Goal: Task Accomplishment & Management: Manage account settings

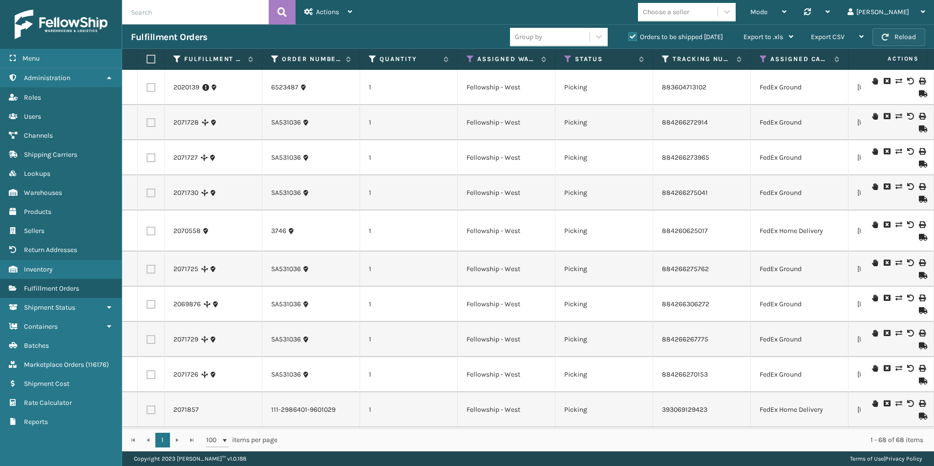
click at [891, 38] on button "Reload" at bounding box center [898, 37] width 53 height 18
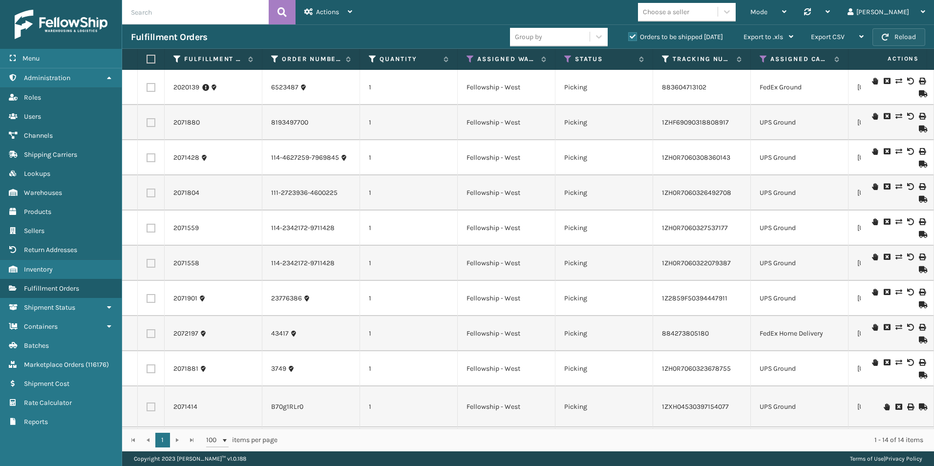
click at [904, 40] on button "Reload" at bounding box center [898, 37] width 53 height 18
click at [904, 37] on button "Reload" at bounding box center [898, 37] width 53 height 18
click at [918, 32] on button "Reload" at bounding box center [898, 37] width 53 height 18
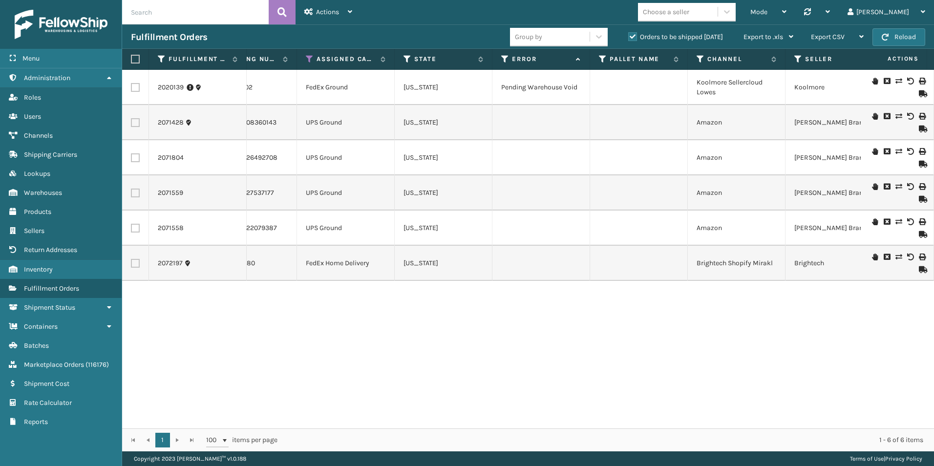
scroll to position [0, 452]
click at [894, 37] on button "Reload" at bounding box center [898, 37] width 53 height 18
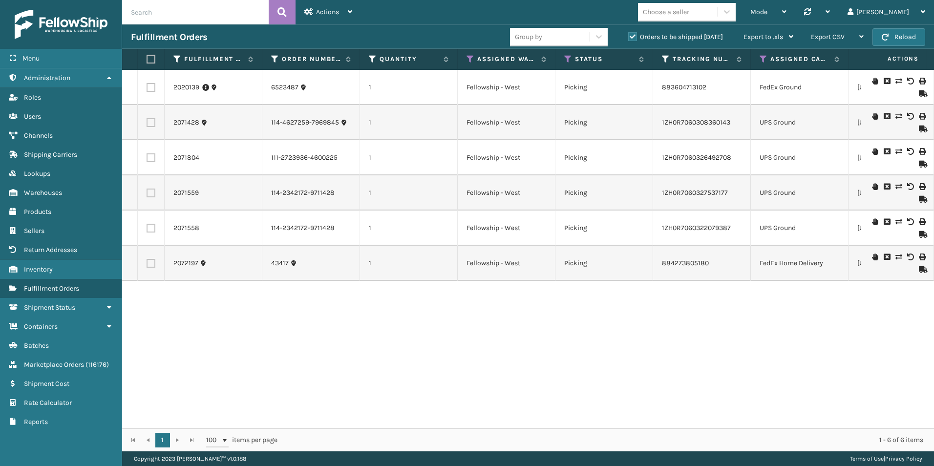
click at [894, 37] on button "Reload" at bounding box center [898, 37] width 53 height 18
click at [895, 34] on button "Reload" at bounding box center [898, 37] width 53 height 18
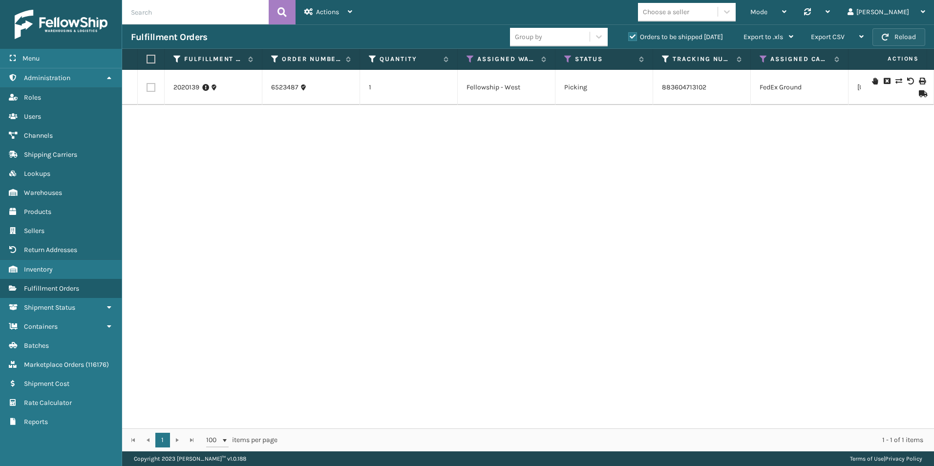
click at [899, 31] on button "Reload" at bounding box center [898, 37] width 53 height 18
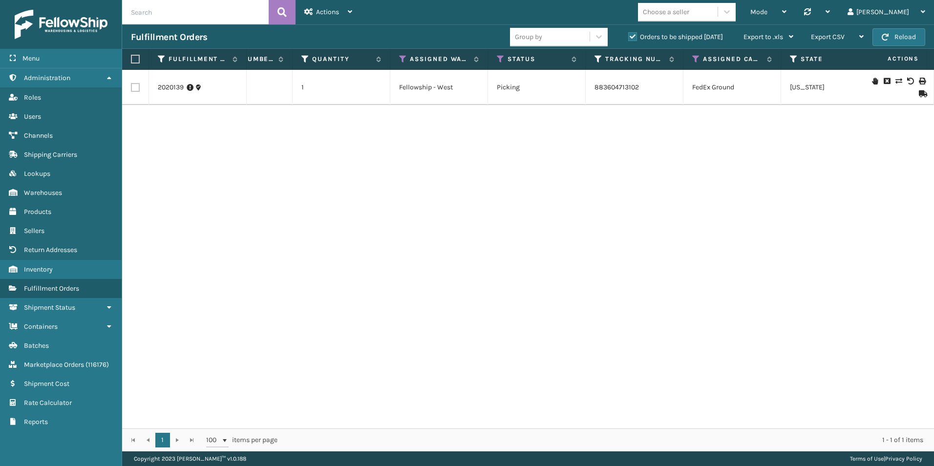
scroll to position [0, 0]
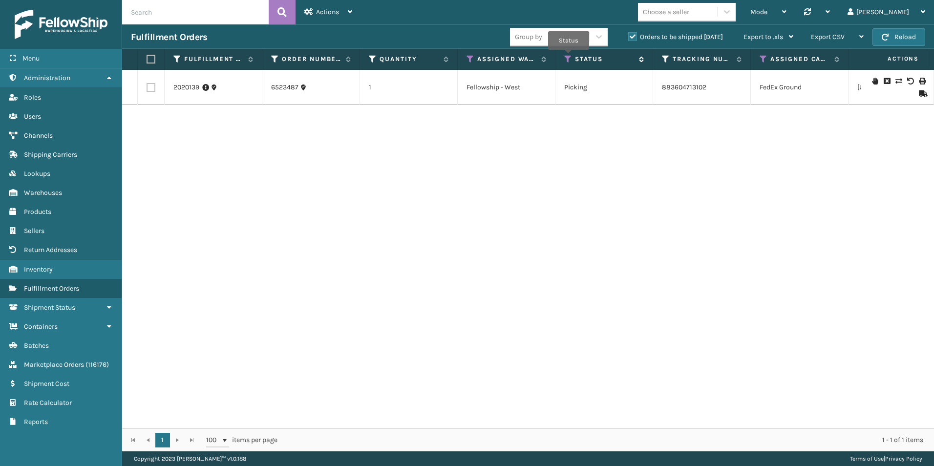
click at [569, 58] on icon at bounding box center [568, 59] width 8 height 9
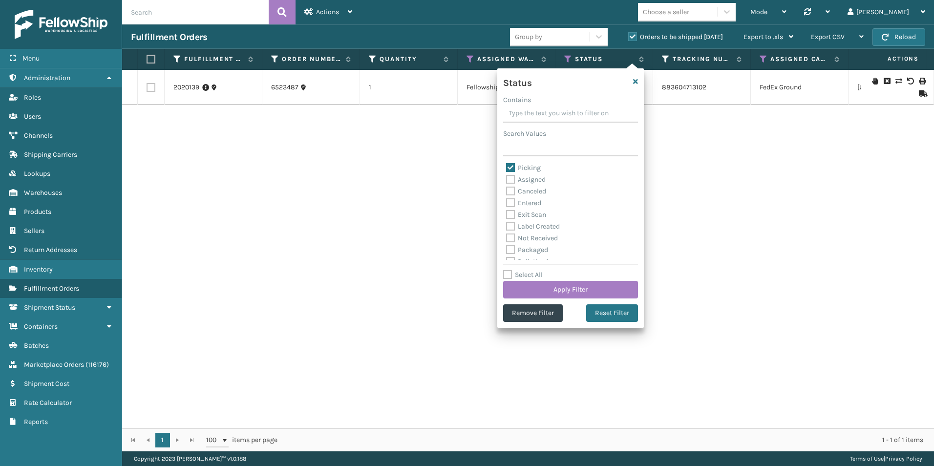
click at [510, 168] on label "Picking" at bounding box center [523, 168] width 35 height 8
click at [506, 168] on input "Picking" at bounding box center [506, 165] width 0 height 6
checkbox input "false"
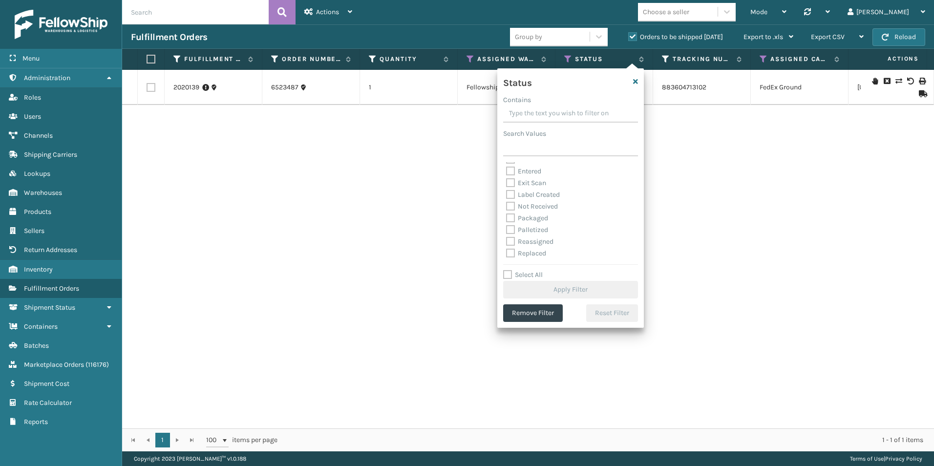
scroll to position [49, 0]
click at [508, 212] on label "Palletized" at bounding box center [527, 213] width 42 height 8
click at [506, 212] on input "Palletized" at bounding box center [506, 210] width 0 height 6
checkbox input "true"
click at [555, 288] on button "Apply Filter" at bounding box center [570, 290] width 135 height 18
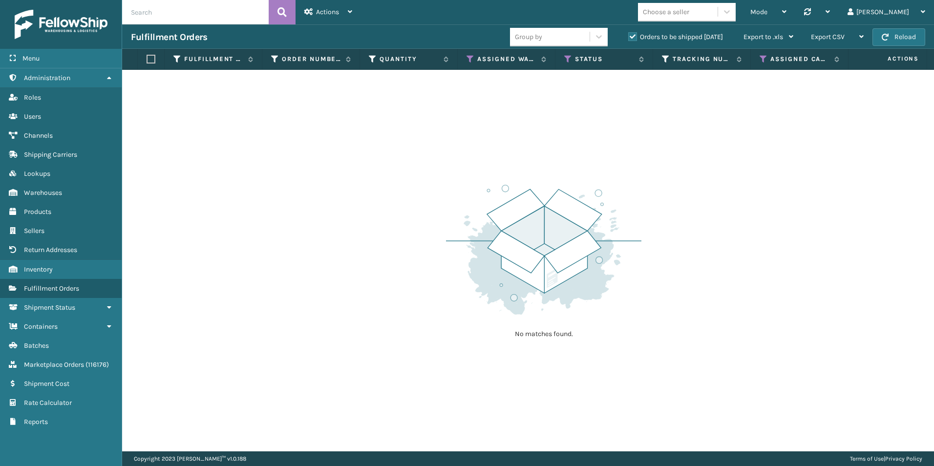
click at [632, 35] on label "Orders to be shipped [DATE]" at bounding box center [675, 37] width 95 height 8
click at [628, 35] on input "Orders to be shipped [DATE]" at bounding box center [628, 34] width 0 height 6
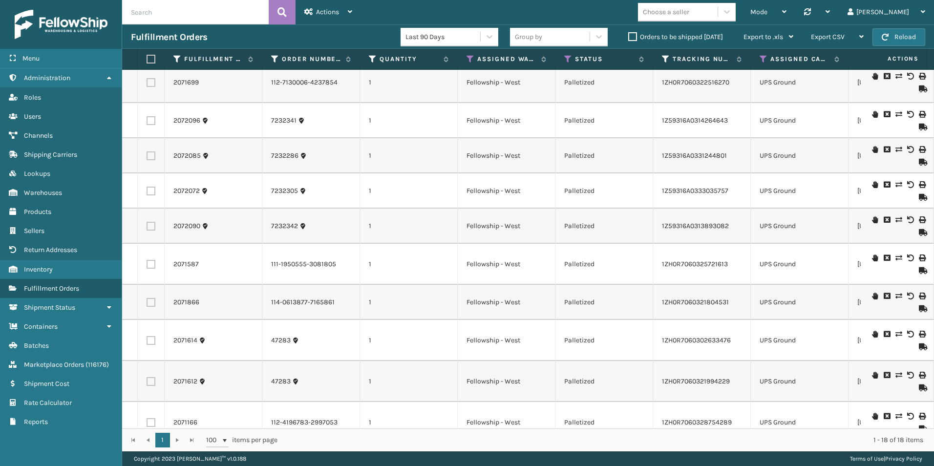
scroll to position [98, 0]
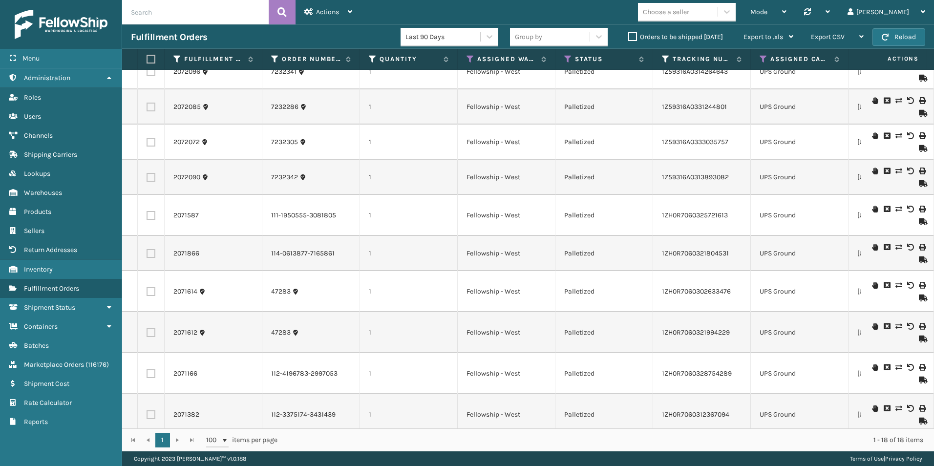
click at [919, 222] on icon at bounding box center [922, 221] width 6 height 7
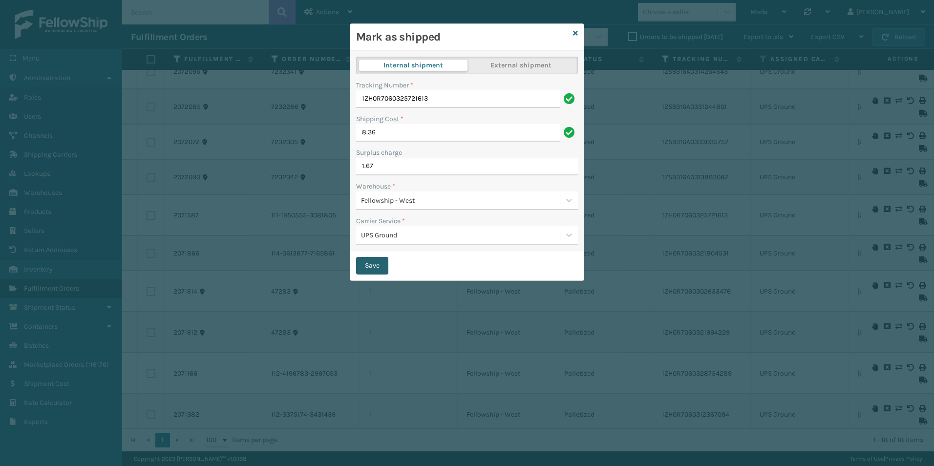
click at [371, 265] on button "Save" at bounding box center [372, 266] width 32 height 18
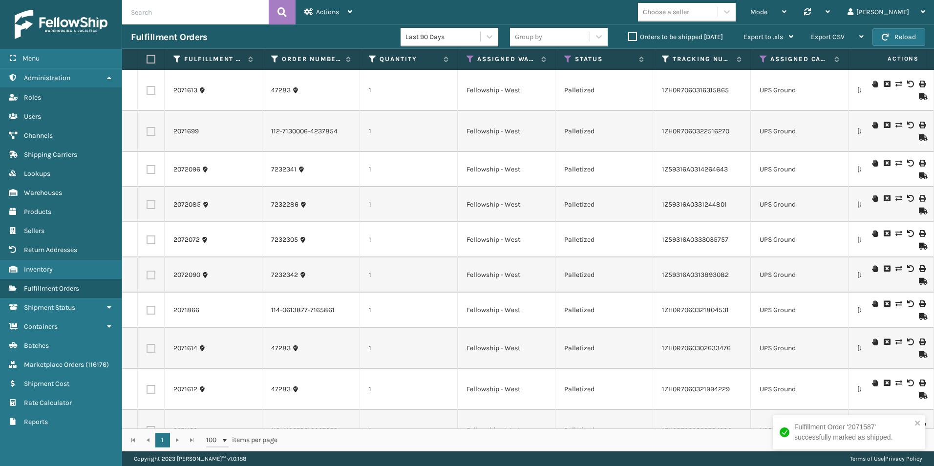
click at [919, 212] on icon at bounding box center [922, 211] width 6 height 7
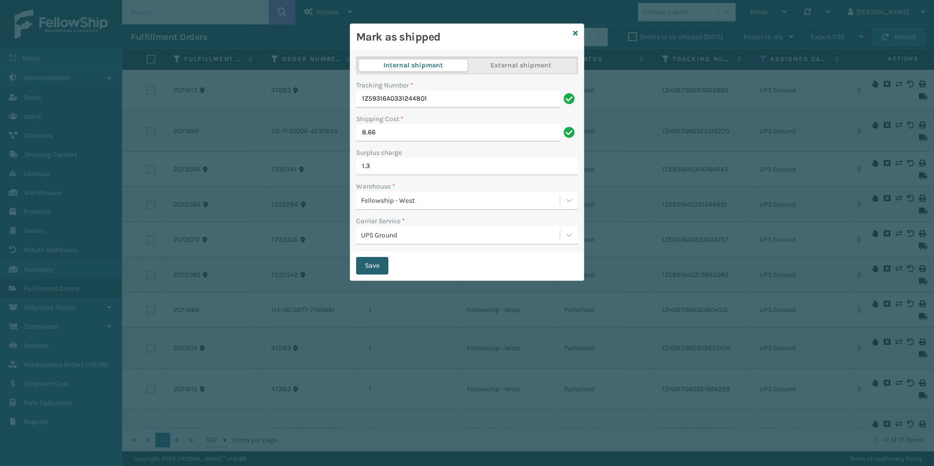
click at [361, 267] on button "Save" at bounding box center [372, 266] width 32 height 18
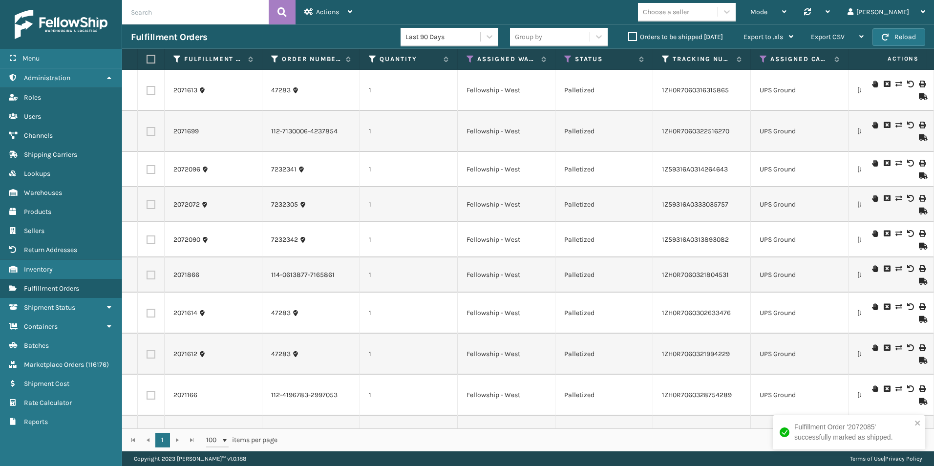
click at [919, 173] on icon at bounding box center [922, 175] width 6 height 7
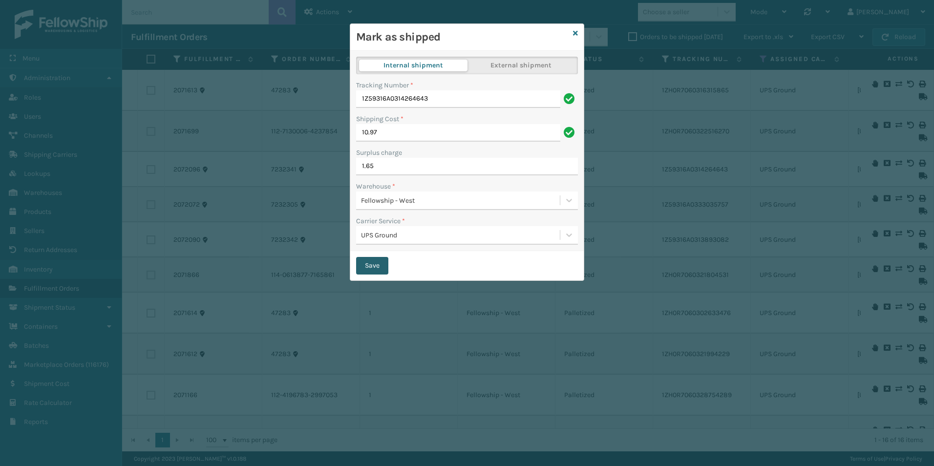
click at [369, 259] on button "Save" at bounding box center [372, 266] width 32 height 18
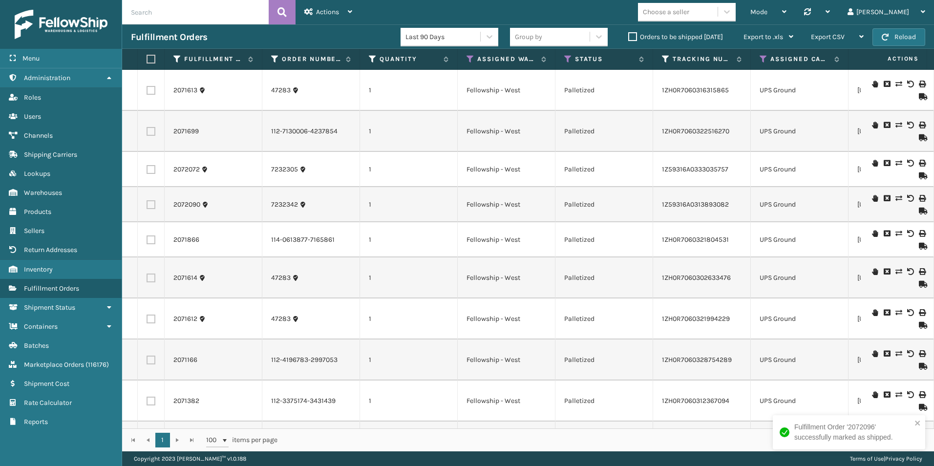
click at [919, 177] on icon at bounding box center [922, 175] width 6 height 7
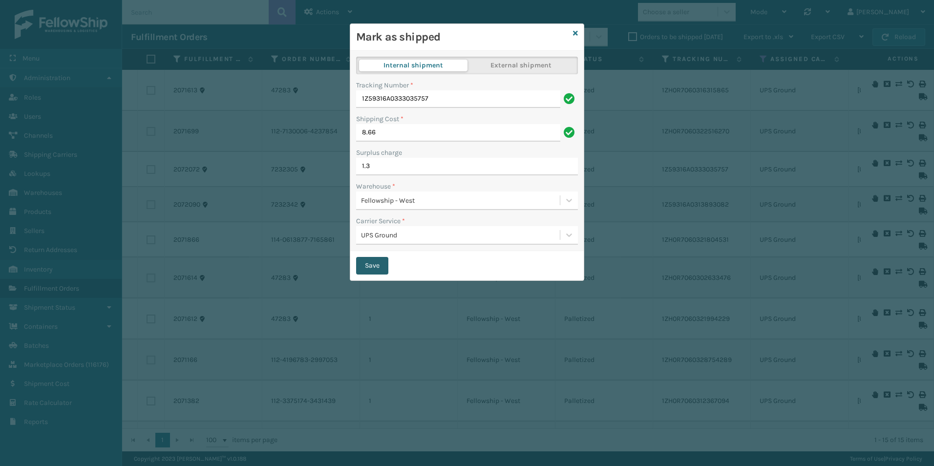
click at [369, 261] on button "Save" at bounding box center [372, 266] width 32 height 18
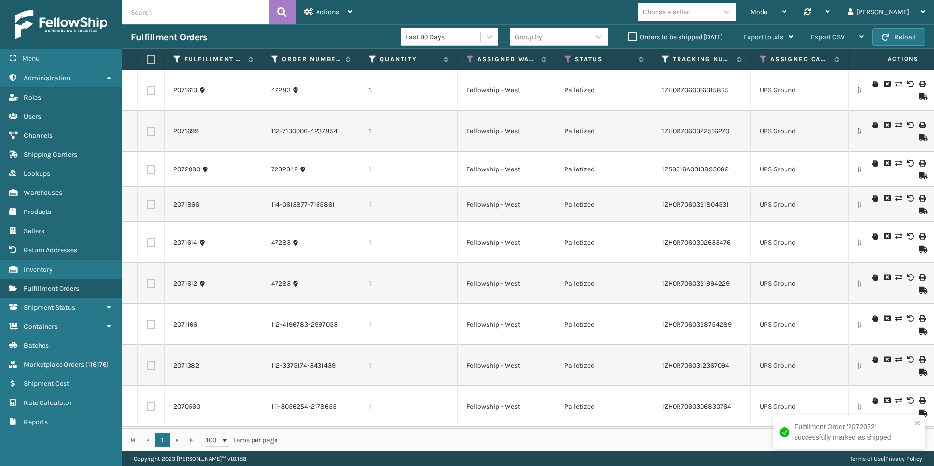
click at [919, 249] on icon at bounding box center [922, 249] width 6 height 7
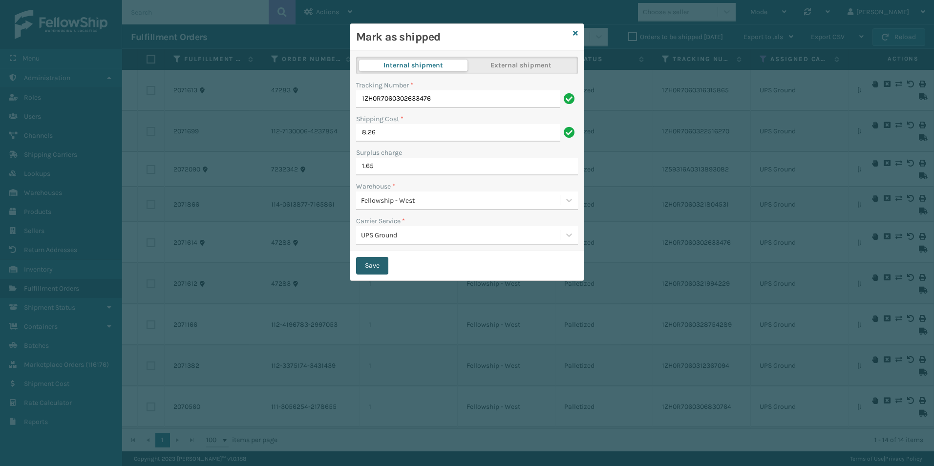
click at [371, 267] on button "Save" at bounding box center [372, 266] width 32 height 18
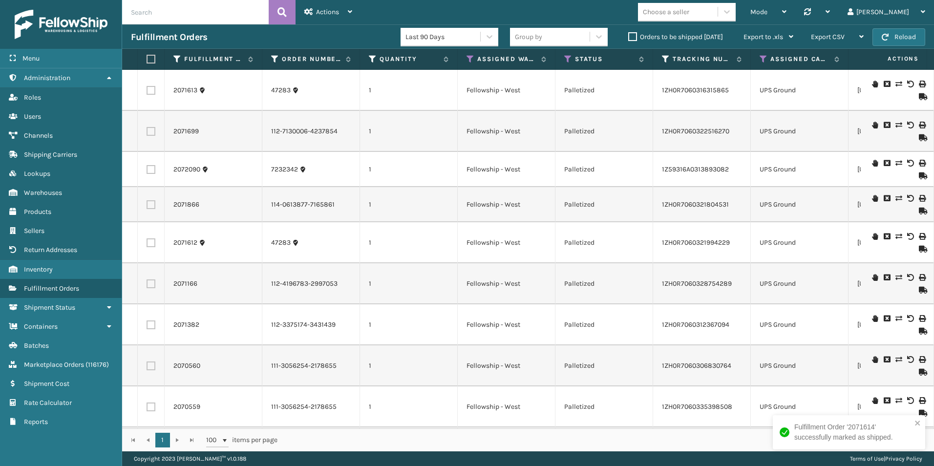
click at [919, 213] on icon at bounding box center [922, 211] width 6 height 7
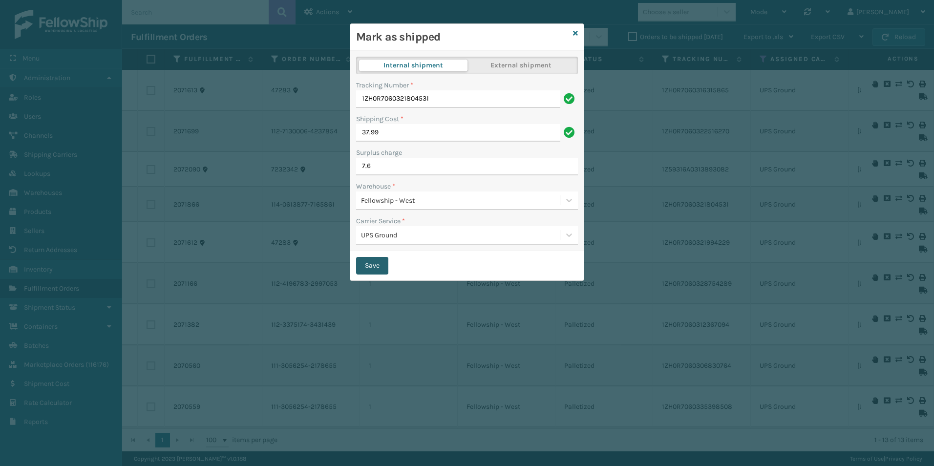
click at [372, 269] on button "Save" at bounding box center [372, 266] width 32 height 18
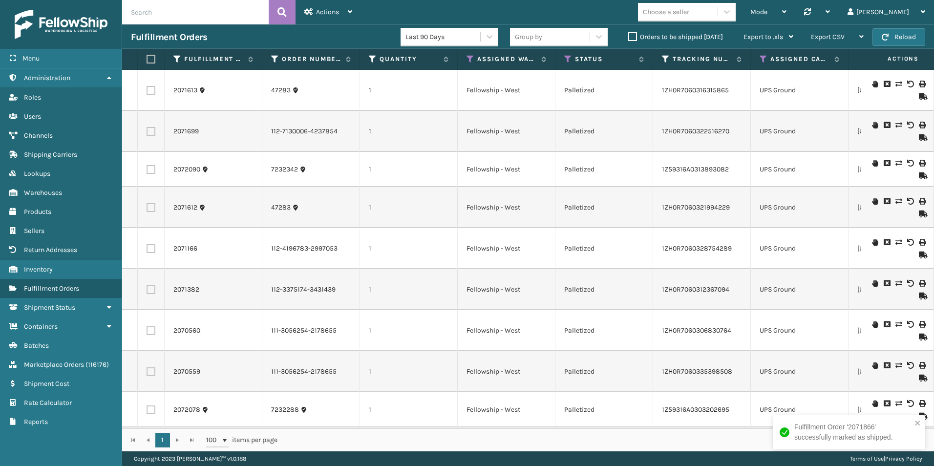
click at [919, 213] on icon at bounding box center [922, 213] width 6 height 7
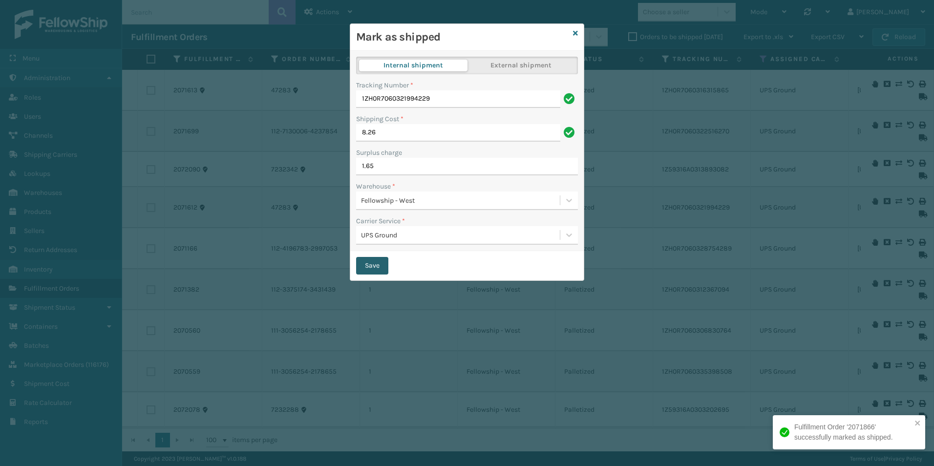
drag, startPoint x: 366, startPoint y: 267, endPoint x: 349, endPoint y: 253, distance: 21.2
click at [366, 267] on button "Save" at bounding box center [372, 266] width 32 height 18
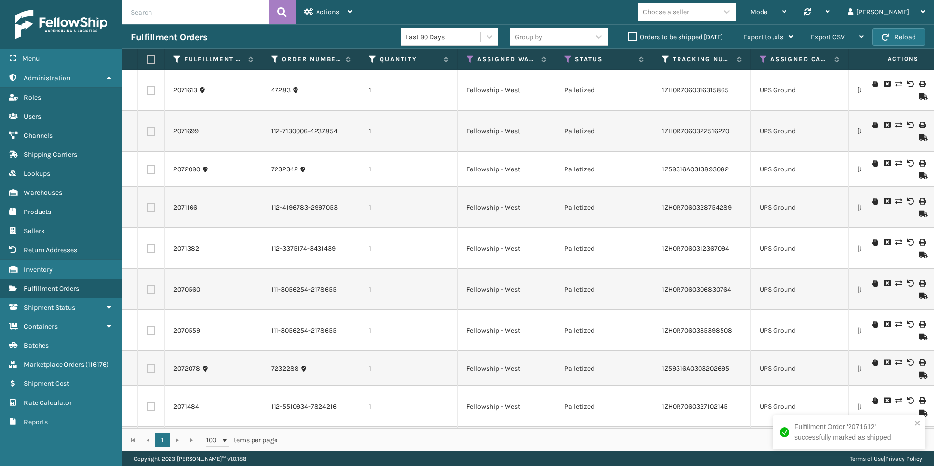
click at [919, 136] on icon at bounding box center [922, 137] width 6 height 7
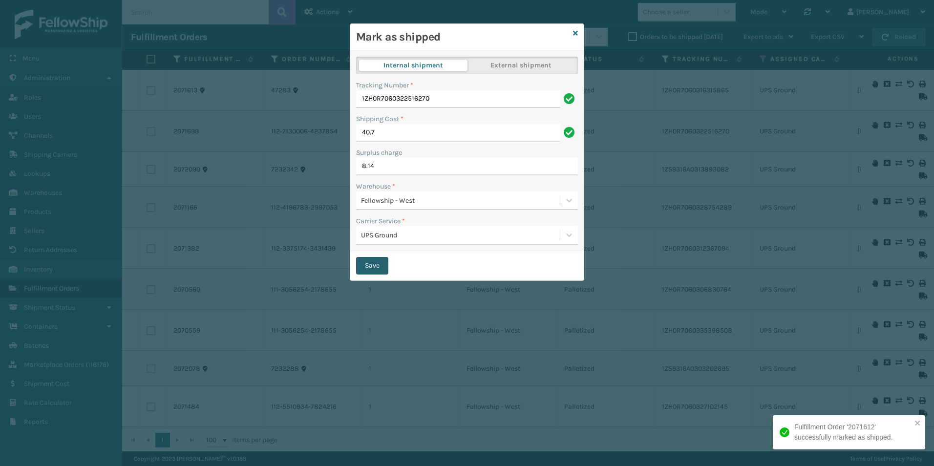
drag, startPoint x: 360, startPoint y: 269, endPoint x: 624, endPoint y: 287, distance: 264.8
click at [360, 269] on button "Save" at bounding box center [372, 266] width 32 height 18
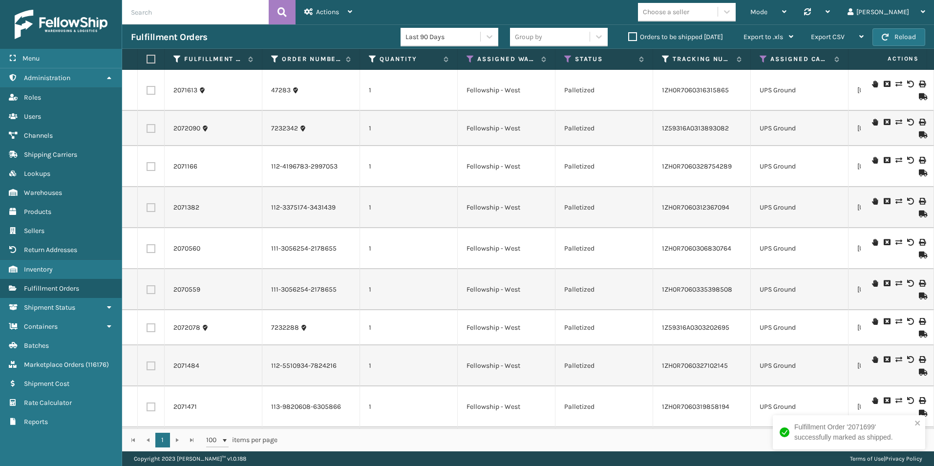
click at [919, 213] on icon at bounding box center [922, 213] width 6 height 7
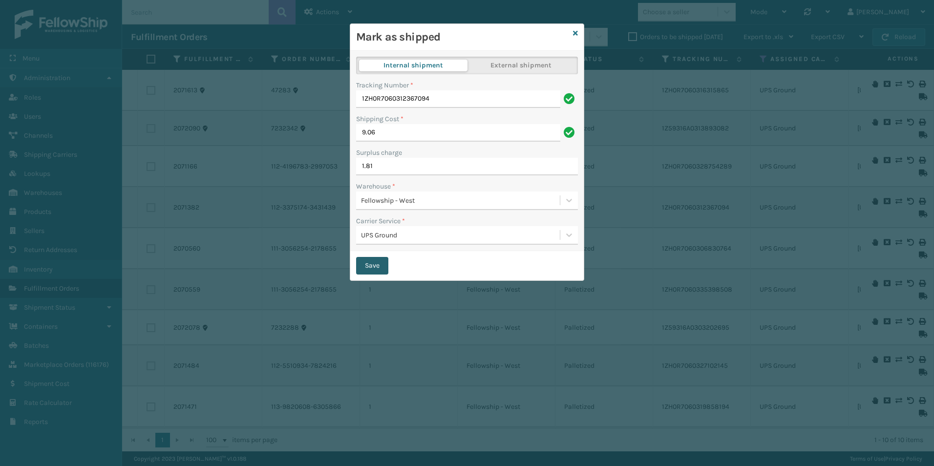
click at [367, 264] on button "Save" at bounding box center [372, 266] width 32 height 18
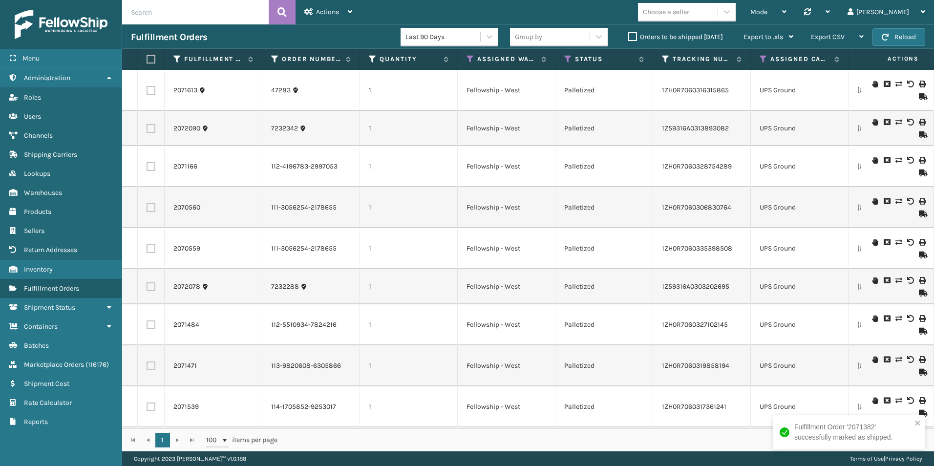
click at [919, 171] on icon at bounding box center [922, 172] width 6 height 7
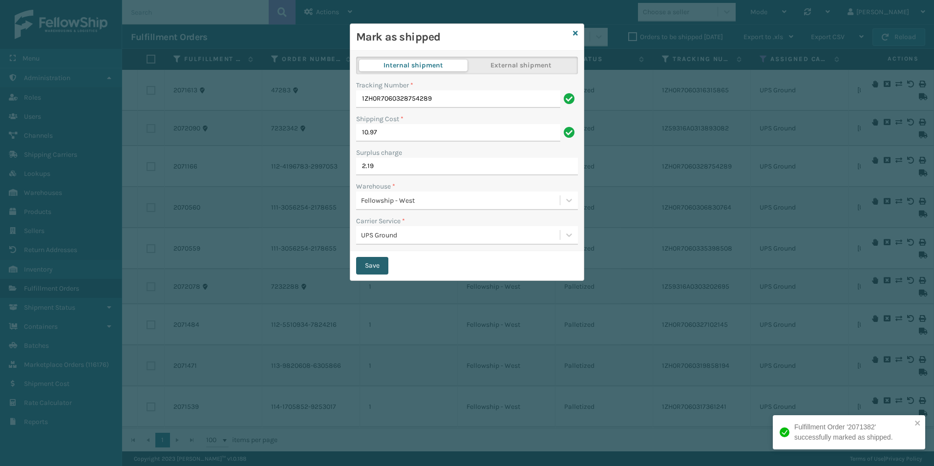
click at [364, 261] on button "Save" at bounding box center [372, 266] width 32 height 18
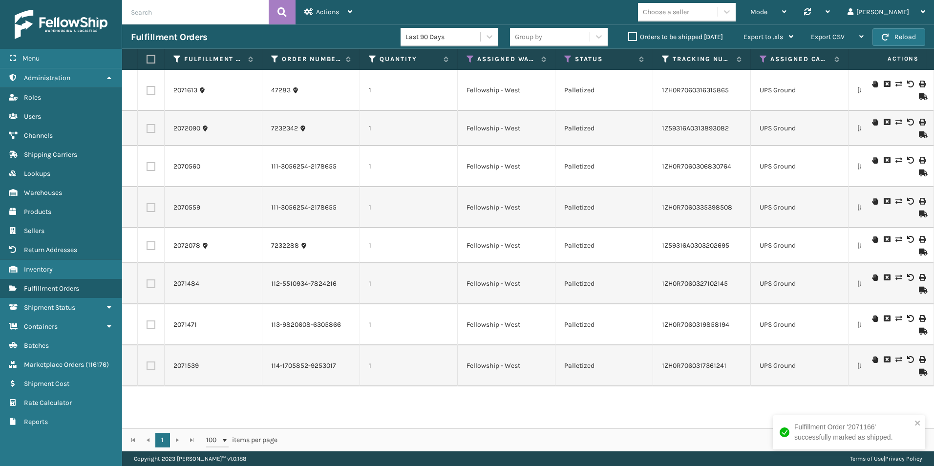
click at [919, 174] on icon at bounding box center [922, 172] width 6 height 7
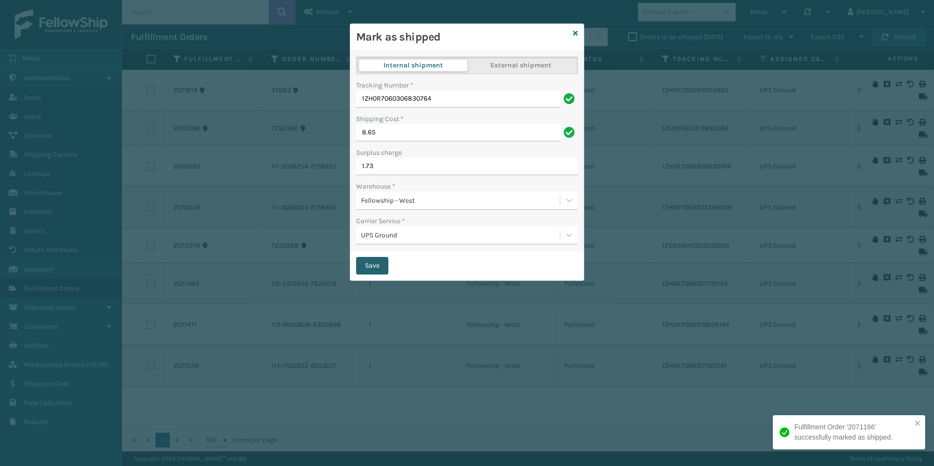
click at [371, 264] on button "Save" at bounding box center [372, 266] width 32 height 18
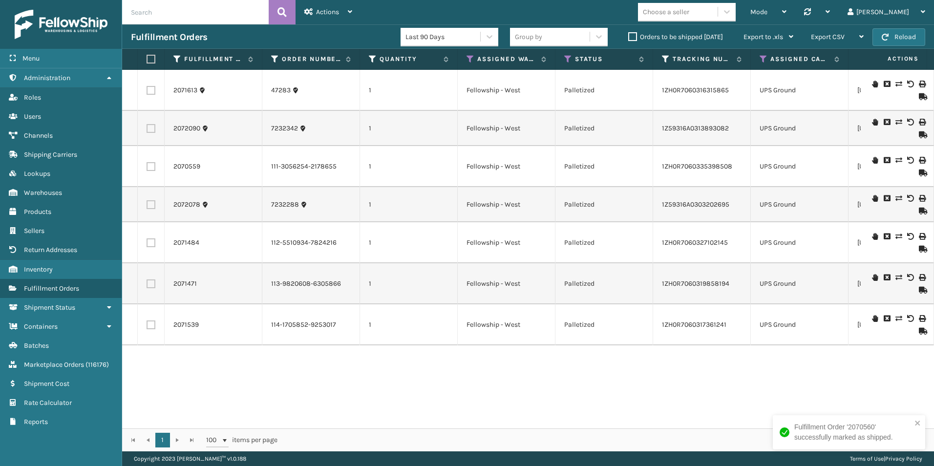
click at [919, 173] on icon at bounding box center [922, 172] width 6 height 7
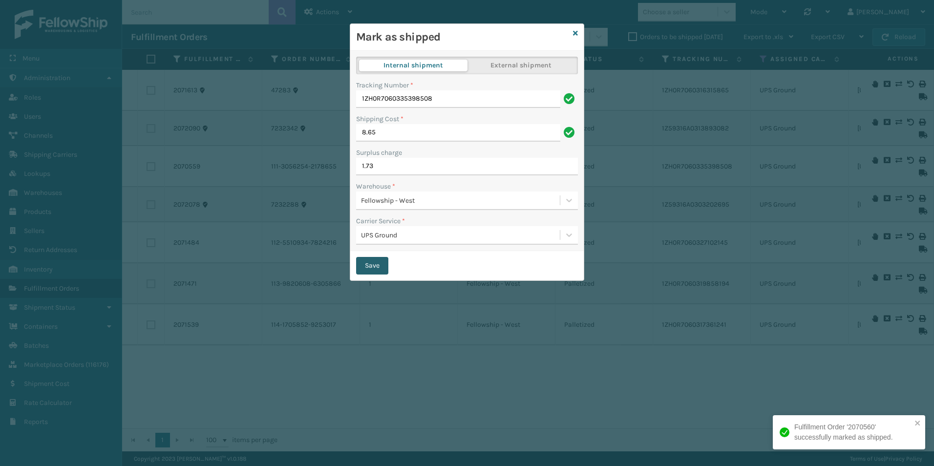
click at [369, 270] on button "Save" at bounding box center [372, 266] width 32 height 18
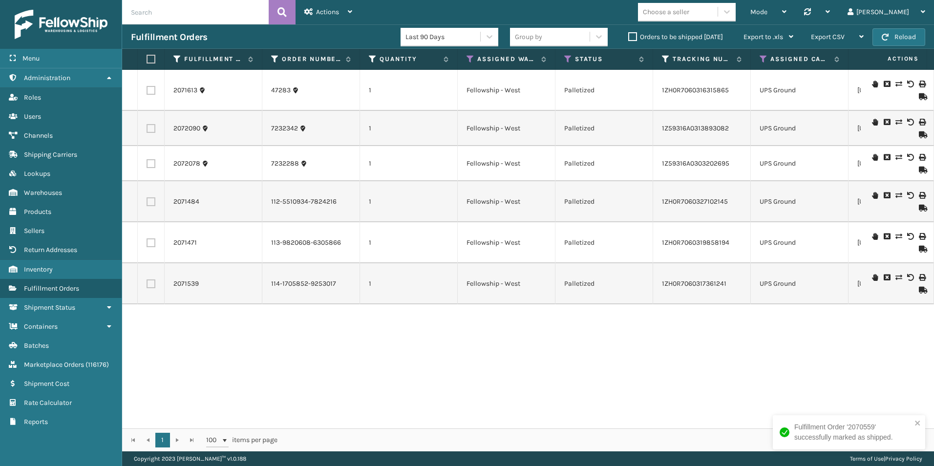
click at [919, 167] on icon at bounding box center [922, 170] width 6 height 7
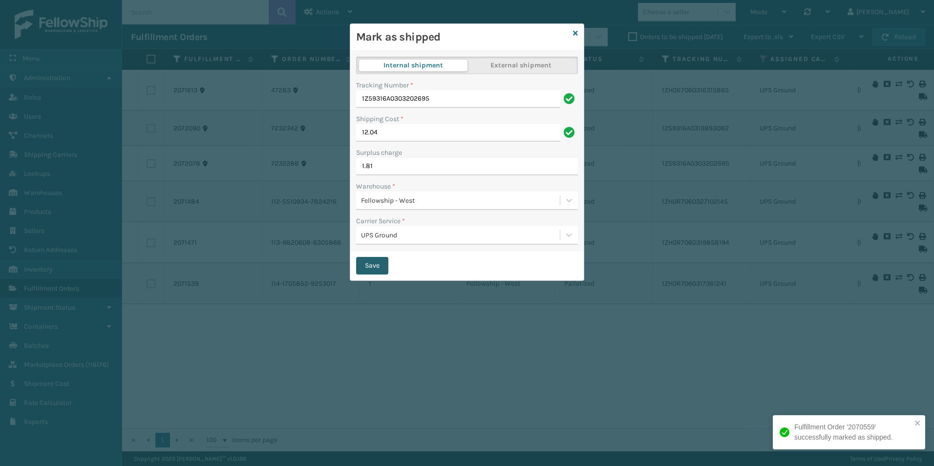
click at [368, 270] on button "Save" at bounding box center [372, 266] width 32 height 18
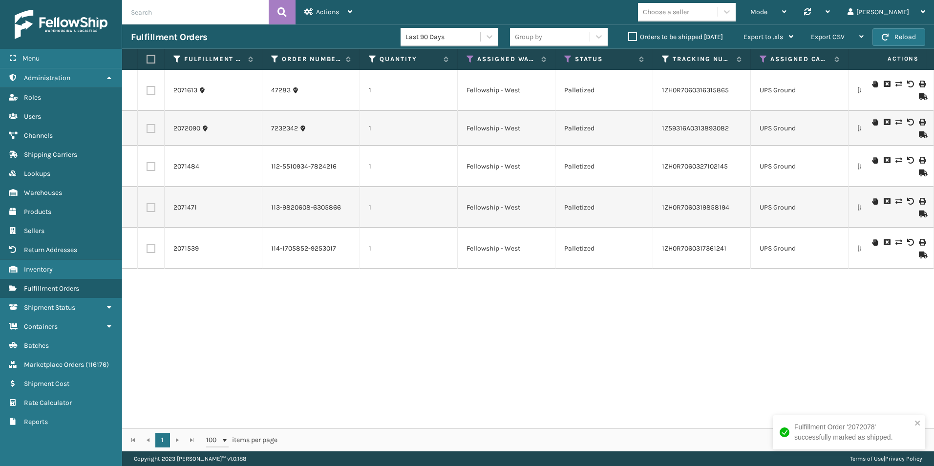
click at [919, 173] on icon at bounding box center [922, 172] width 6 height 7
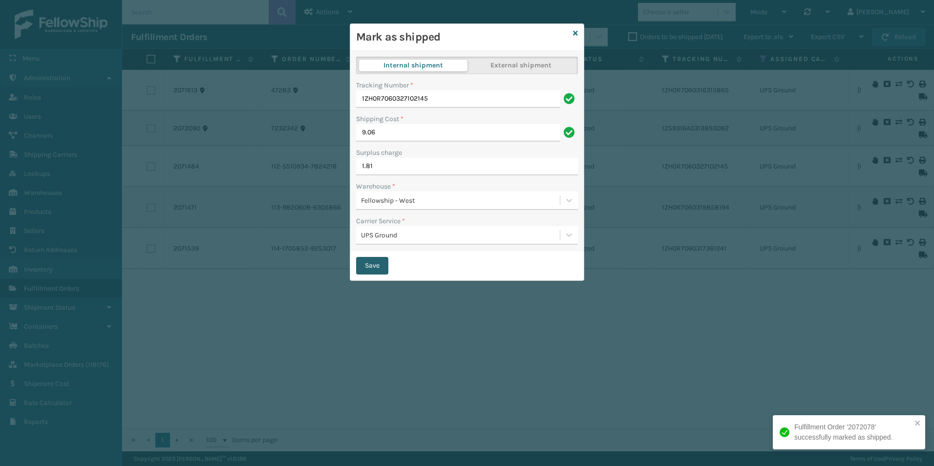
click at [375, 265] on button "Save" at bounding box center [372, 266] width 32 height 18
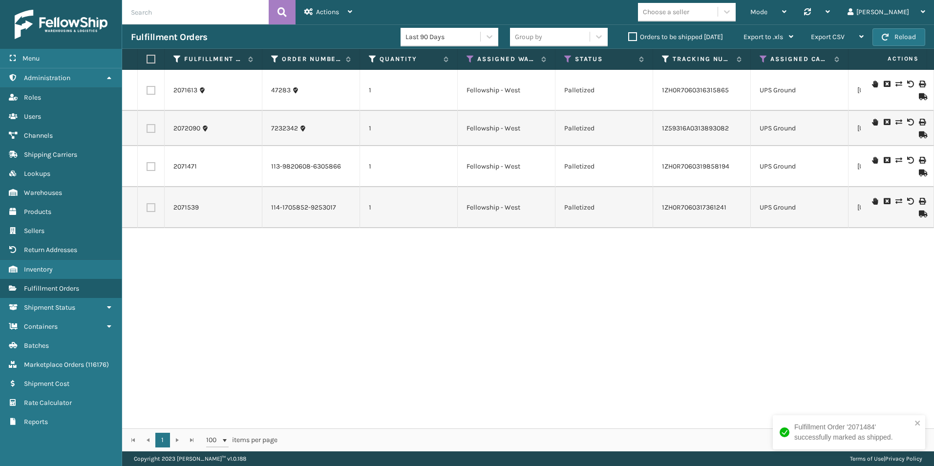
click at [919, 215] on icon at bounding box center [922, 213] width 6 height 7
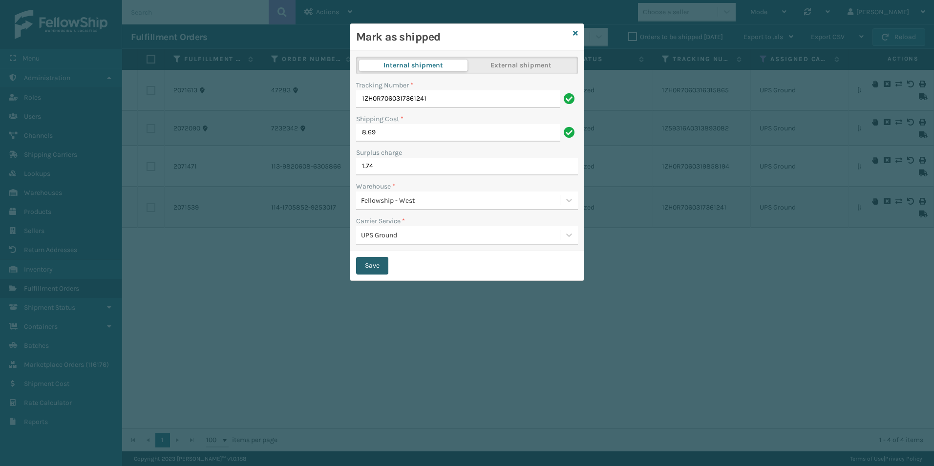
click at [369, 268] on button "Save" at bounding box center [372, 266] width 32 height 18
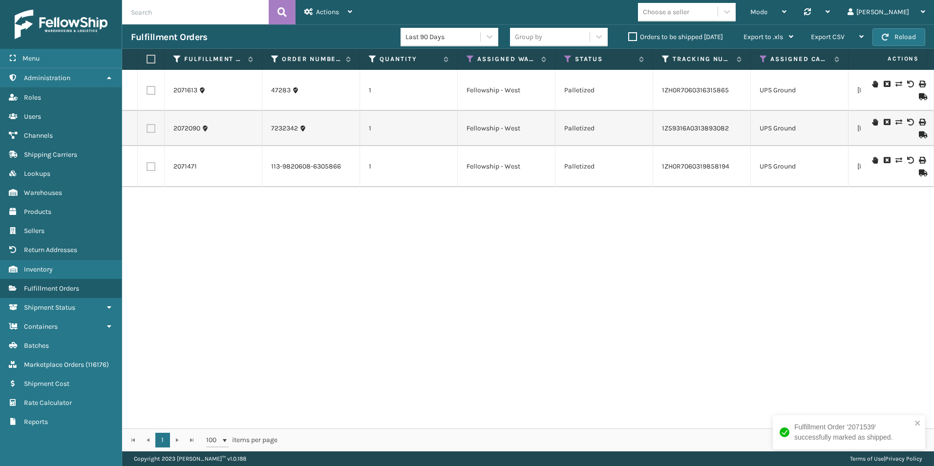
click at [919, 134] on icon at bounding box center [922, 134] width 6 height 7
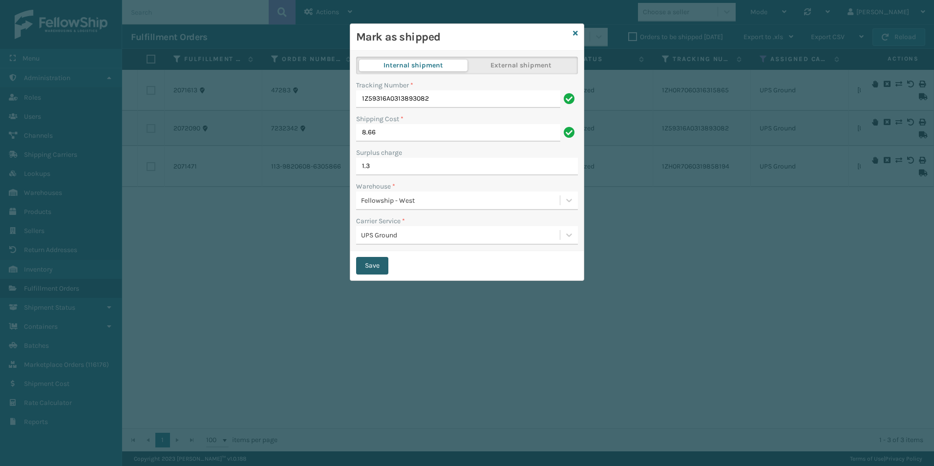
click at [377, 269] on button "Save" at bounding box center [372, 266] width 32 height 18
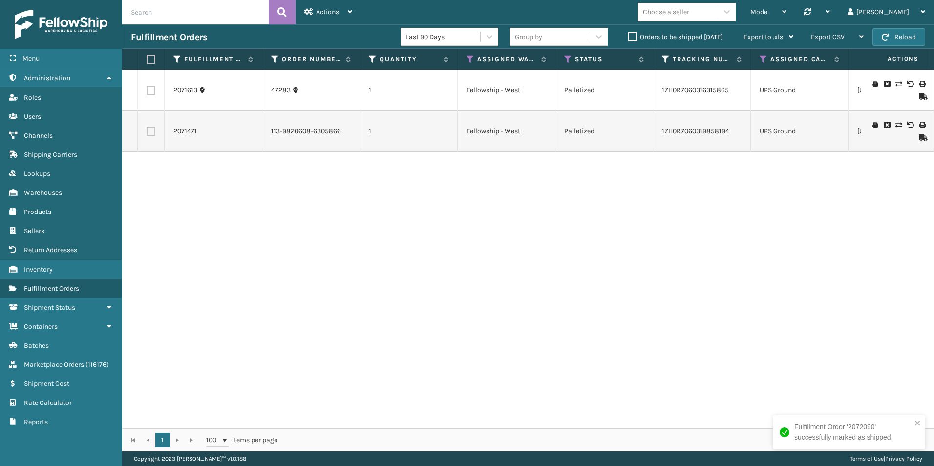
click at [919, 135] on icon at bounding box center [922, 137] width 6 height 7
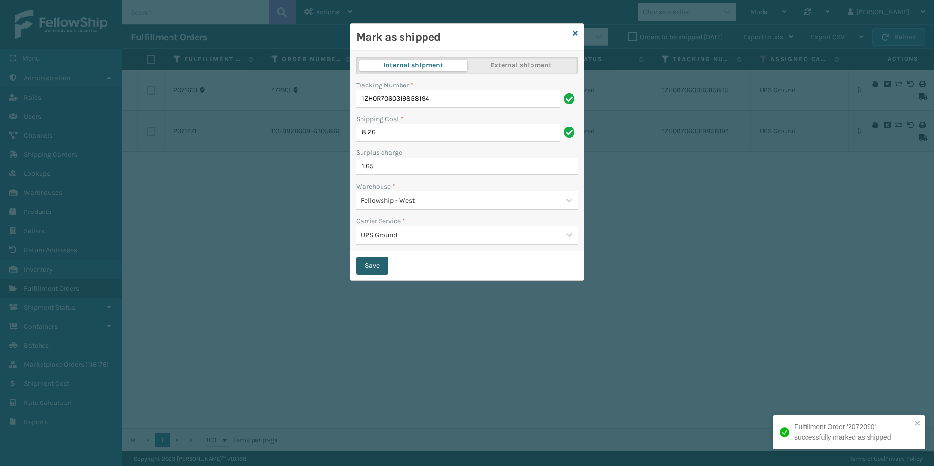
click at [379, 268] on button "Save" at bounding box center [372, 266] width 32 height 18
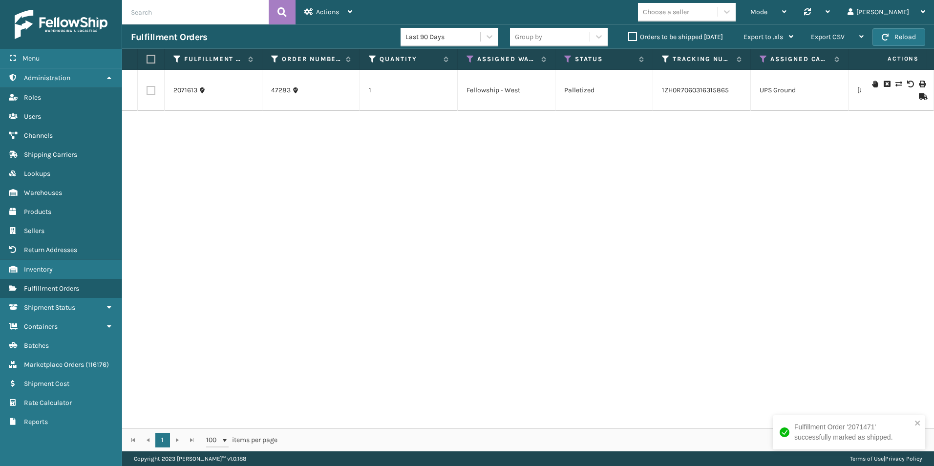
click at [919, 98] on icon at bounding box center [922, 96] width 6 height 7
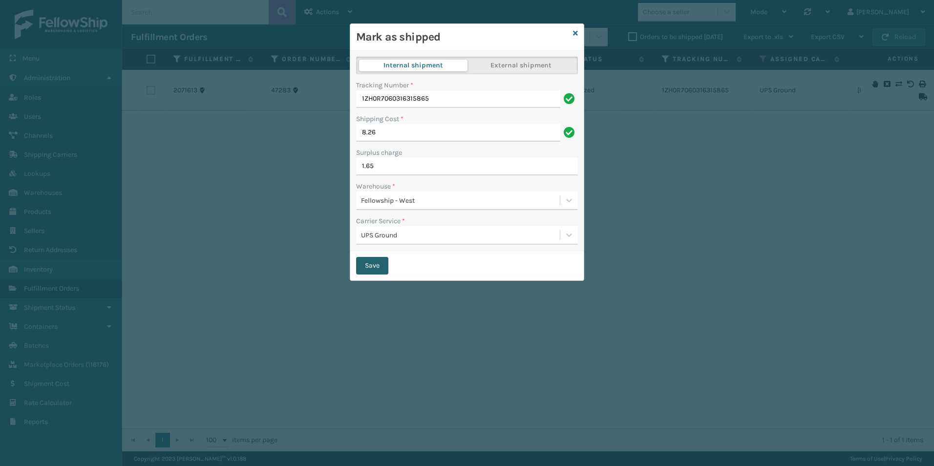
click at [369, 265] on button "Save" at bounding box center [372, 266] width 32 height 18
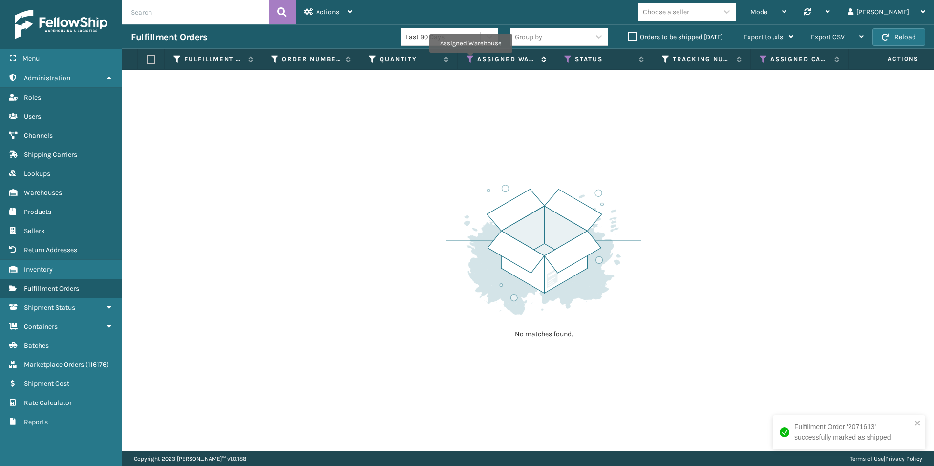
click at [470, 60] on icon at bounding box center [470, 59] width 8 height 9
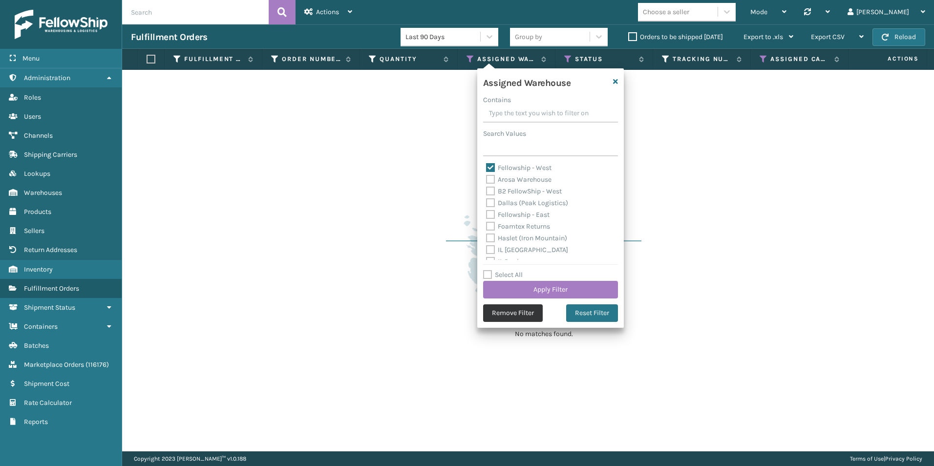
click at [522, 317] on button "Remove Filter" at bounding box center [513, 313] width 60 height 18
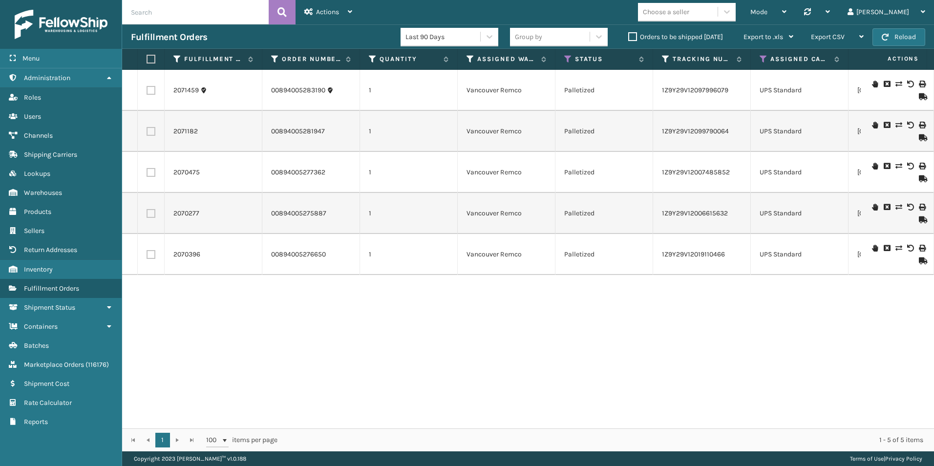
click at [632, 37] on label "Orders to be shipped [DATE]" at bounding box center [675, 37] width 95 height 8
click at [628, 37] on input "Orders to be shipped [DATE]" at bounding box center [628, 34] width 0 height 6
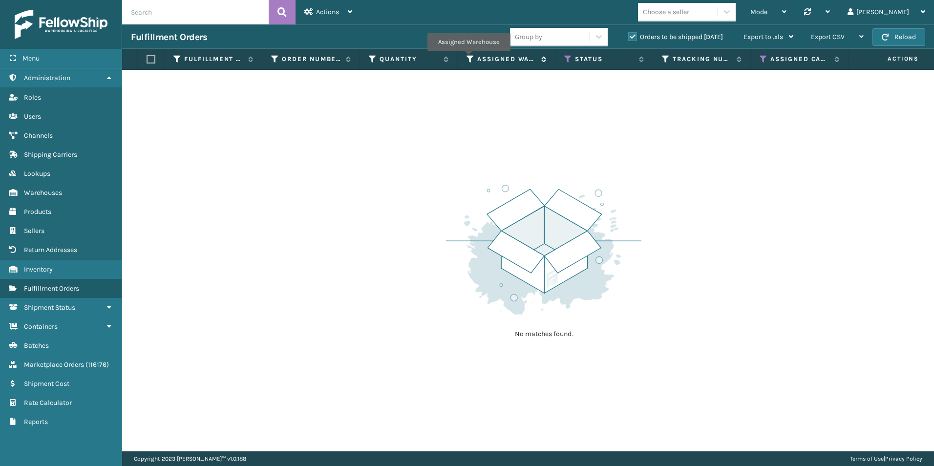
click at [468, 58] on icon at bounding box center [470, 59] width 8 height 9
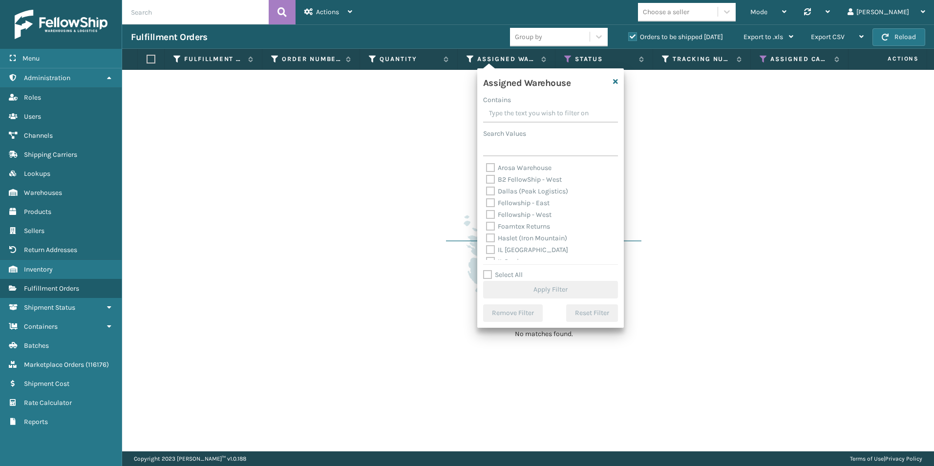
click at [488, 215] on label "Fellowship - West" at bounding box center [518, 214] width 65 height 8
click at [486, 215] on input "Fellowship - West" at bounding box center [486, 212] width 0 height 6
checkbox input "true"
click at [537, 286] on button "Apply Filter" at bounding box center [550, 290] width 135 height 18
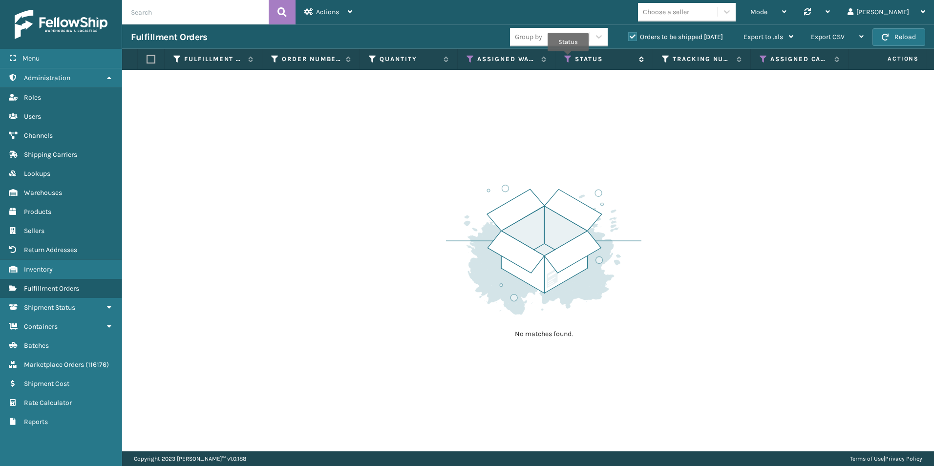
click at [567, 58] on icon at bounding box center [568, 59] width 8 height 9
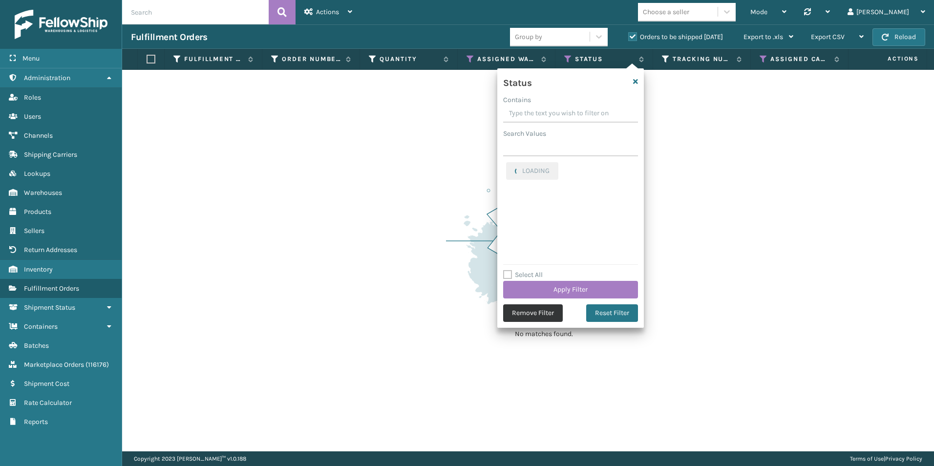
click at [534, 313] on button "Remove Filter" at bounding box center [533, 313] width 60 height 18
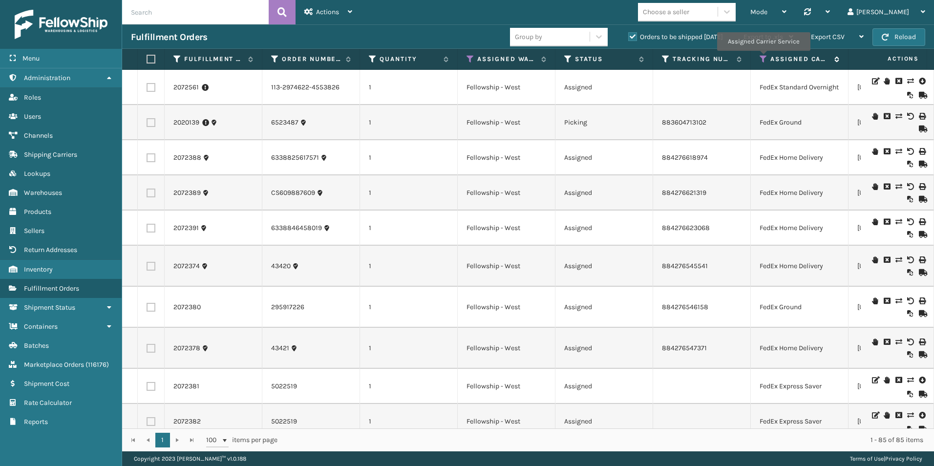
click at [763, 58] on icon at bounding box center [763, 59] width 8 height 9
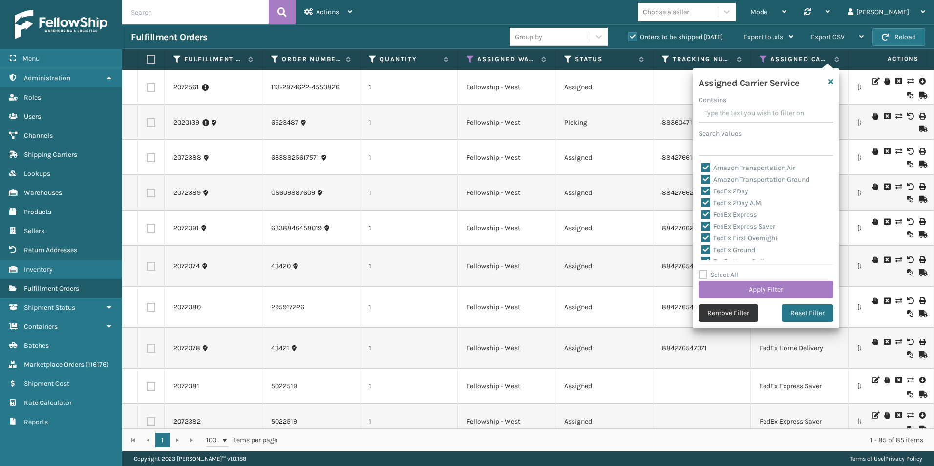
click at [727, 314] on button "Remove Filter" at bounding box center [728, 313] width 60 height 18
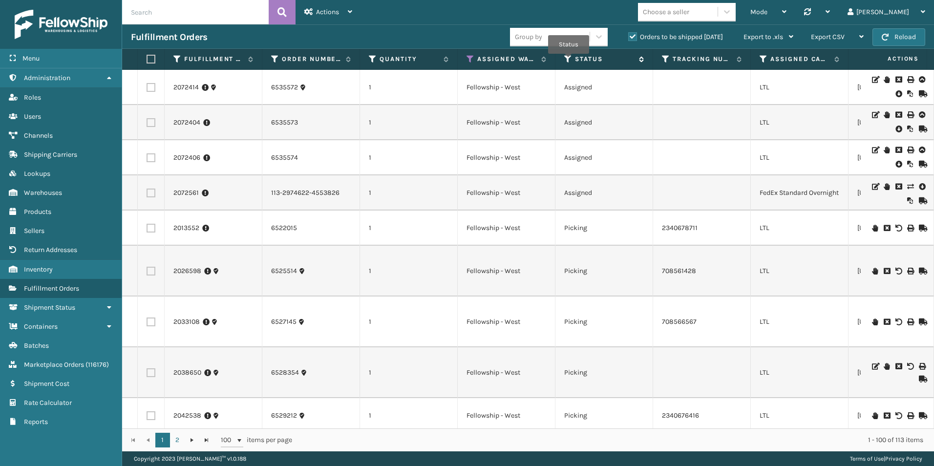
click at [568, 61] on icon at bounding box center [568, 59] width 8 height 9
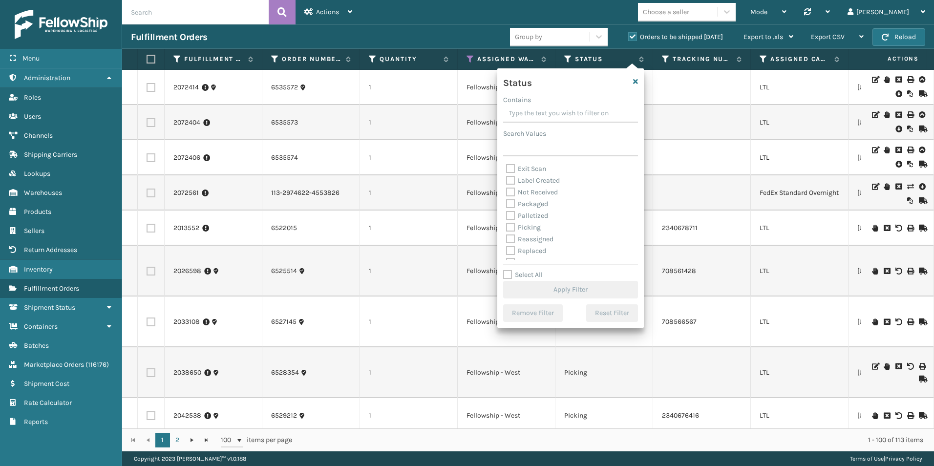
scroll to position [49, 0]
drag, startPoint x: 510, startPoint y: 210, endPoint x: 552, endPoint y: 215, distance: 42.3
click at [510, 210] on label "Picking" at bounding box center [523, 213] width 35 height 8
click at [506, 210] on input "Picking" at bounding box center [506, 210] width 0 height 6
checkbox input "true"
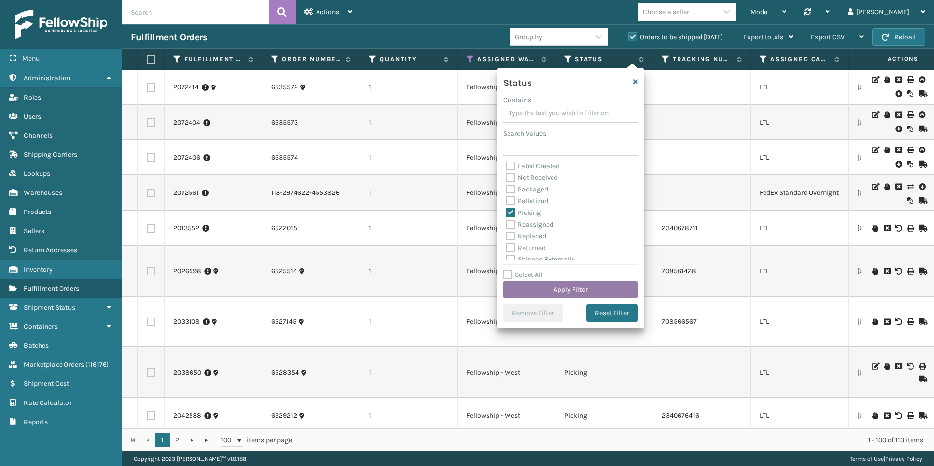
click at [569, 289] on button "Apply Filter" at bounding box center [570, 290] width 135 height 18
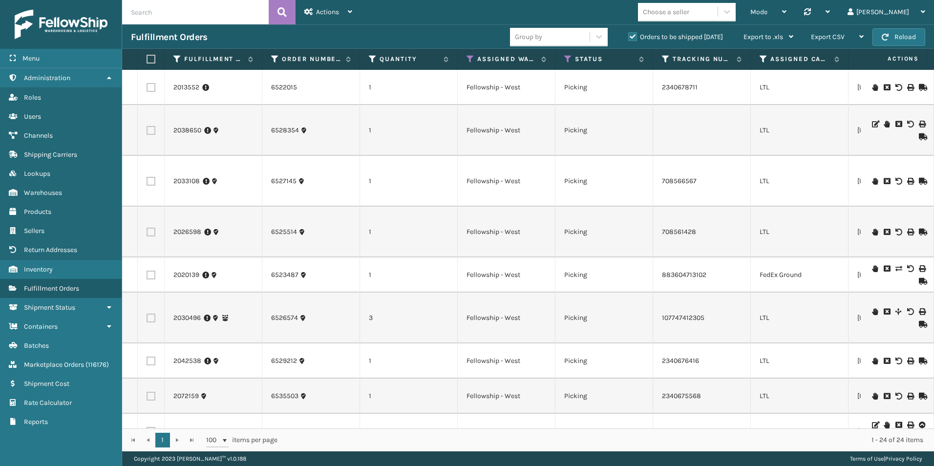
click at [156, 14] on input "text" at bounding box center [195, 12] width 147 height 24
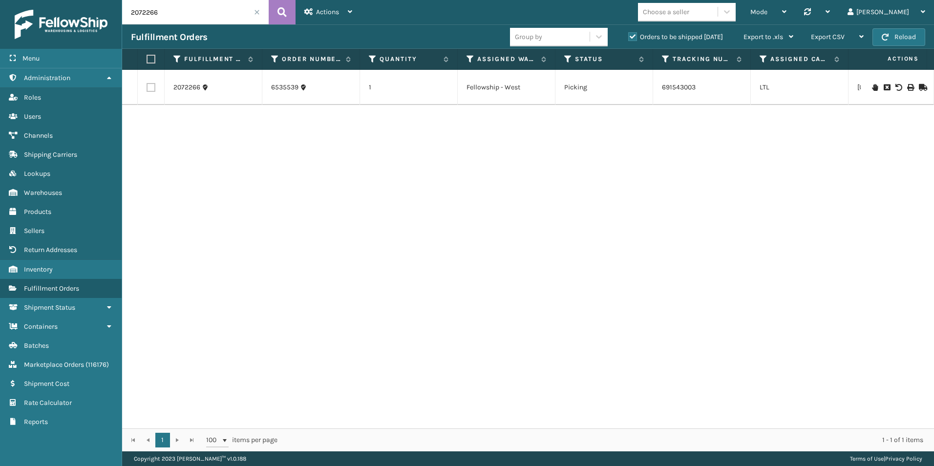
click at [872, 86] on icon at bounding box center [875, 87] width 6 height 7
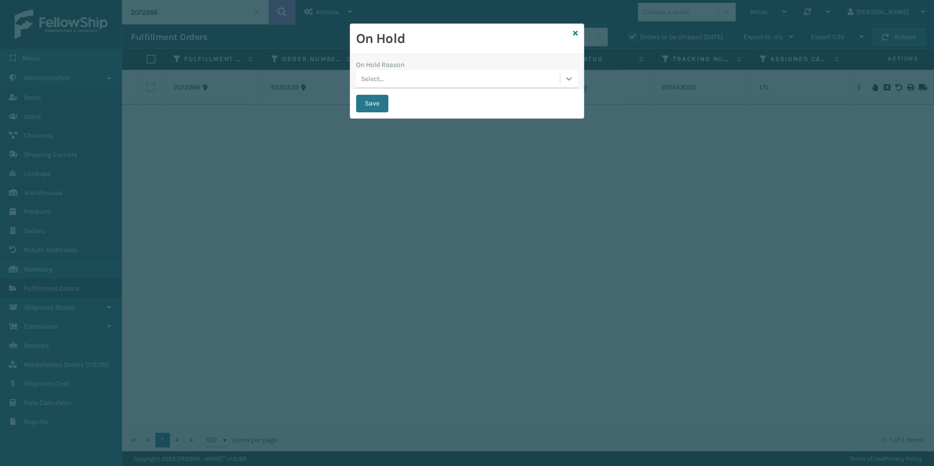
click at [566, 79] on icon at bounding box center [569, 79] width 10 height 10
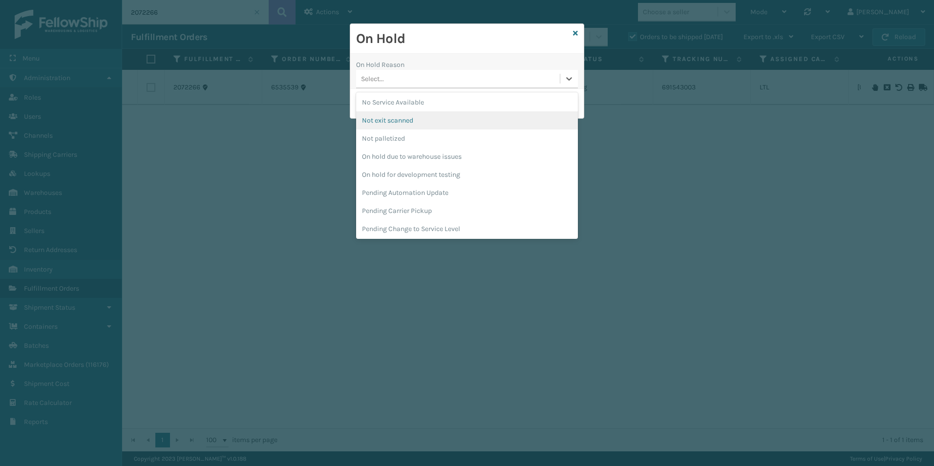
scroll to position [293, 0]
click at [416, 171] on div "Pending Carrier Pickup" at bounding box center [467, 172] width 222 height 18
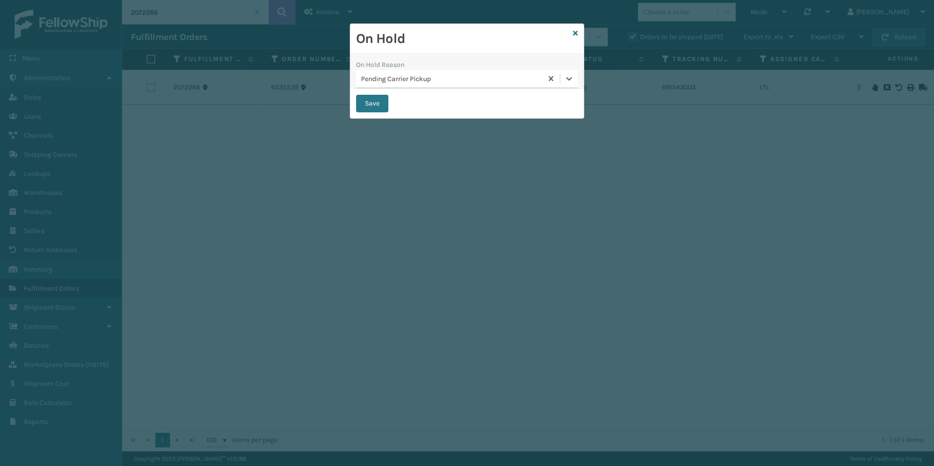
click at [373, 102] on button "Save" at bounding box center [372, 104] width 32 height 18
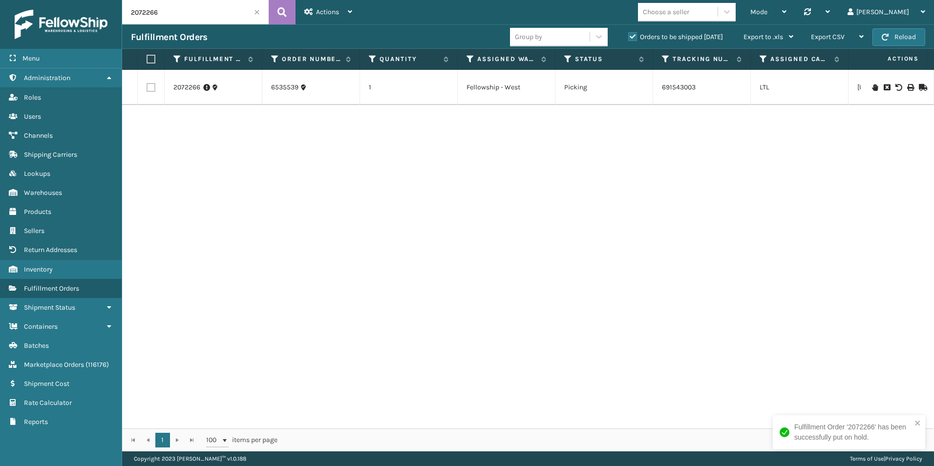
drag, startPoint x: 150, startPoint y: 11, endPoint x: 162, endPoint y: 12, distance: 11.7
click at [162, 12] on input "2072266" at bounding box center [195, 12] width 147 height 24
click at [872, 86] on icon at bounding box center [875, 87] width 6 height 7
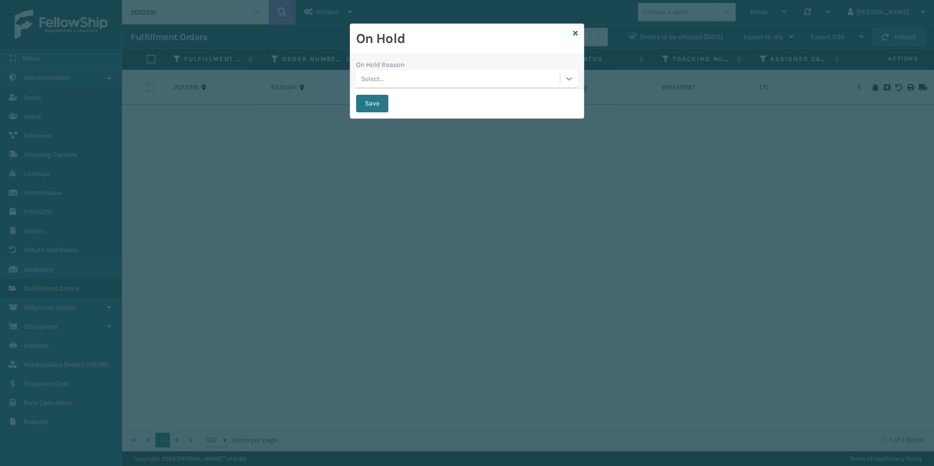
click at [565, 78] on icon at bounding box center [569, 79] width 10 height 10
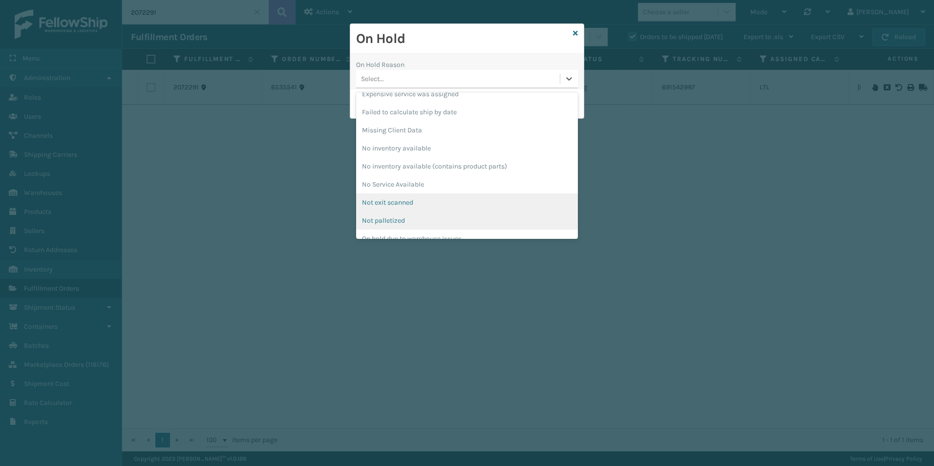
scroll to position [244, 0]
click at [402, 216] on div "Pending Carrier Pickup" at bounding box center [467, 220] width 222 height 18
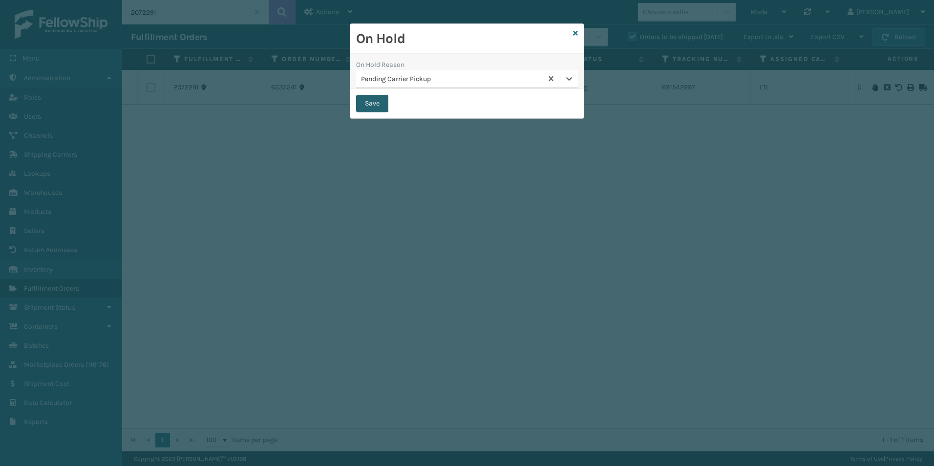
click at [372, 102] on button "Save" at bounding box center [372, 104] width 32 height 18
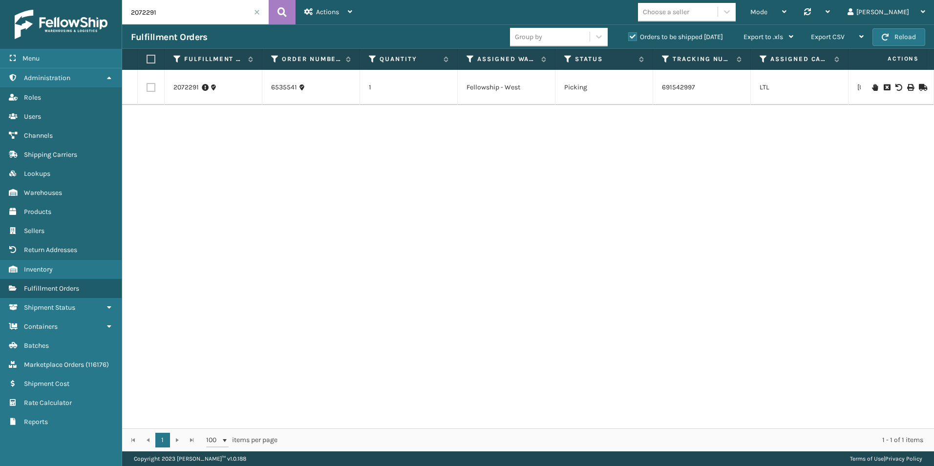
drag, startPoint x: 149, startPoint y: 13, endPoint x: 170, endPoint y: 15, distance: 21.6
click at [170, 15] on input "2072291" at bounding box center [195, 12] width 147 height 24
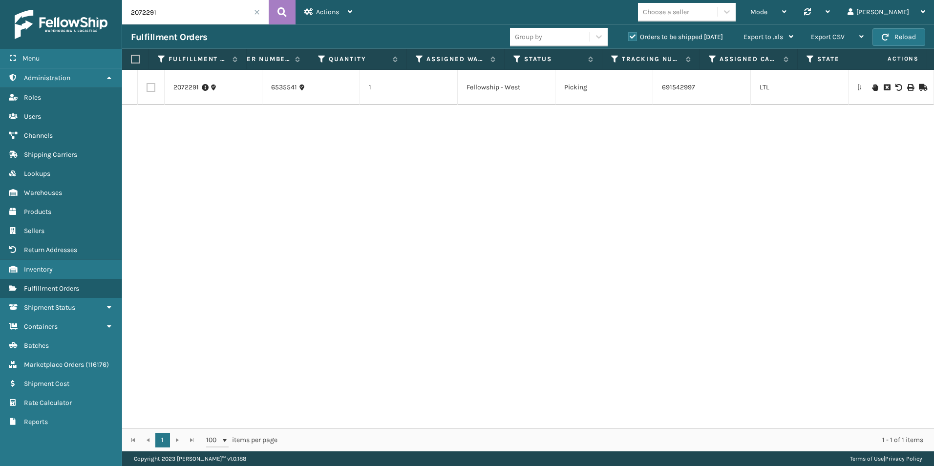
scroll to position [0, 0]
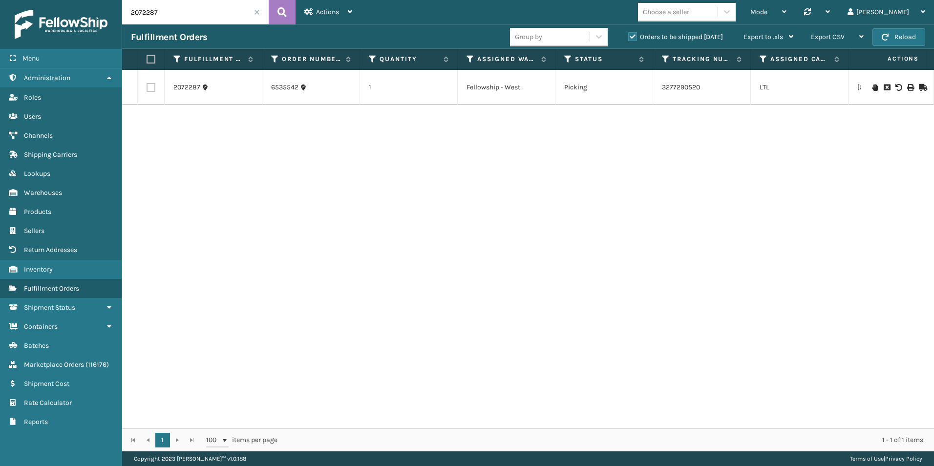
drag, startPoint x: 147, startPoint y: 11, endPoint x: 165, endPoint y: 15, distance: 17.9
click at [164, 14] on input "2072287" at bounding box center [195, 12] width 147 height 24
drag, startPoint x: 151, startPoint y: 15, endPoint x: 166, endPoint y: 15, distance: 15.1
click at [166, 15] on input "2072156" at bounding box center [195, 12] width 147 height 24
click at [869, 82] on div at bounding box center [896, 88] width 55 height 20
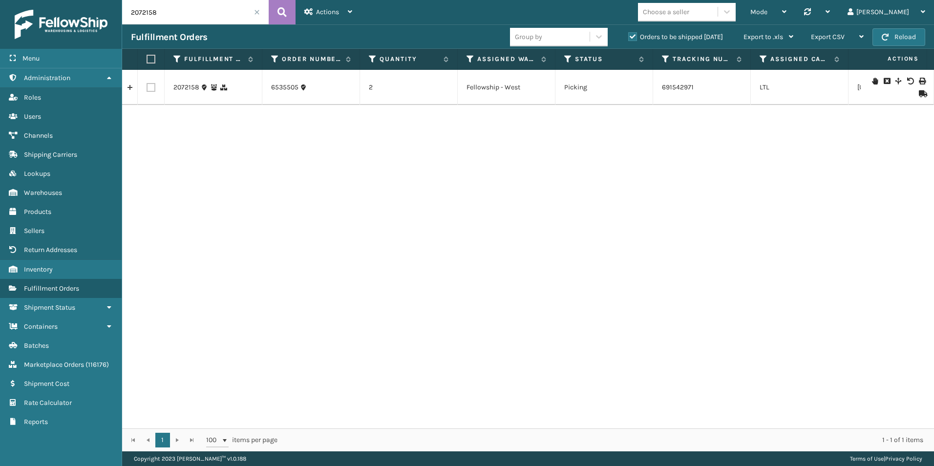
click at [872, 80] on icon at bounding box center [875, 81] width 6 height 7
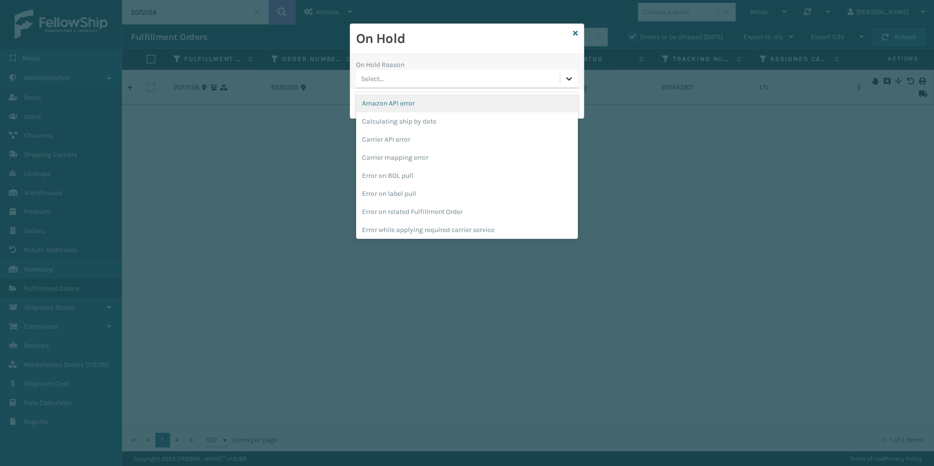
click at [570, 81] on icon at bounding box center [569, 79] width 10 height 10
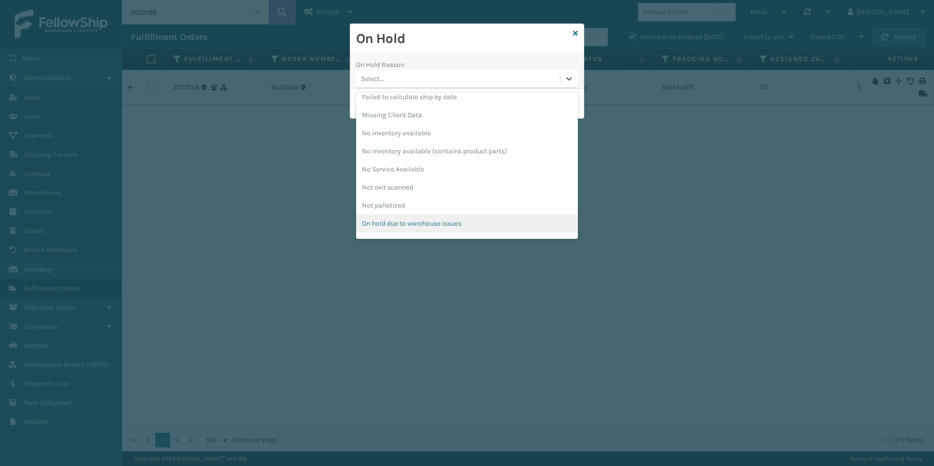
scroll to position [244, 0]
click at [375, 219] on div "Pending Carrier Pickup" at bounding box center [467, 220] width 222 height 18
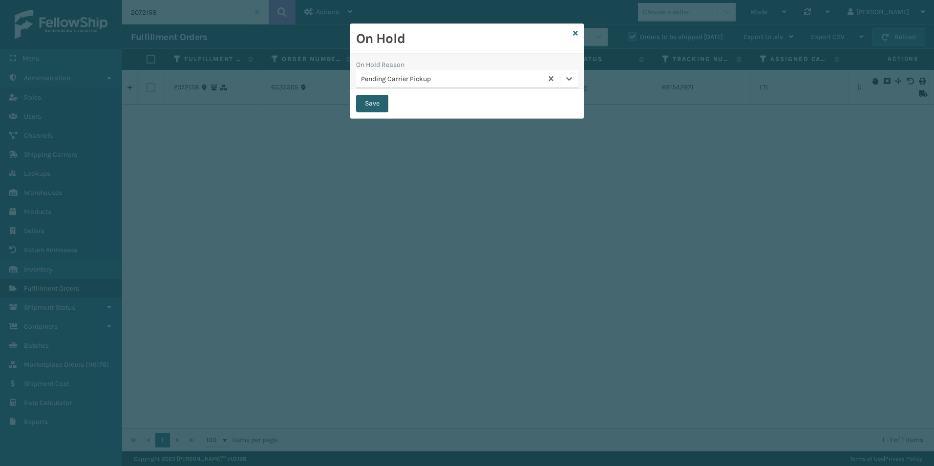
click at [367, 104] on button "Save" at bounding box center [372, 104] width 32 height 18
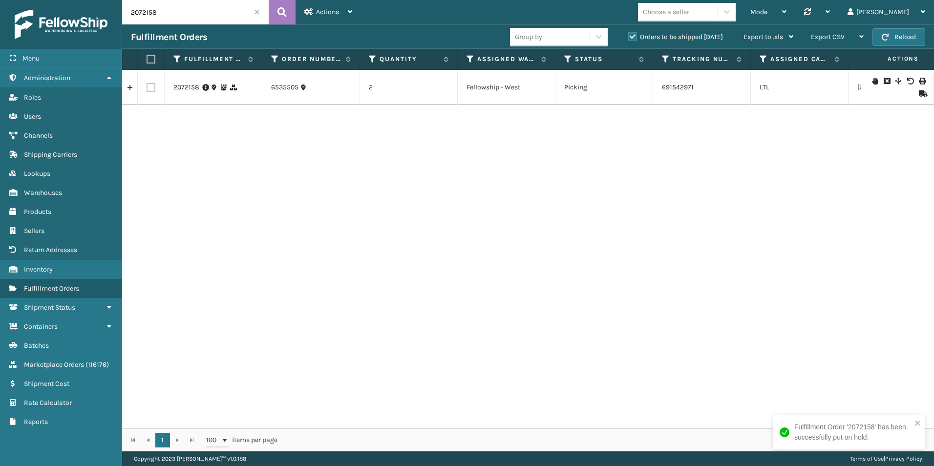
drag, startPoint x: 151, startPoint y: 14, endPoint x: 162, endPoint y: 25, distance: 15.2
click at [169, 18] on input "2072158" at bounding box center [195, 12] width 147 height 24
click at [872, 87] on icon at bounding box center [875, 87] width 6 height 7
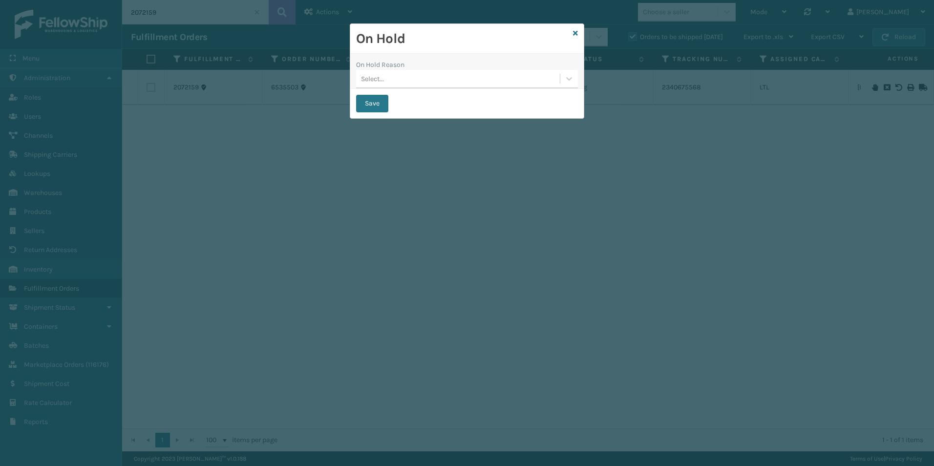
click at [434, 82] on div "Select..." at bounding box center [458, 79] width 204 height 16
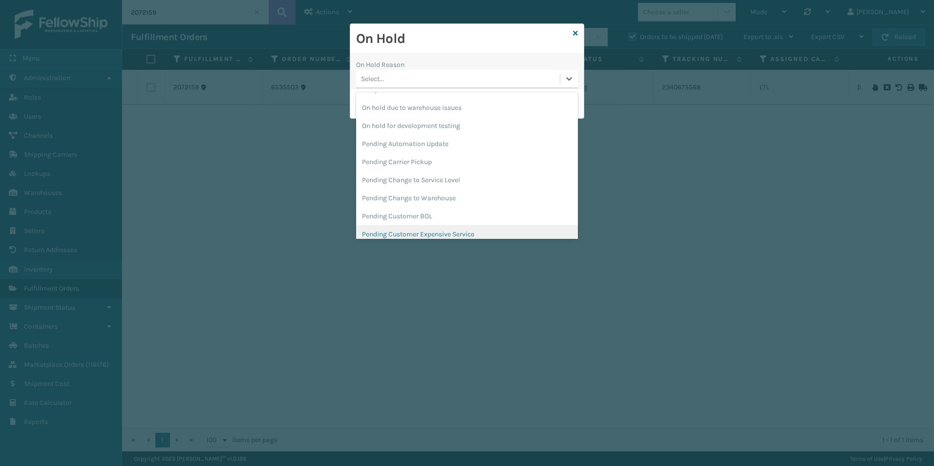
scroll to position [309, 0]
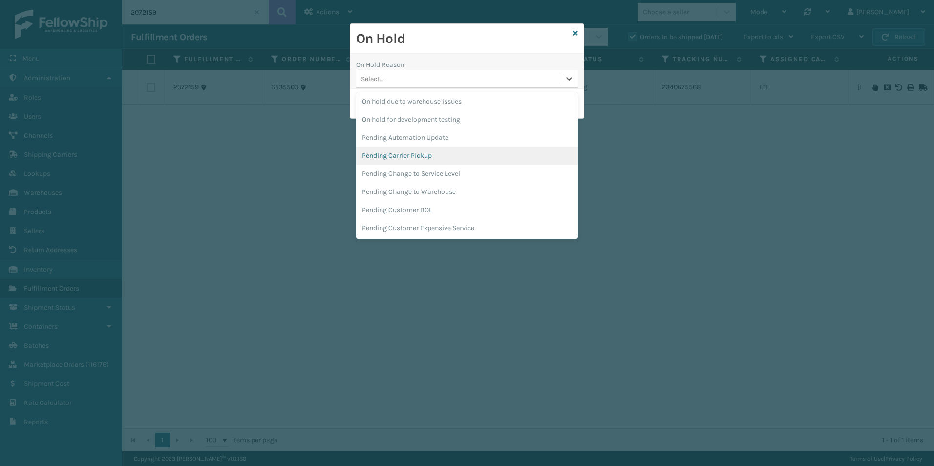
click at [404, 155] on div "Pending Carrier Pickup" at bounding box center [467, 156] width 222 height 18
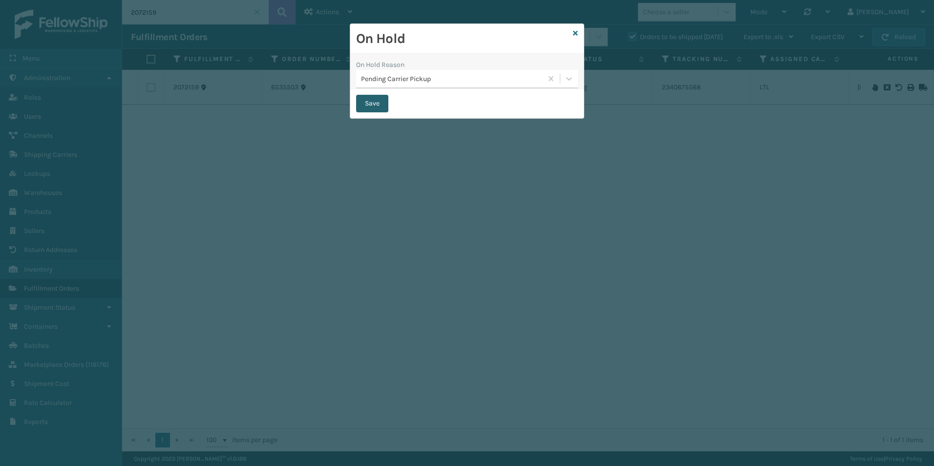
click at [372, 100] on button "Save" at bounding box center [372, 104] width 32 height 18
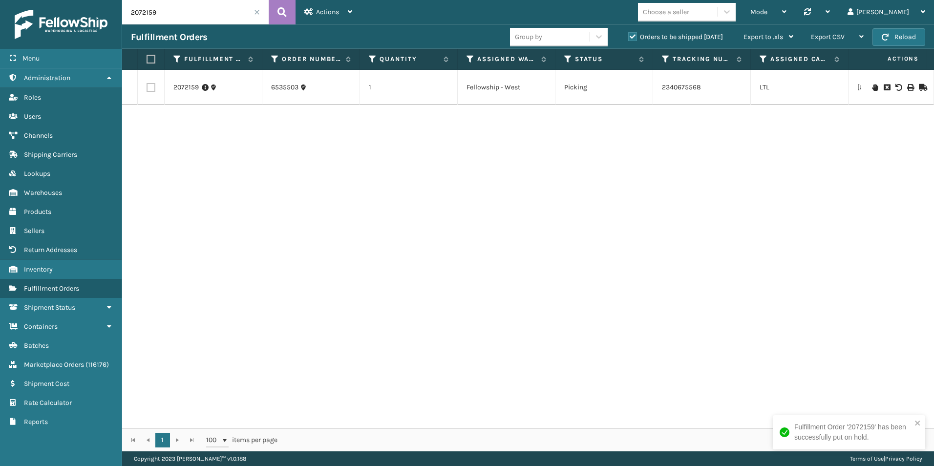
drag, startPoint x: 145, startPoint y: 14, endPoint x: 170, endPoint y: 18, distance: 26.3
click at [170, 18] on input "2072159" at bounding box center [195, 12] width 147 height 24
click at [872, 88] on icon at bounding box center [875, 87] width 6 height 7
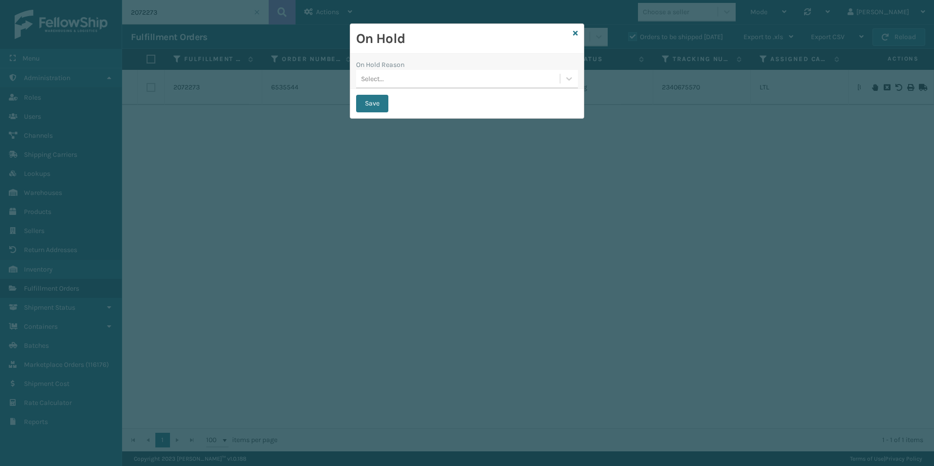
click at [423, 80] on div "Select..." at bounding box center [458, 79] width 204 height 16
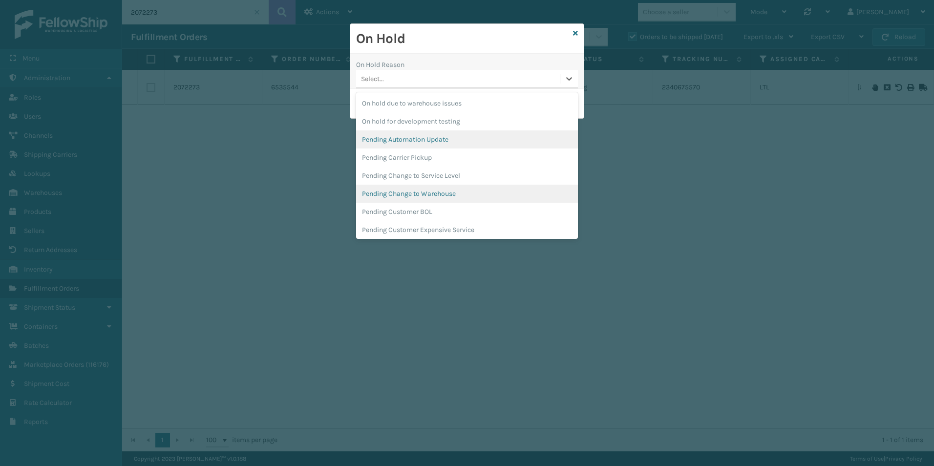
scroll to position [309, 0]
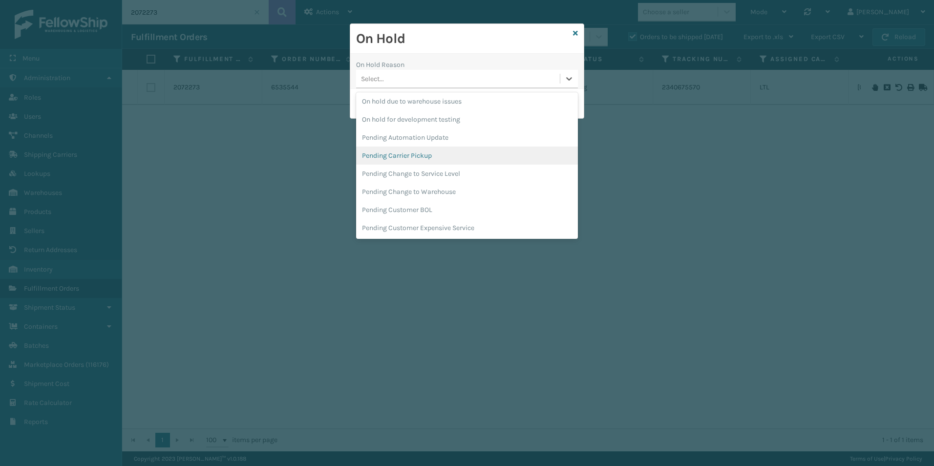
click at [401, 152] on div "Pending Carrier Pickup" at bounding box center [467, 156] width 222 height 18
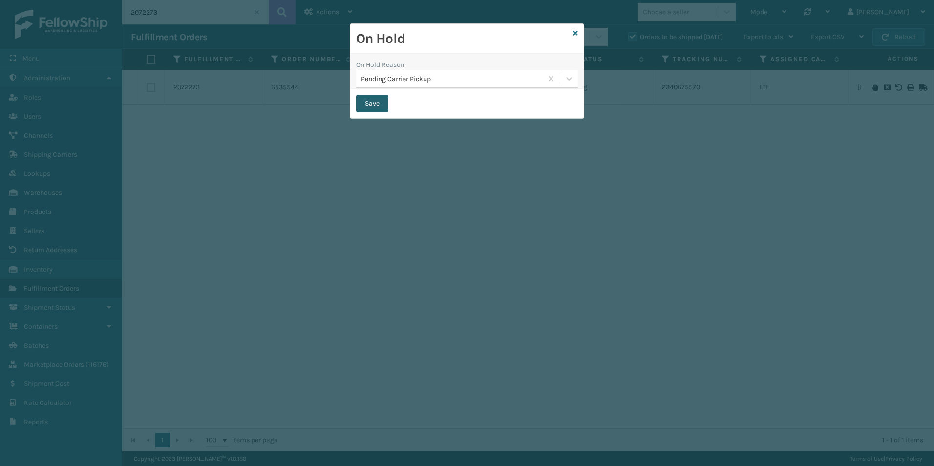
click at [363, 96] on button "Save" at bounding box center [372, 104] width 32 height 18
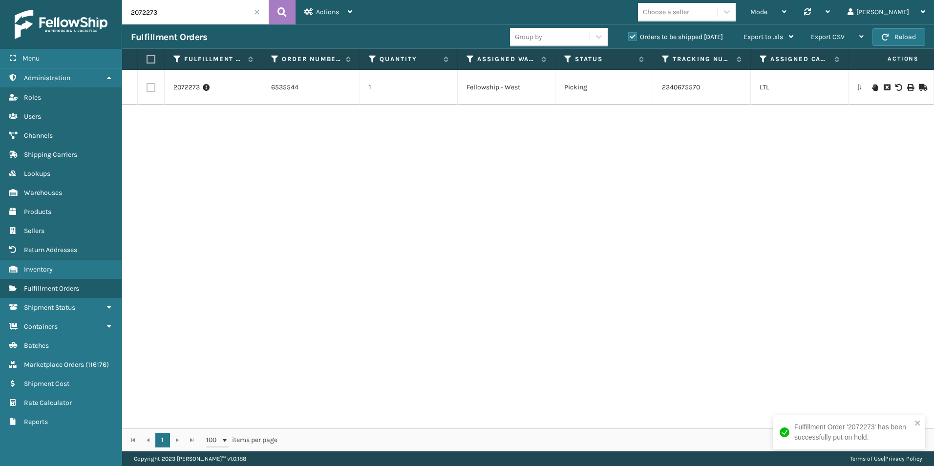
drag, startPoint x: 146, startPoint y: 14, endPoint x: 160, endPoint y: 17, distance: 14.6
click at [161, 17] on input "2072273" at bounding box center [195, 12] width 147 height 24
click at [872, 89] on icon at bounding box center [875, 87] width 6 height 7
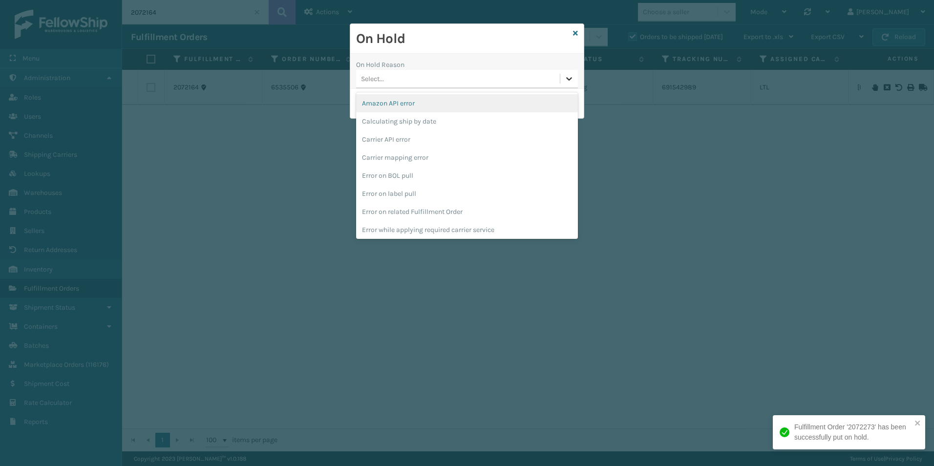
click at [567, 81] on icon at bounding box center [569, 79] width 10 height 10
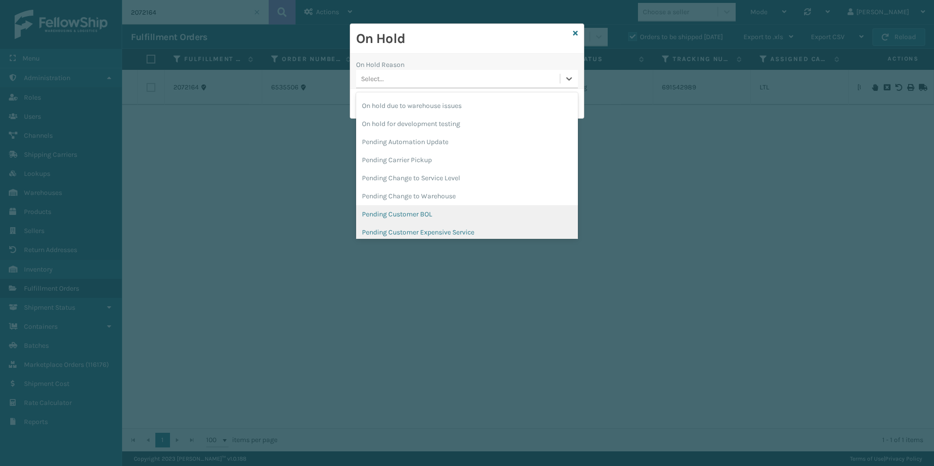
scroll to position [309, 0]
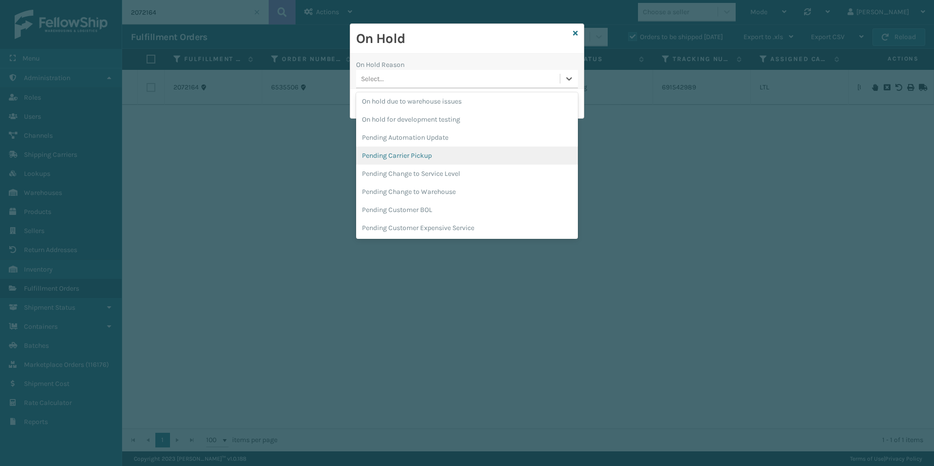
click at [402, 152] on div "Pending Carrier Pickup" at bounding box center [467, 156] width 222 height 18
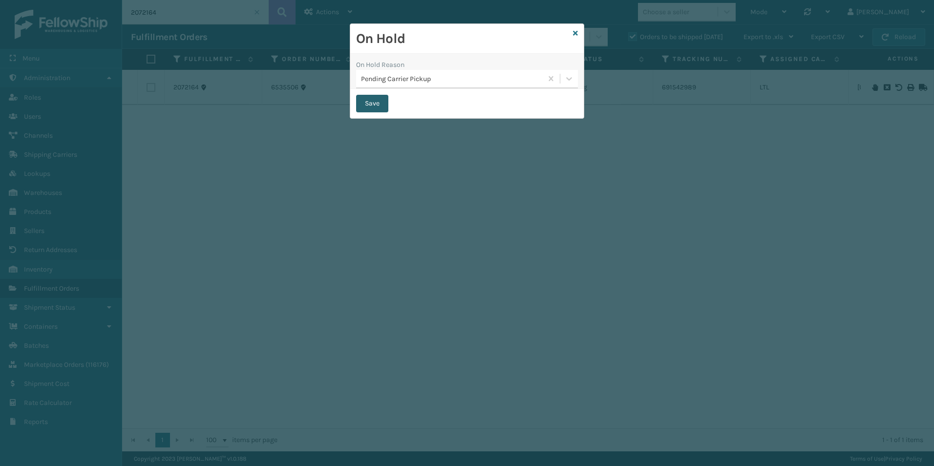
click at [363, 105] on button "Save" at bounding box center [372, 104] width 32 height 18
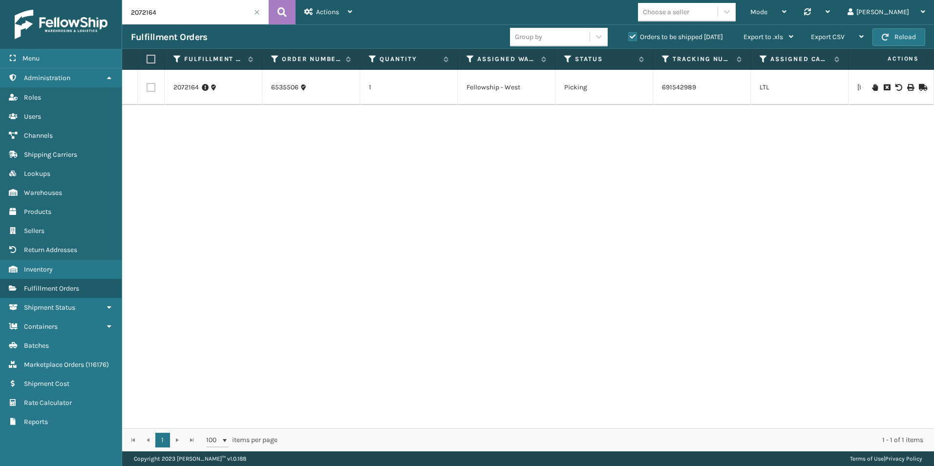
drag, startPoint x: 146, startPoint y: 14, endPoint x: 168, endPoint y: 15, distance: 22.0
click at [168, 15] on input "2072164" at bounding box center [195, 12] width 147 height 24
click at [872, 87] on icon at bounding box center [875, 87] width 6 height 7
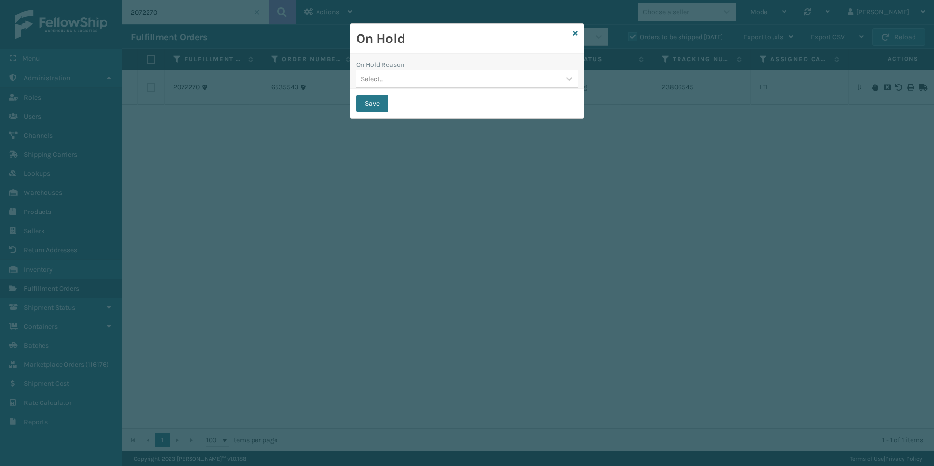
click at [564, 81] on icon at bounding box center [569, 79] width 10 height 10
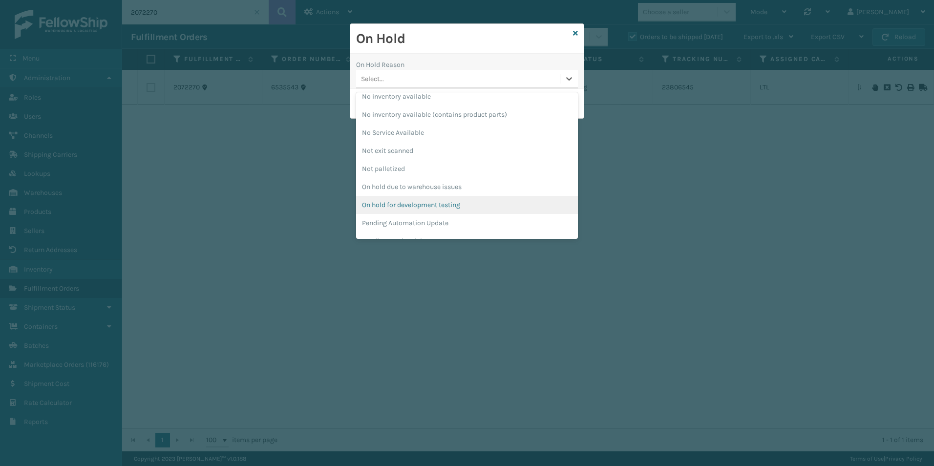
scroll to position [244, 0]
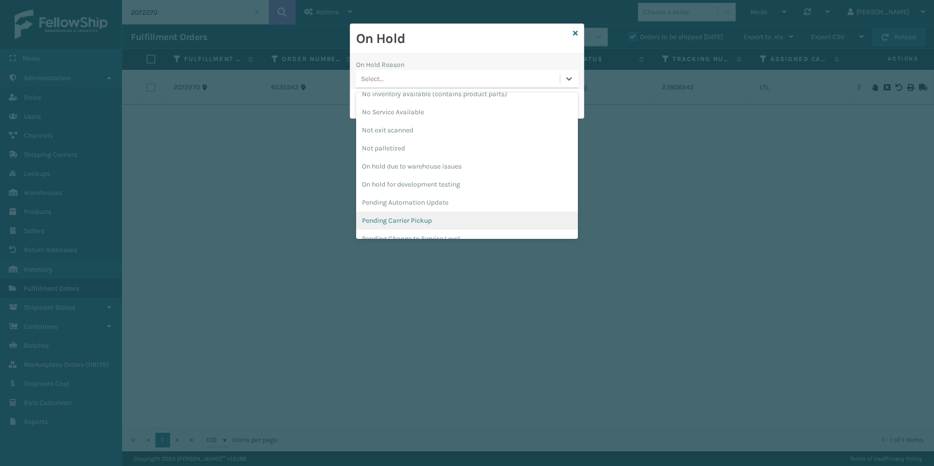
click at [408, 220] on div "Pending Carrier Pickup" at bounding box center [467, 220] width 222 height 18
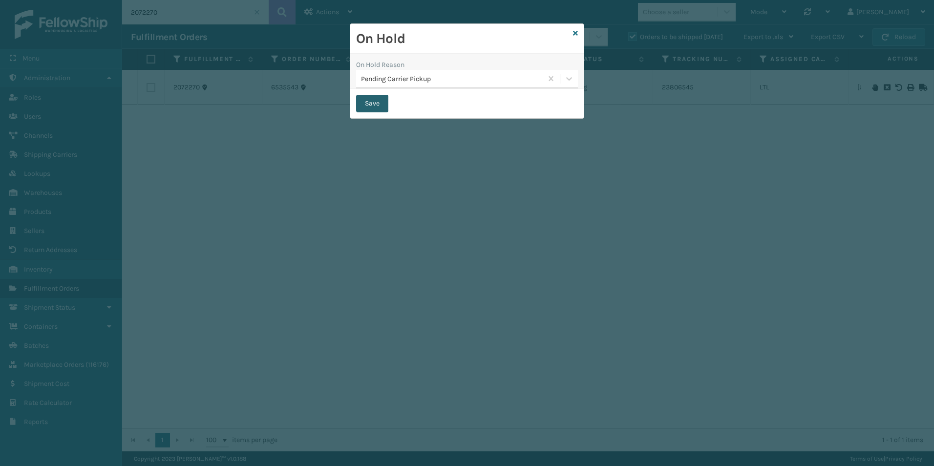
click at [370, 102] on button "Save" at bounding box center [372, 104] width 32 height 18
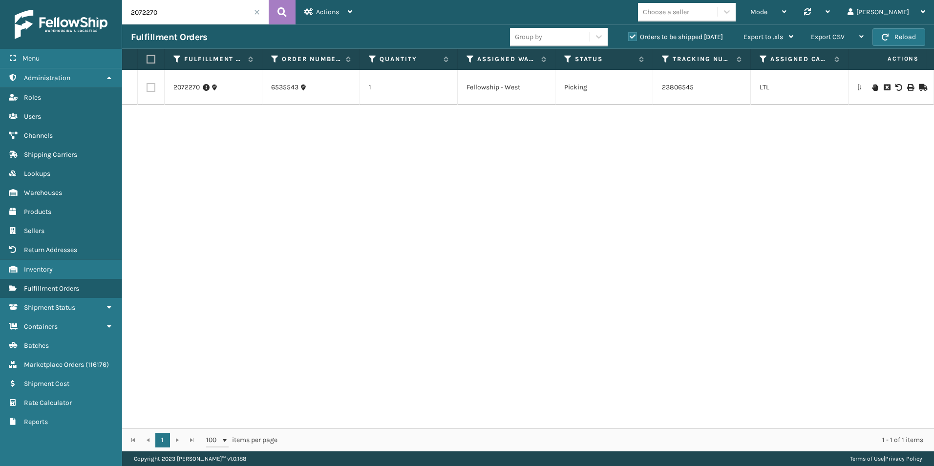
drag, startPoint x: 149, startPoint y: 15, endPoint x: 177, endPoint y: 24, distance: 28.9
click at [178, 20] on input "2072270" at bounding box center [195, 12] width 147 height 24
click at [872, 87] on icon at bounding box center [875, 87] width 6 height 7
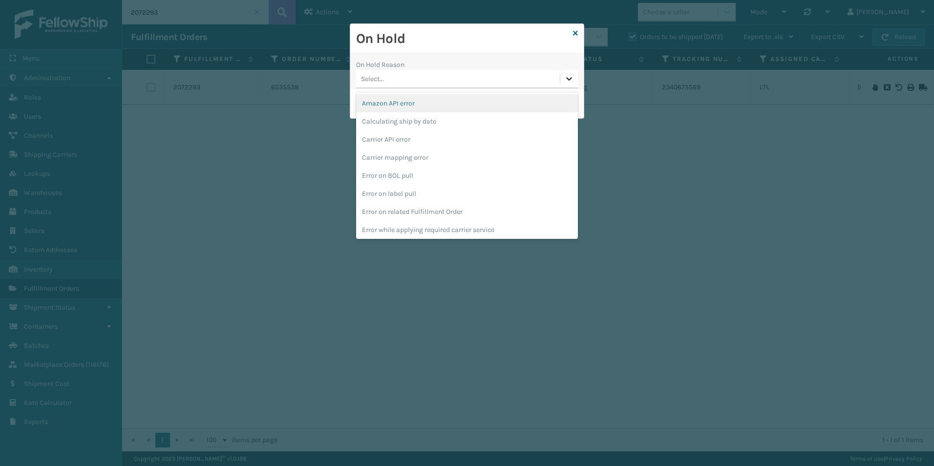
click at [573, 82] on icon at bounding box center [569, 79] width 10 height 10
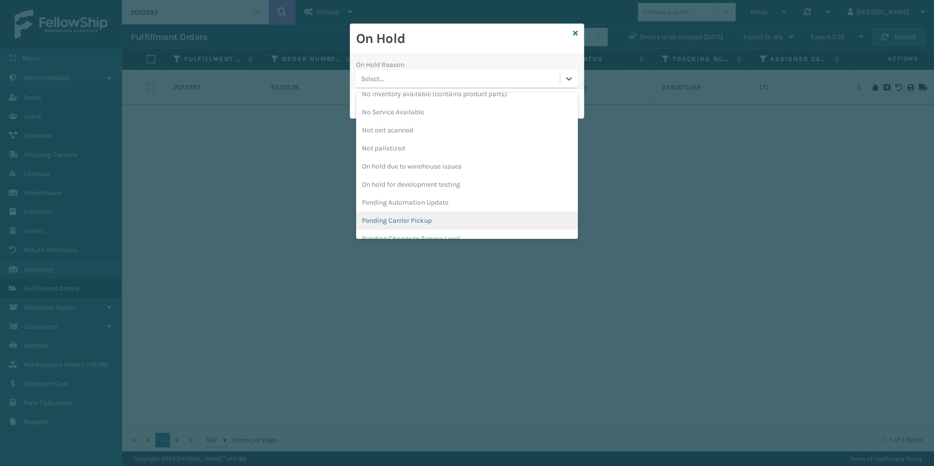
click at [407, 222] on div "Pending Carrier Pickup" at bounding box center [467, 220] width 222 height 18
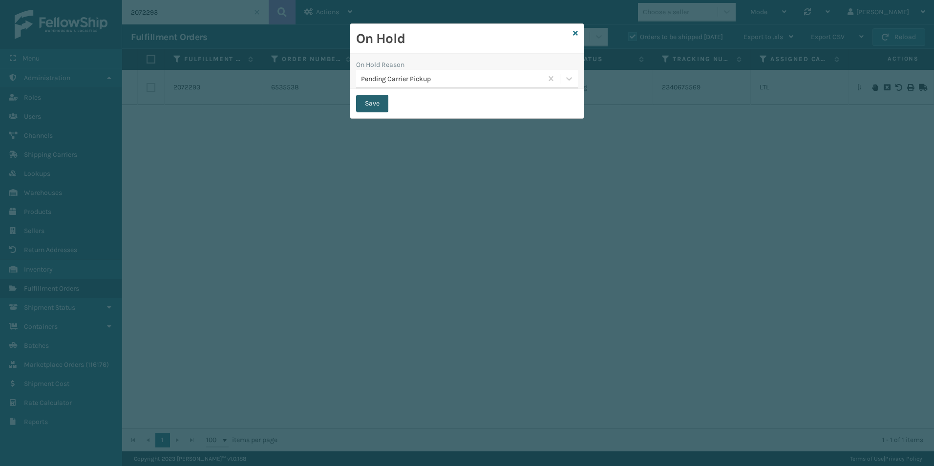
click at [368, 103] on button "Save" at bounding box center [372, 104] width 32 height 18
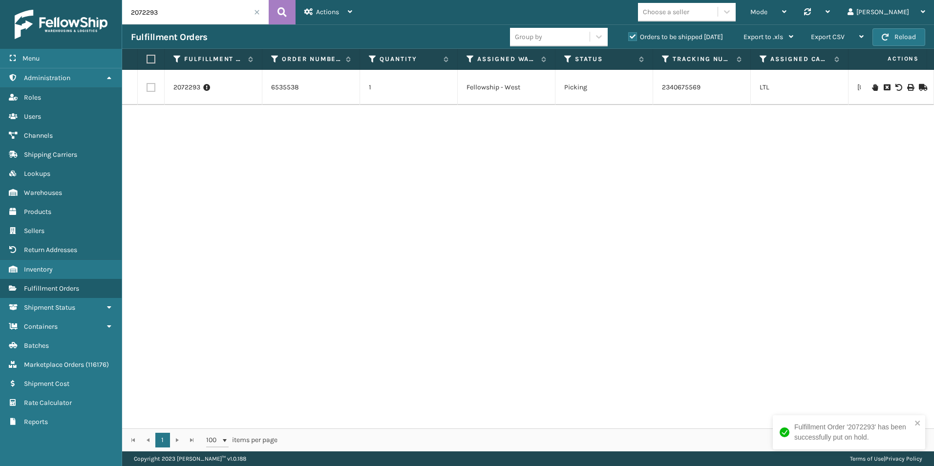
drag, startPoint x: 156, startPoint y: 16, endPoint x: 169, endPoint y: 19, distance: 13.6
click at [169, 18] on input "2072293" at bounding box center [195, 12] width 147 height 24
drag, startPoint x: 138, startPoint y: 12, endPoint x: 184, endPoint y: 13, distance: 45.4
click at [183, 13] on input "2072042" at bounding box center [195, 12] width 147 height 24
click at [872, 78] on icon at bounding box center [875, 81] width 6 height 7
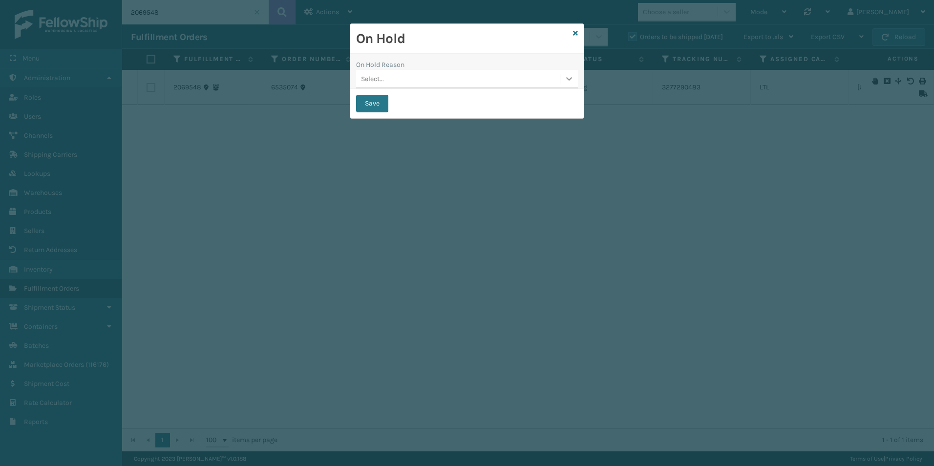
click at [565, 78] on icon at bounding box center [569, 79] width 10 height 10
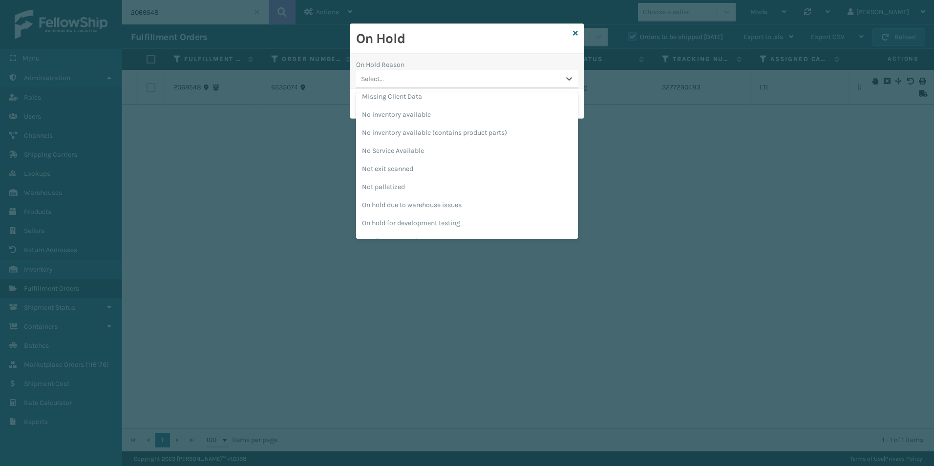
scroll to position [244, 0]
click at [407, 220] on div "Pending Carrier Pickup" at bounding box center [467, 220] width 222 height 18
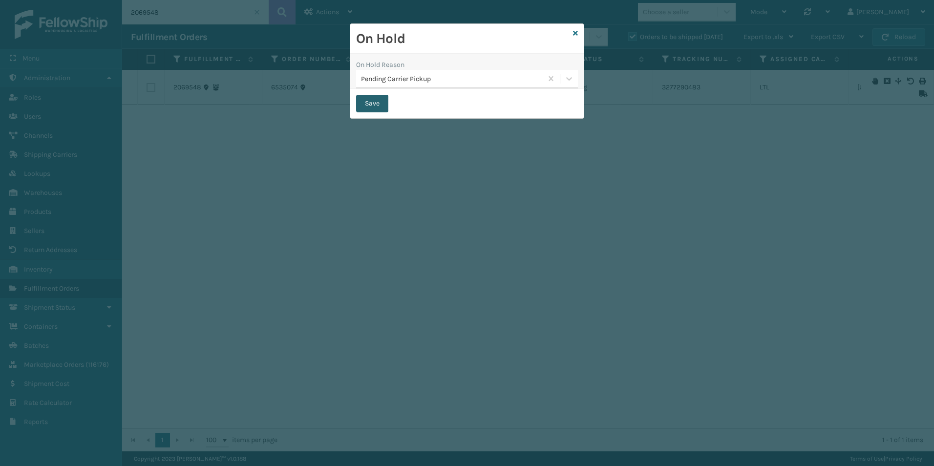
click at [362, 102] on button "Save" at bounding box center [372, 104] width 32 height 18
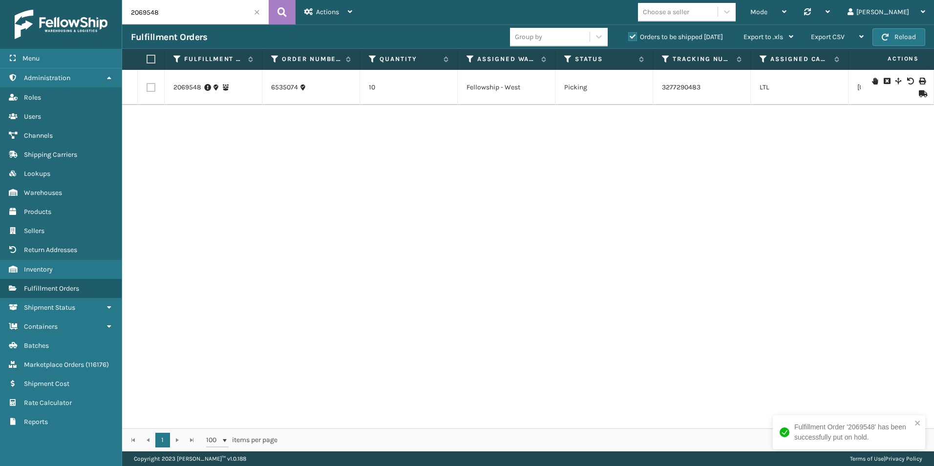
drag, startPoint x: 146, startPoint y: 15, endPoint x: 171, endPoint y: 18, distance: 26.0
click at [171, 18] on input "2069548" at bounding box center [195, 12] width 147 height 24
click at [872, 86] on icon at bounding box center [875, 87] width 6 height 7
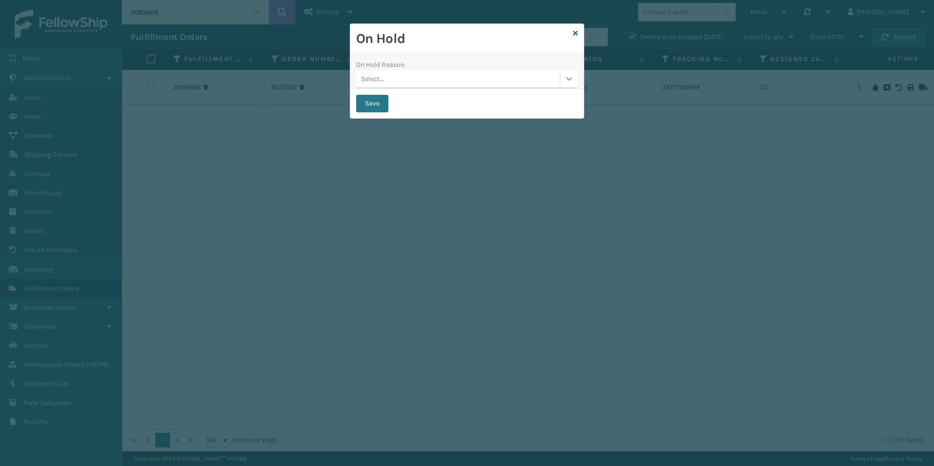
click at [564, 80] on icon at bounding box center [569, 79] width 10 height 10
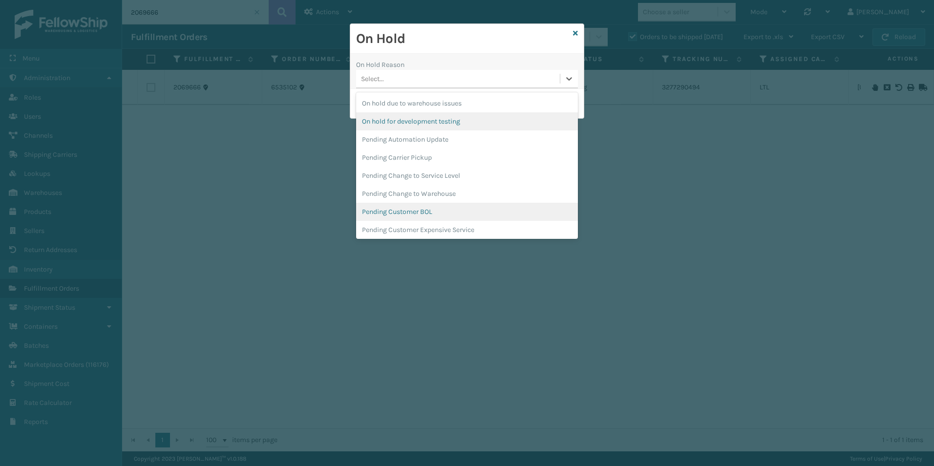
scroll to position [309, 0]
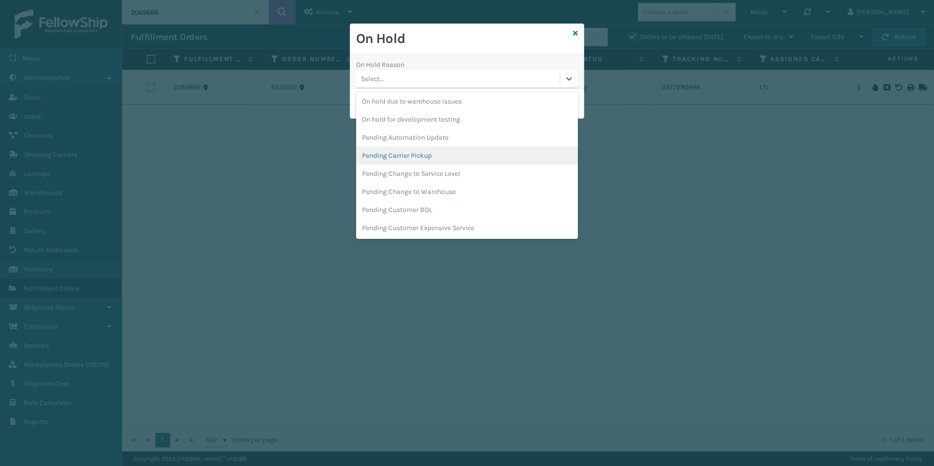
click at [413, 159] on div "Pending Carrier Pickup" at bounding box center [467, 156] width 222 height 18
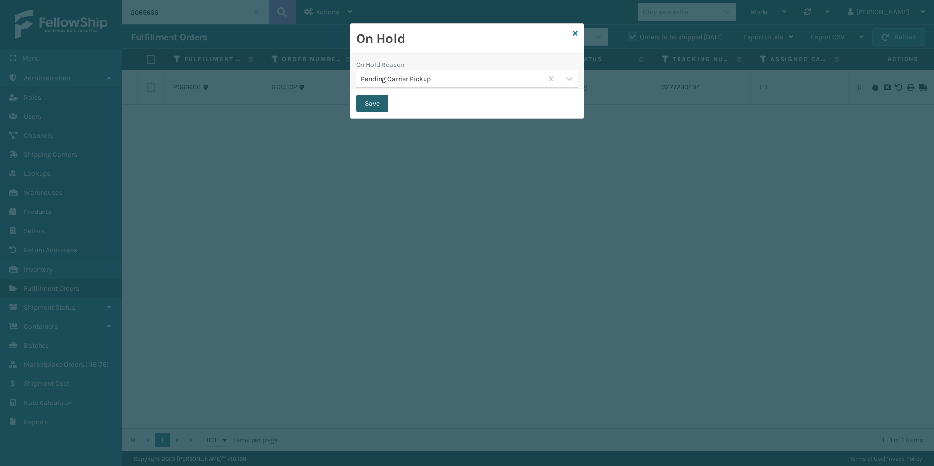
click at [377, 101] on button "Save" at bounding box center [372, 104] width 32 height 18
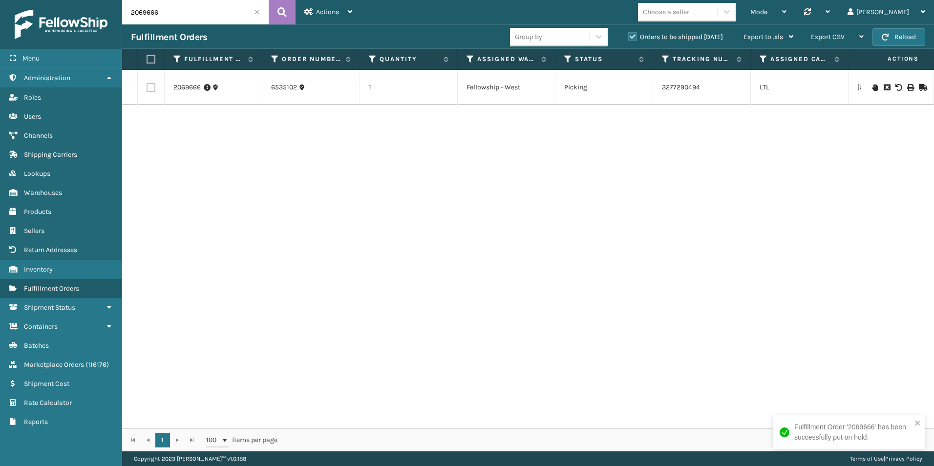
drag, startPoint x: 141, startPoint y: 13, endPoint x: 172, endPoint y: 18, distance: 31.6
click at [172, 17] on input "2069666" at bounding box center [195, 12] width 147 height 24
type input "2070855"
click at [872, 78] on icon at bounding box center [875, 81] width 6 height 7
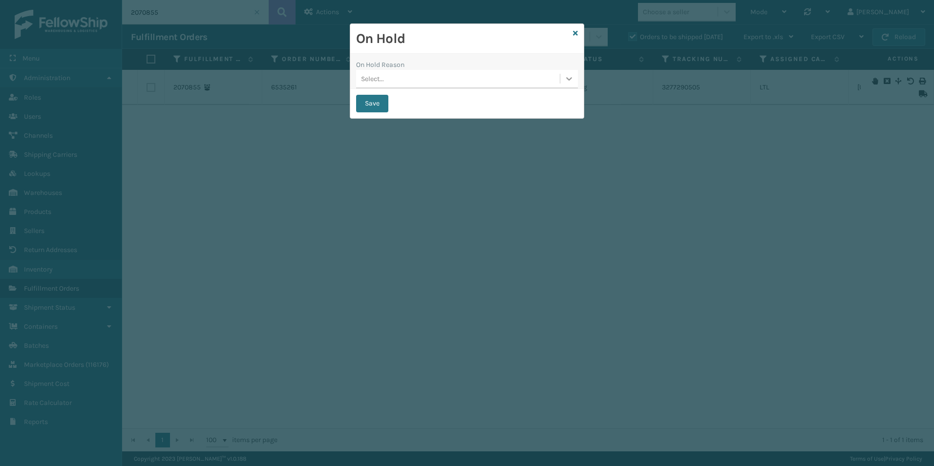
click at [567, 74] on icon at bounding box center [569, 79] width 10 height 10
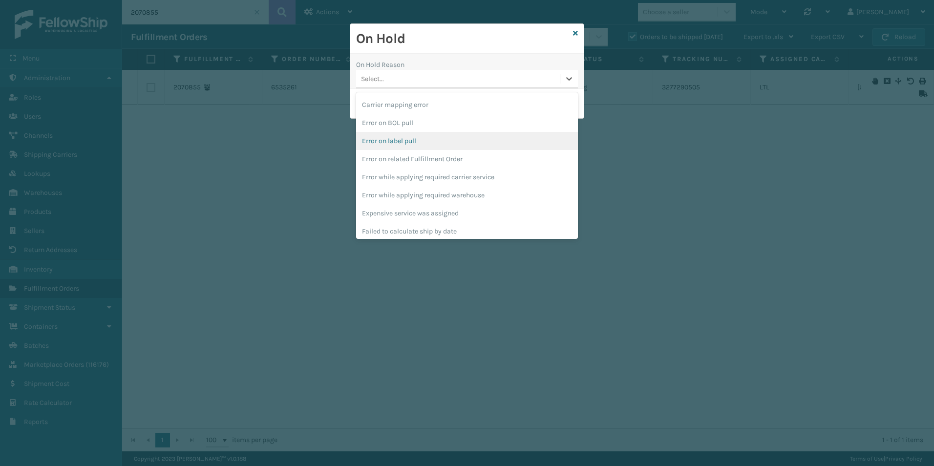
scroll to position [244, 0]
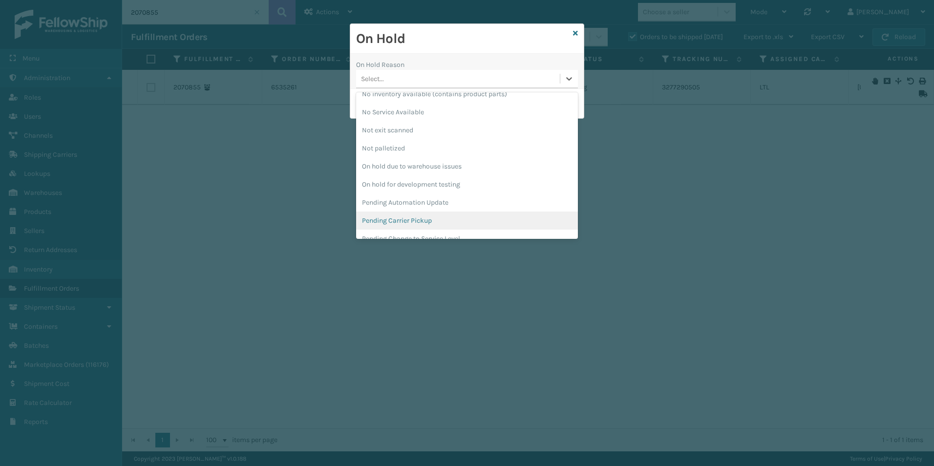
click at [390, 221] on div "Pending Carrier Pickup" at bounding box center [467, 220] width 222 height 18
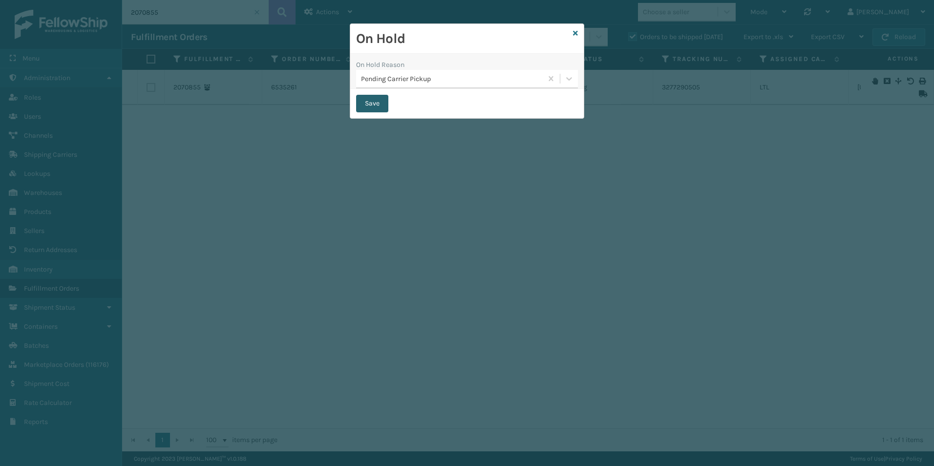
click at [371, 106] on button "Save" at bounding box center [372, 104] width 32 height 18
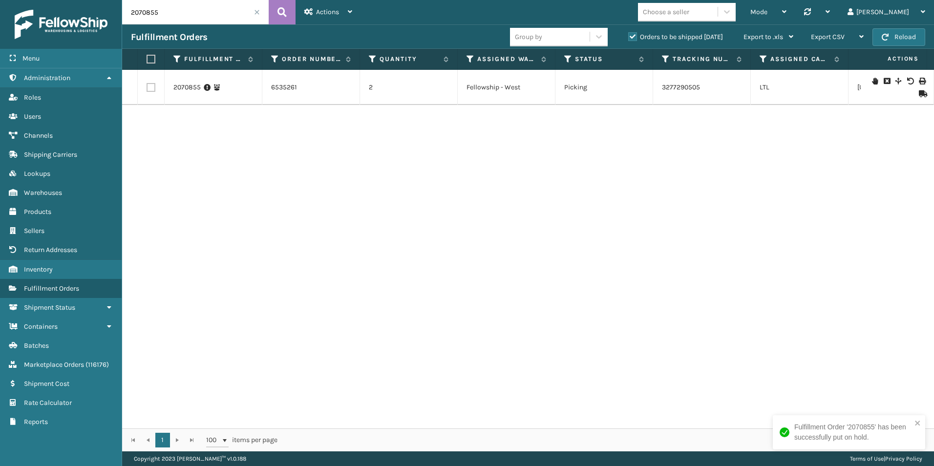
click at [256, 12] on span at bounding box center [257, 12] width 6 height 6
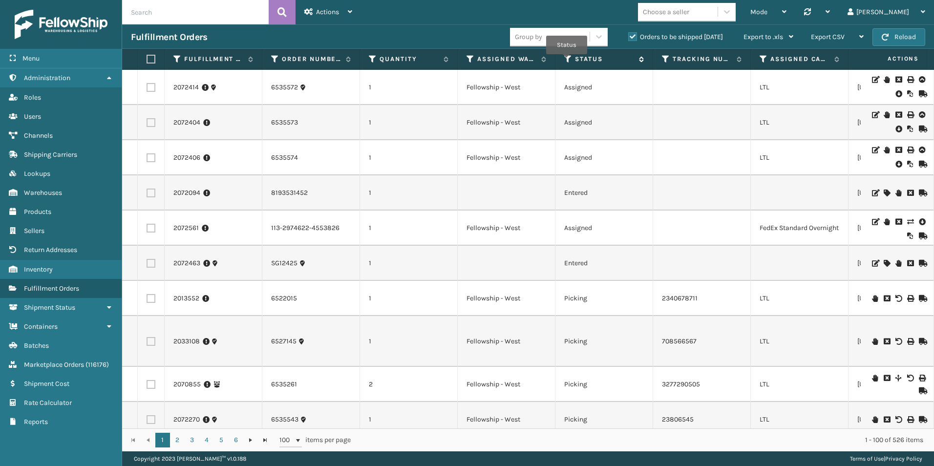
click at [566, 61] on icon at bounding box center [568, 59] width 8 height 9
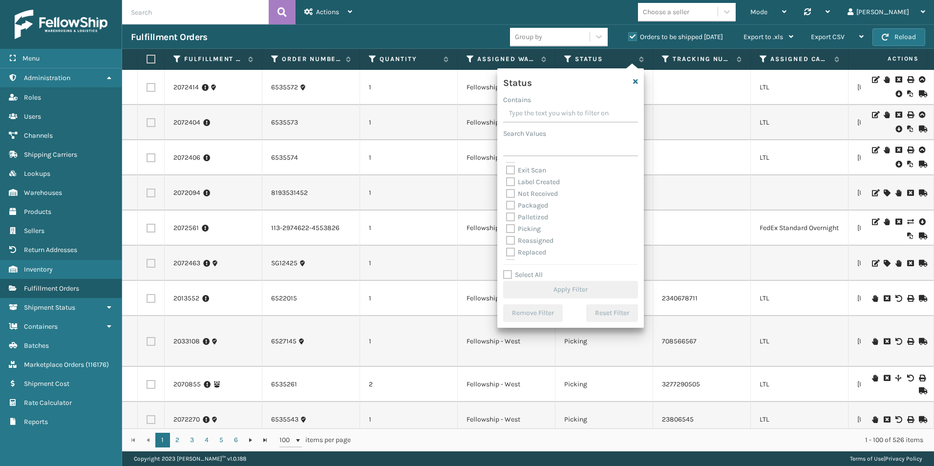
scroll to position [49, 0]
click at [511, 210] on label "Picking" at bounding box center [523, 213] width 35 height 8
click at [506, 210] on input "Picking" at bounding box center [506, 210] width 0 height 6
checkbox input "true"
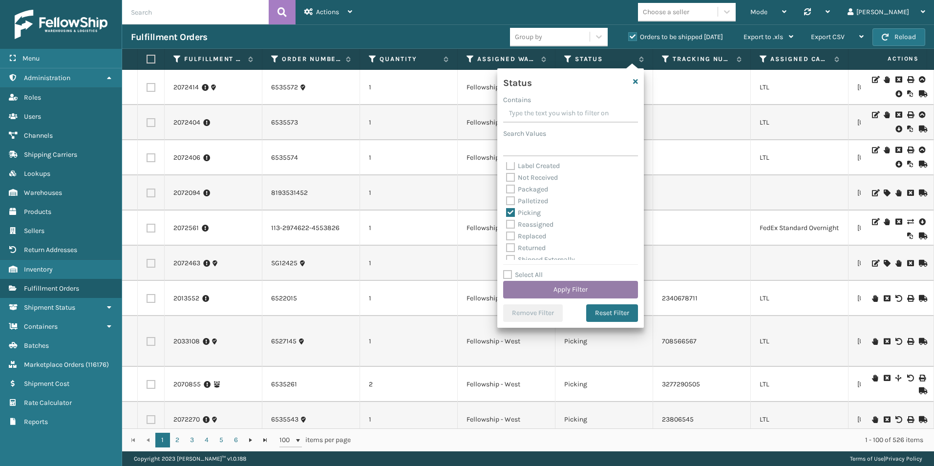
click at [564, 292] on button "Apply Filter" at bounding box center [570, 290] width 135 height 18
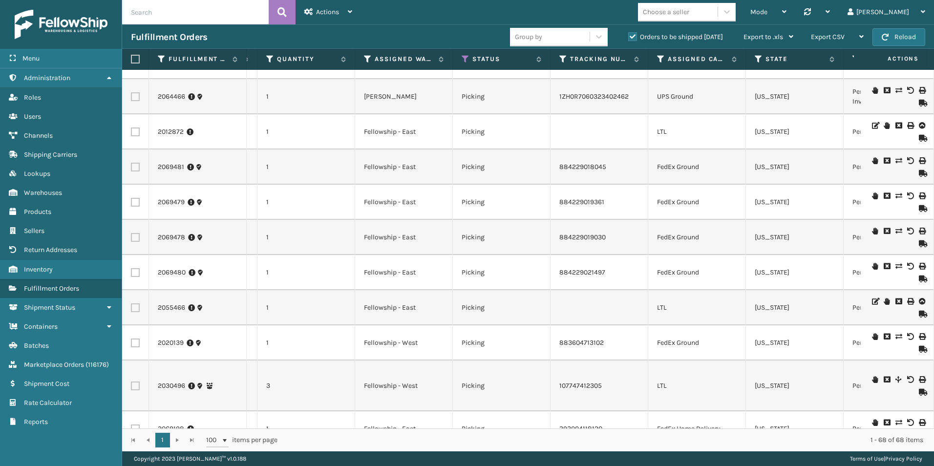
scroll to position [684, 103]
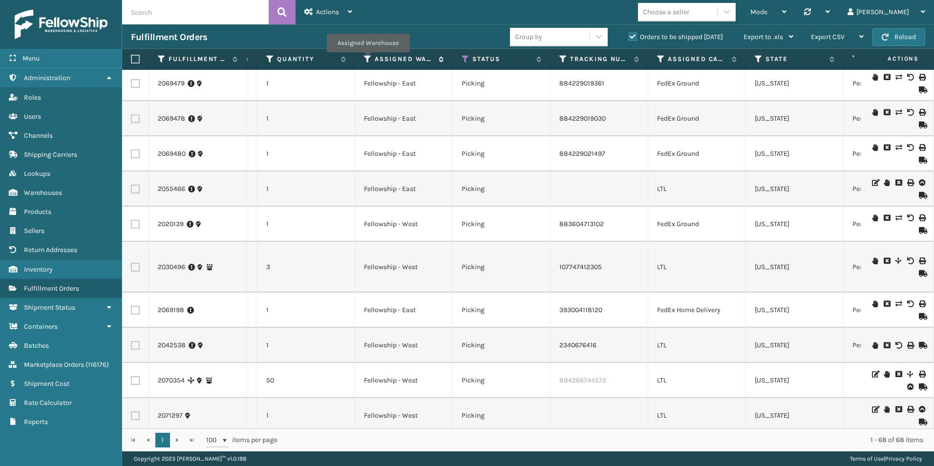
click at [368, 59] on icon at bounding box center [368, 59] width 8 height 9
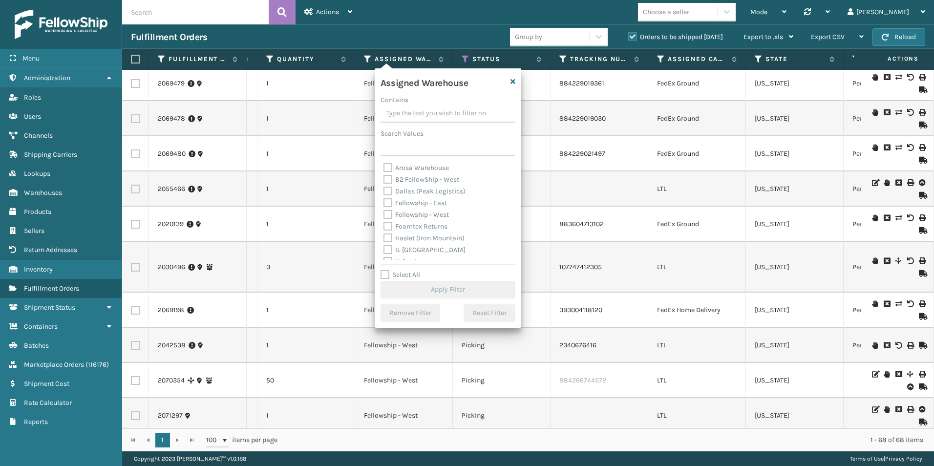
click at [388, 215] on label "Fellowship - West" at bounding box center [415, 214] width 65 height 8
click at [384, 215] on input "Fellowship - West" at bounding box center [383, 212] width 0 height 6
checkbox input "true"
click at [451, 290] on button "Apply Filter" at bounding box center [447, 290] width 135 height 18
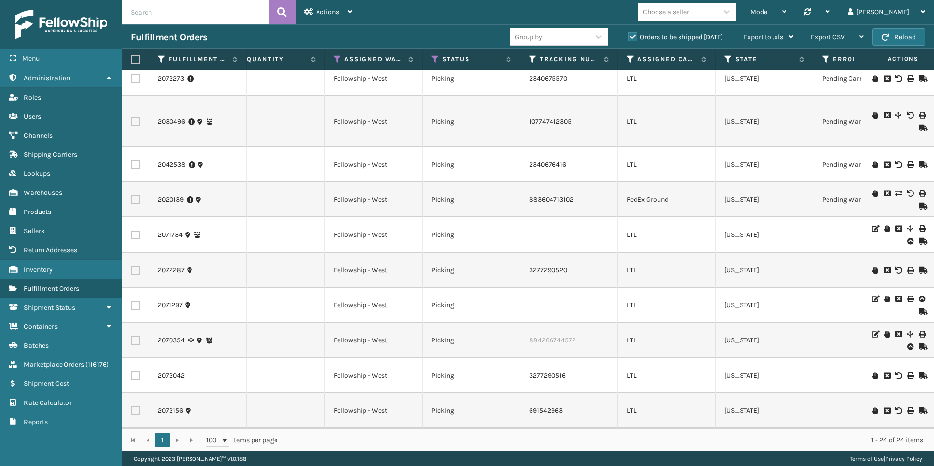
scroll to position [0, 152]
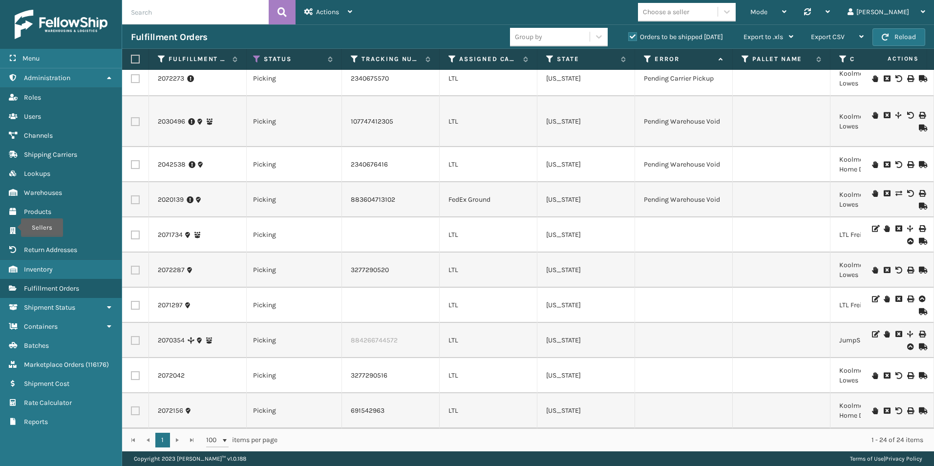
click at [919, 238] on icon at bounding box center [922, 241] width 6 height 7
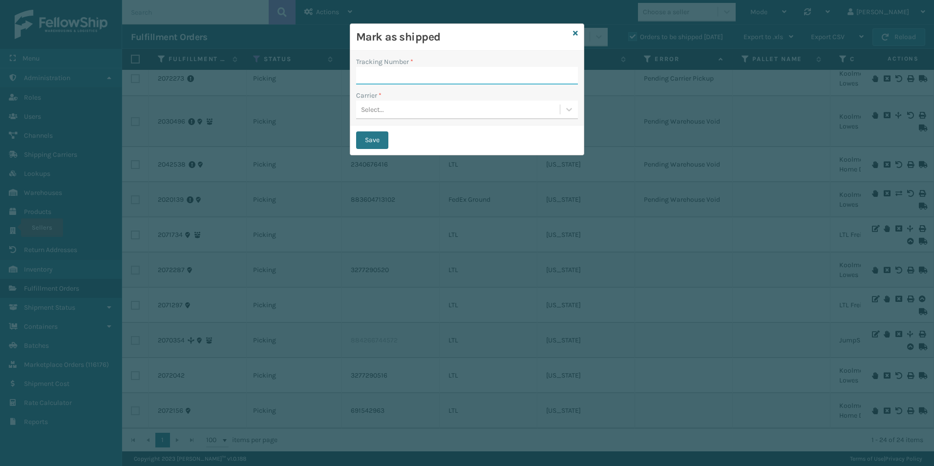
click at [369, 72] on input "Tracking Number *" at bounding box center [467, 76] width 222 height 18
type input "165936892"
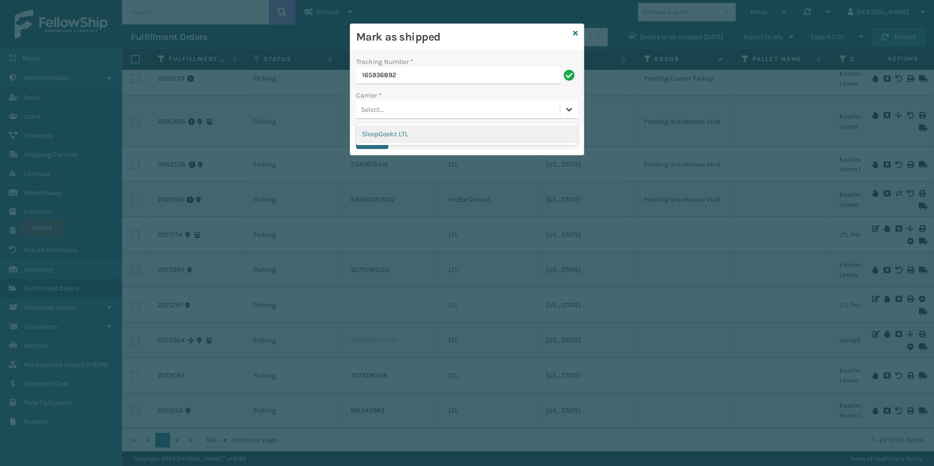
drag, startPoint x: 567, startPoint y: 110, endPoint x: 534, endPoint y: 122, distance: 35.1
click at [567, 110] on icon at bounding box center [569, 110] width 10 height 10
click at [408, 130] on div "SleepGeekz LTL" at bounding box center [467, 134] width 222 height 18
click at [371, 136] on button "Save" at bounding box center [372, 140] width 32 height 18
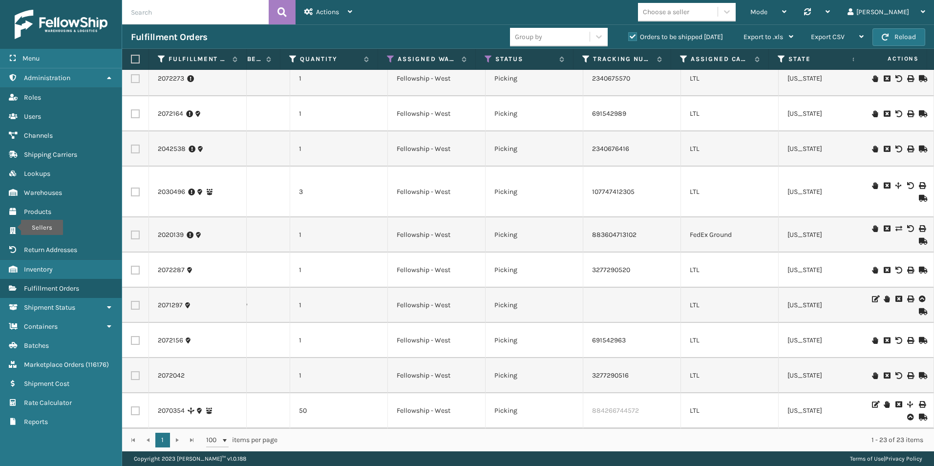
scroll to position [0, 66]
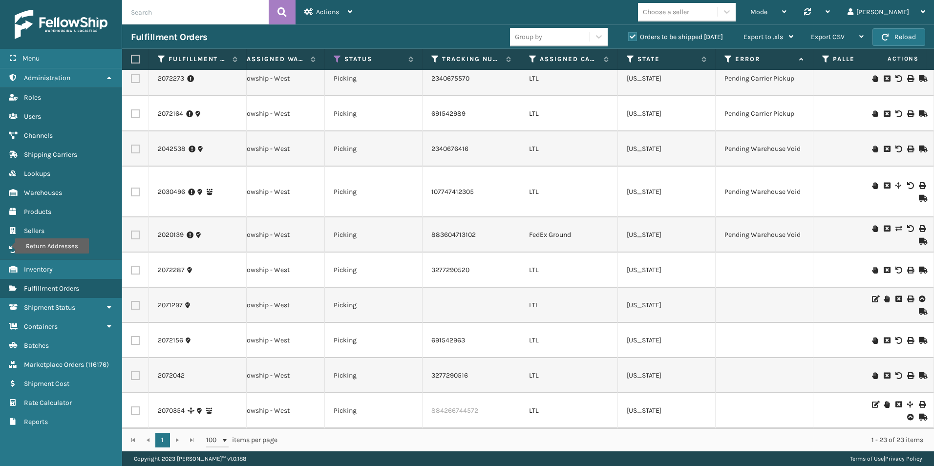
click at [872, 267] on icon at bounding box center [875, 270] width 6 height 7
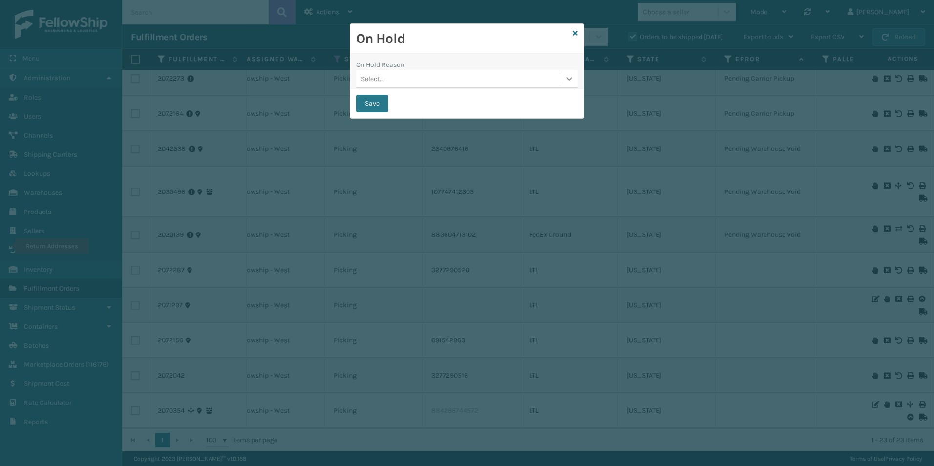
click at [567, 76] on icon at bounding box center [569, 79] width 10 height 10
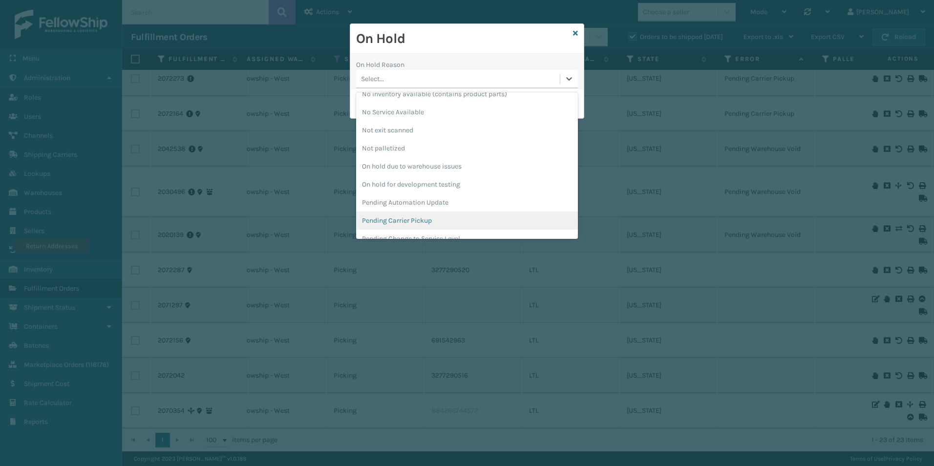
click at [413, 218] on div "Pending Carrier Pickup" at bounding box center [467, 220] width 222 height 18
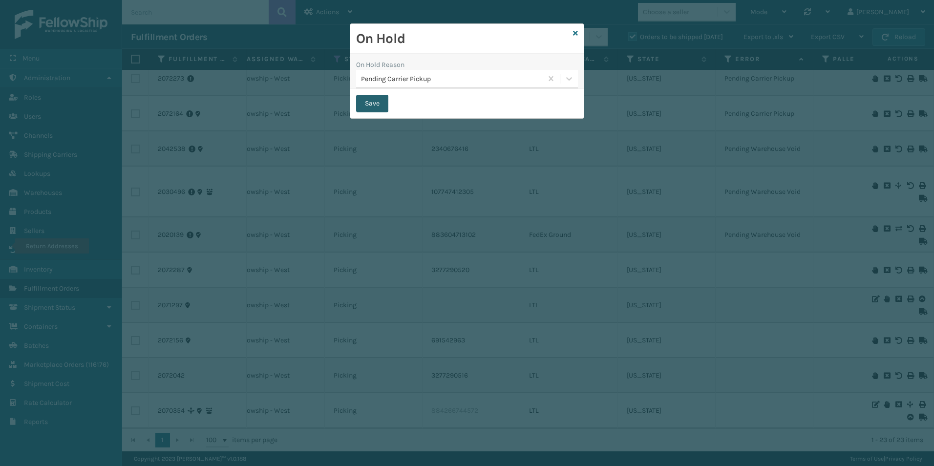
click at [366, 102] on button "Save" at bounding box center [372, 104] width 32 height 18
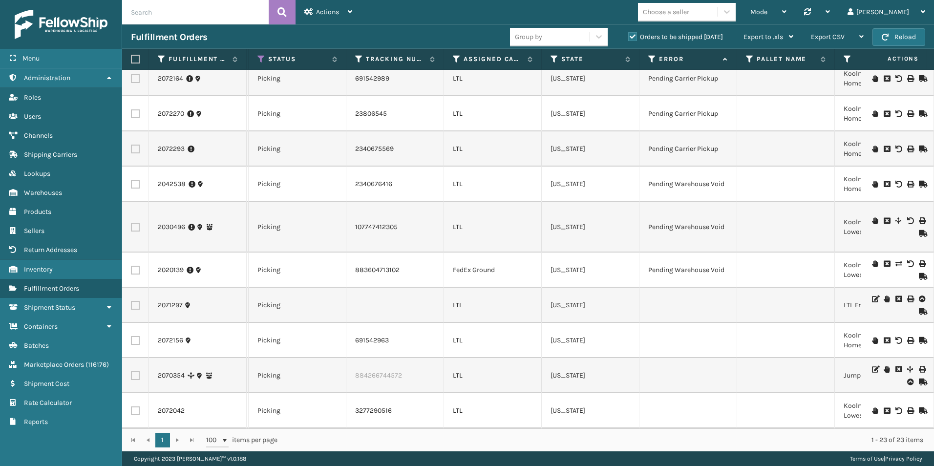
click at [919, 308] on icon at bounding box center [922, 311] width 6 height 7
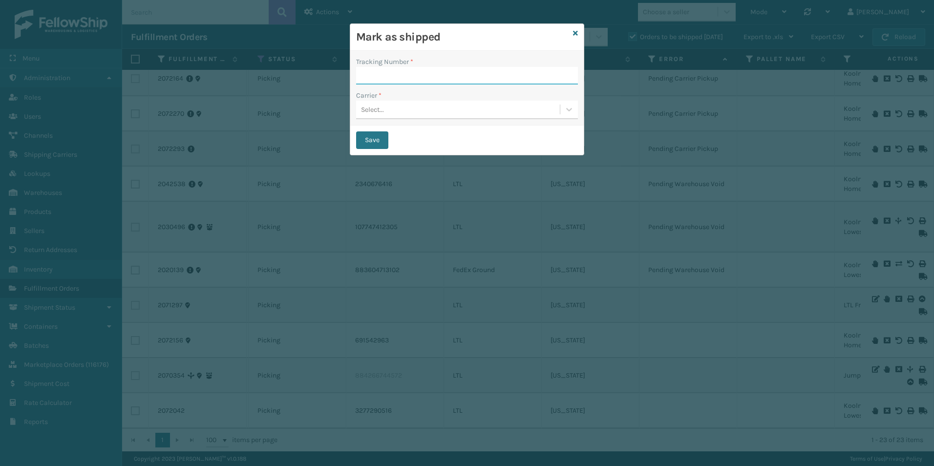
click at [381, 77] on input "Tracking Number *" at bounding box center [467, 76] width 222 height 18
type input "165936745"
click at [404, 107] on div "Select..." at bounding box center [458, 110] width 204 height 16
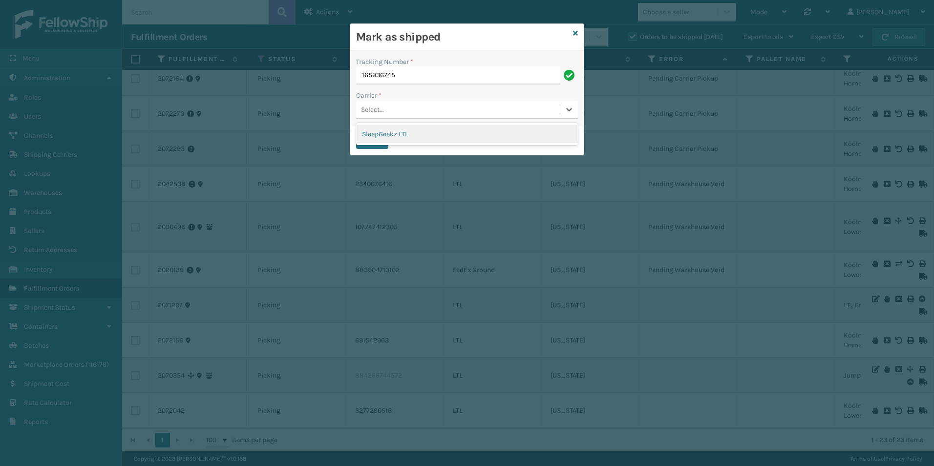
click at [405, 130] on div "SleepGeekz LTL" at bounding box center [467, 134] width 222 height 18
click at [372, 143] on button "Save" at bounding box center [372, 140] width 32 height 18
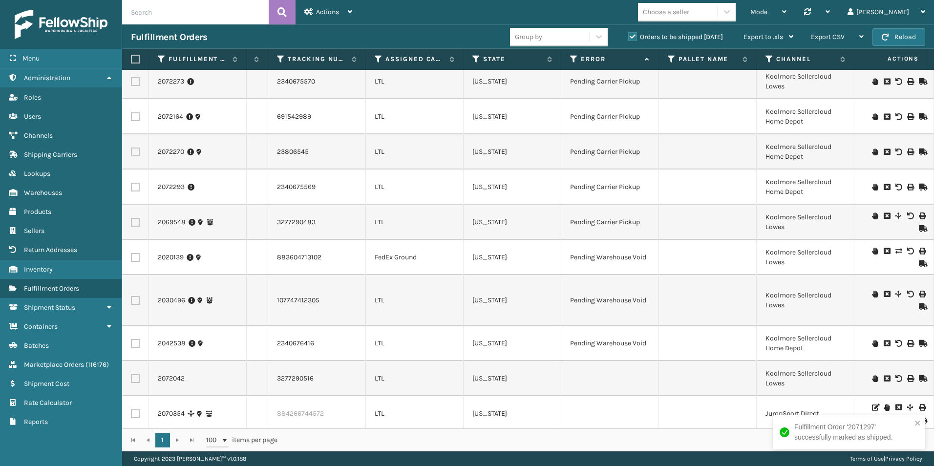
scroll to position [485, 385]
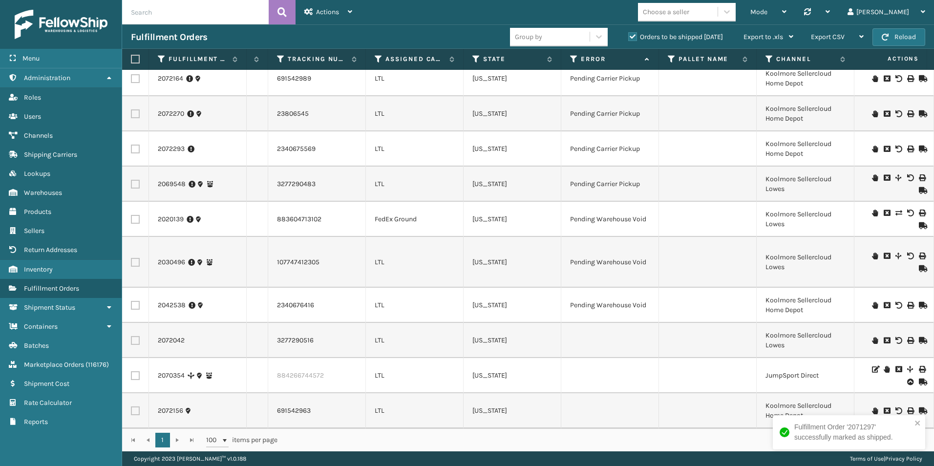
click at [872, 337] on icon at bounding box center [875, 340] width 6 height 7
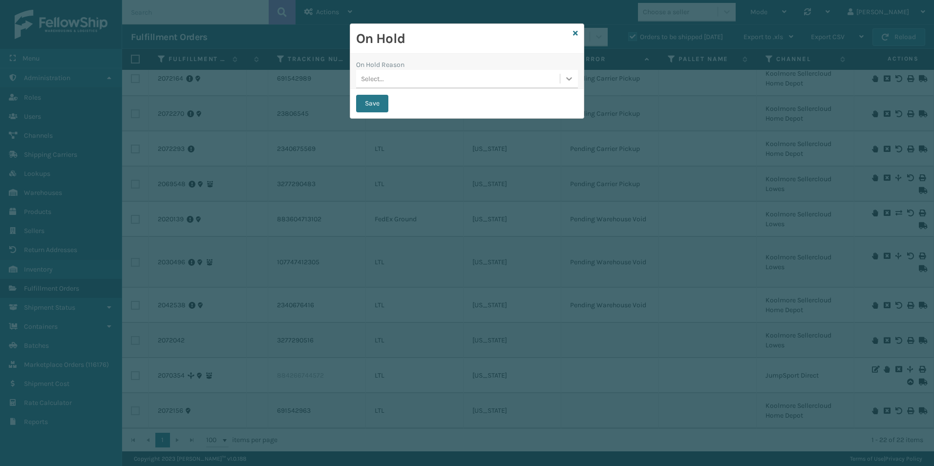
click at [566, 80] on icon at bounding box center [569, 79] width 10 height 10
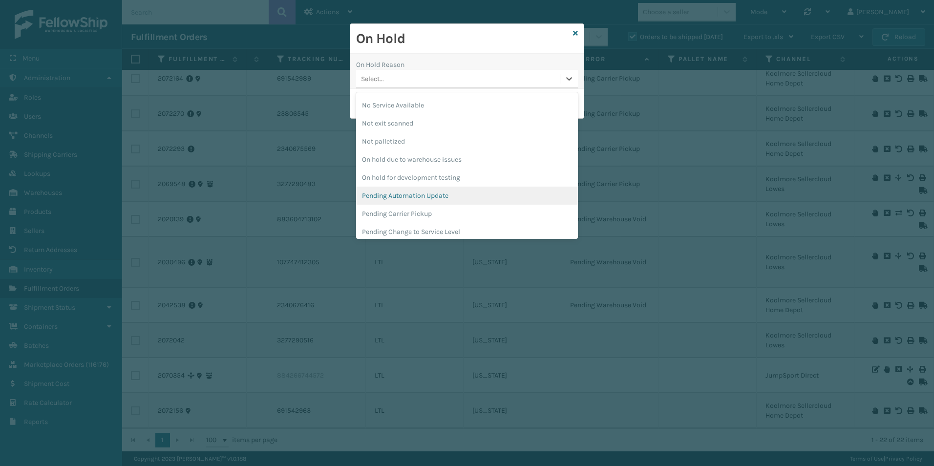
scroll to position [293, 0]
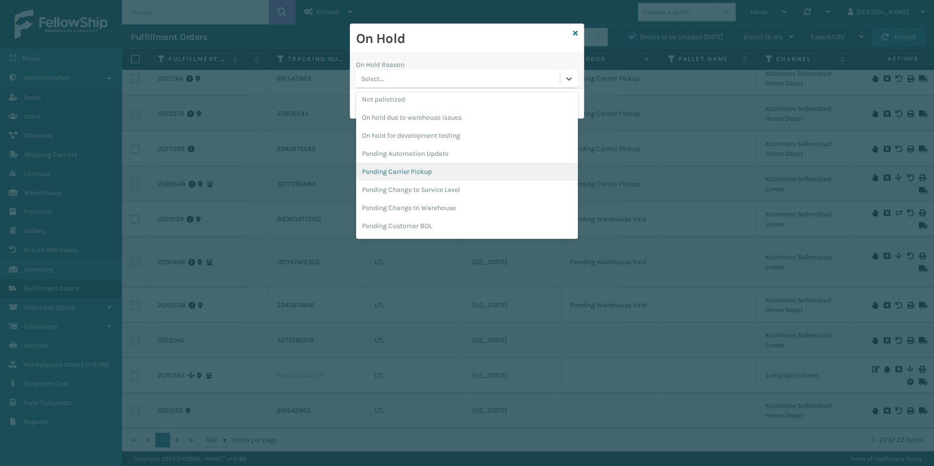
click at [404, 173] on div "Pending Carrier Pickup" at bounding box center [467, 172] width 222 height 18
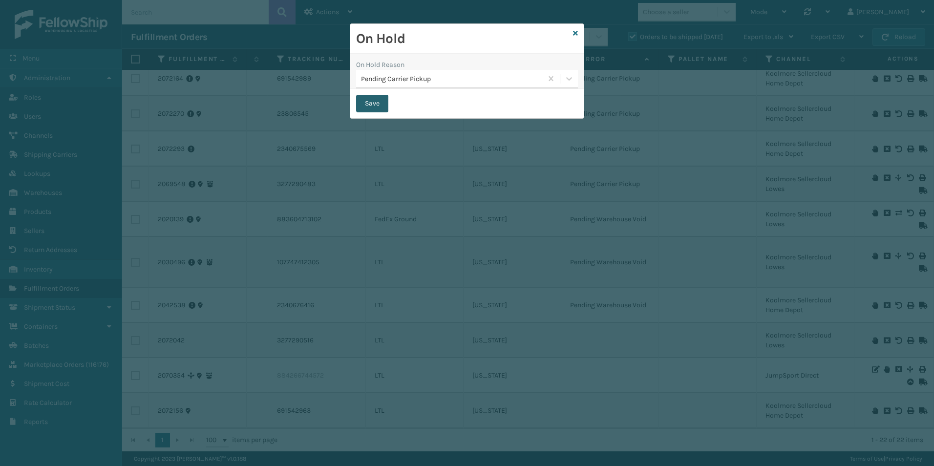
click at [369, 100] on button "Save" at bounding box center [372, 104] width 32 height 18
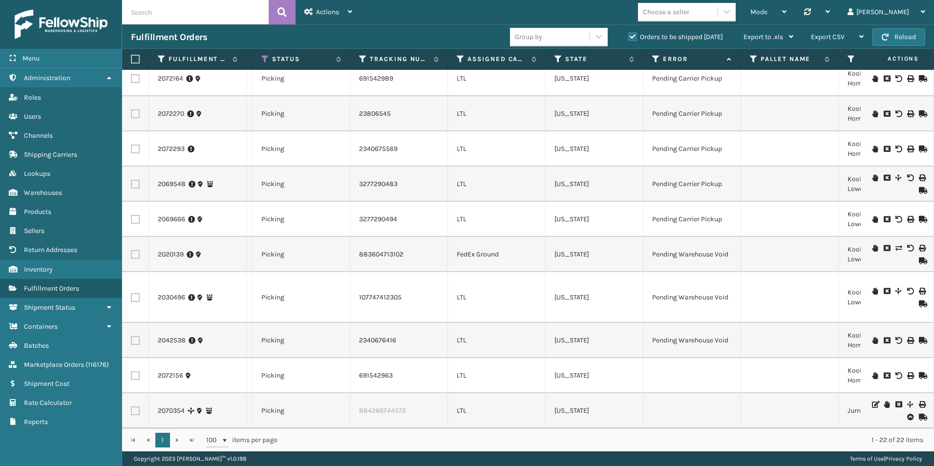
scroll to position [0, 227]
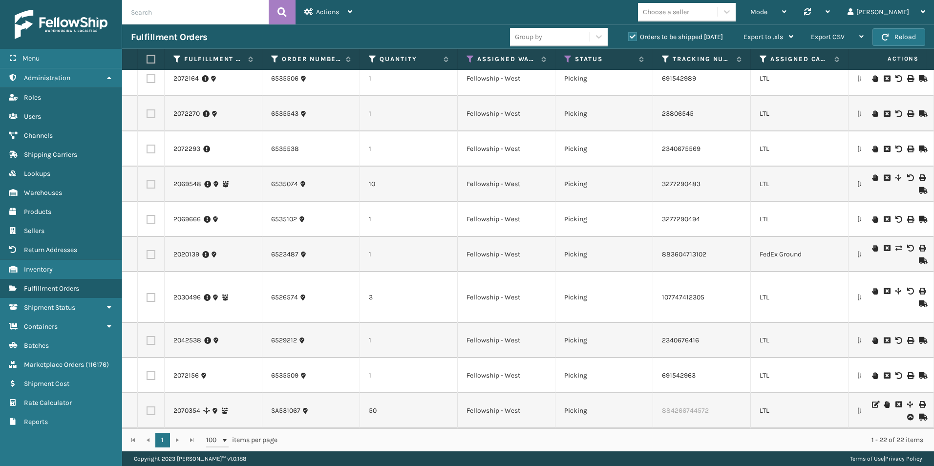
click at [872, 372] on icon at bounding box center [875, 375] width 6 height 7
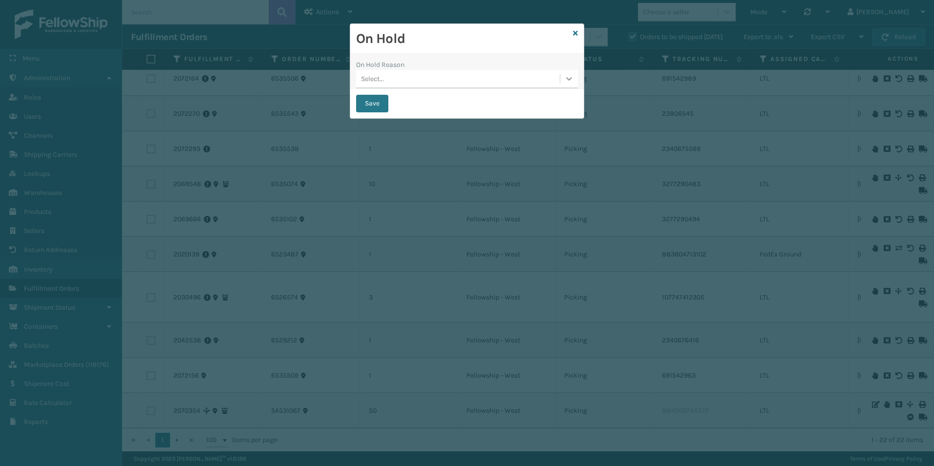
click at [569, 79] on icon at bounding box center [569, 78] width 6 height 3
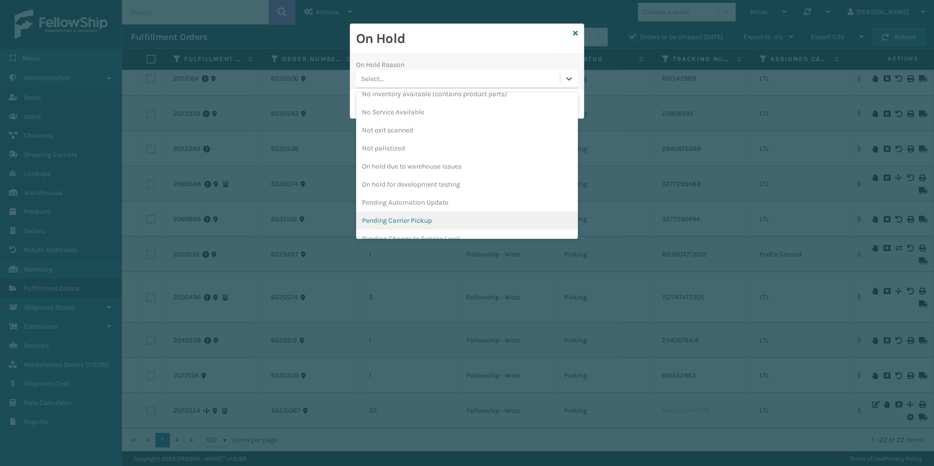
click at [433, 217] on div "Pending Carrier Pickup" at bounding box center [467, 220] width 222 height 18
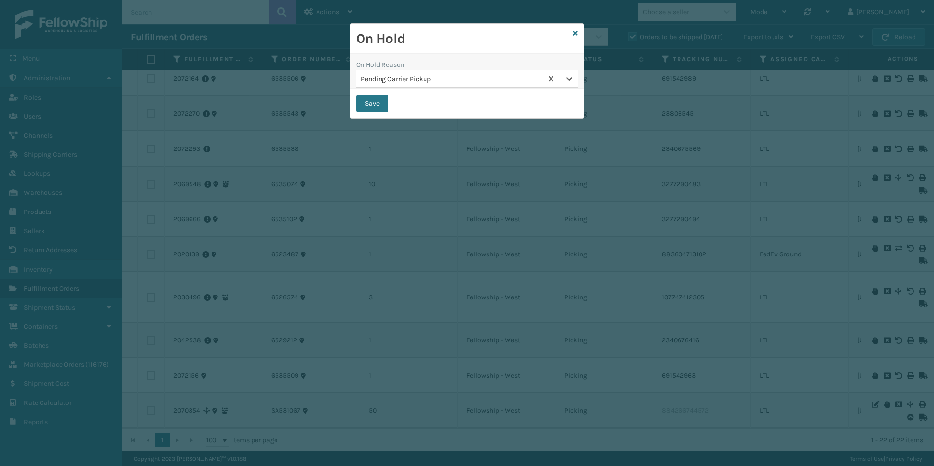
click at [433, 217] on div "On Hold On Hold Reason option Pending Carrier Pickup, selected. 0 results avail…" at bounding box center [467, 233] width 934 height 466
click at [373, 105] on button "Save" at bounding box center [372, 104] width 32 height 18
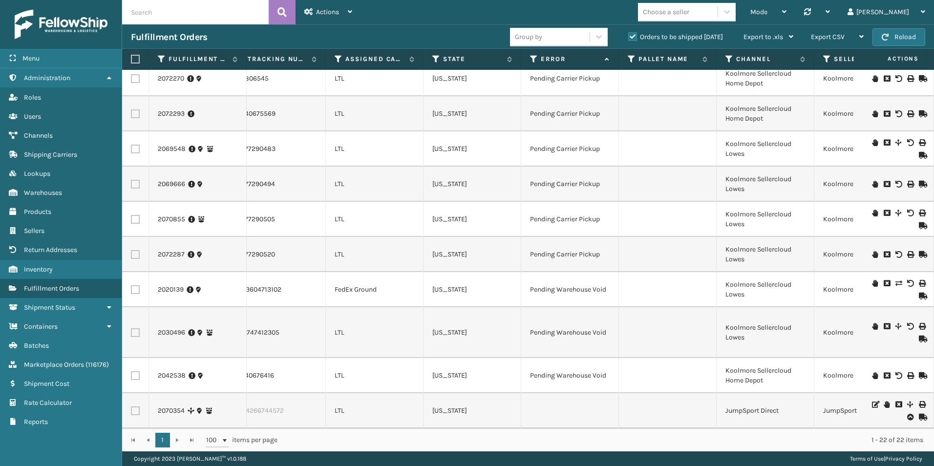
click at [883, 401] on icon at bounding box center [886, 404] width 6 height 7
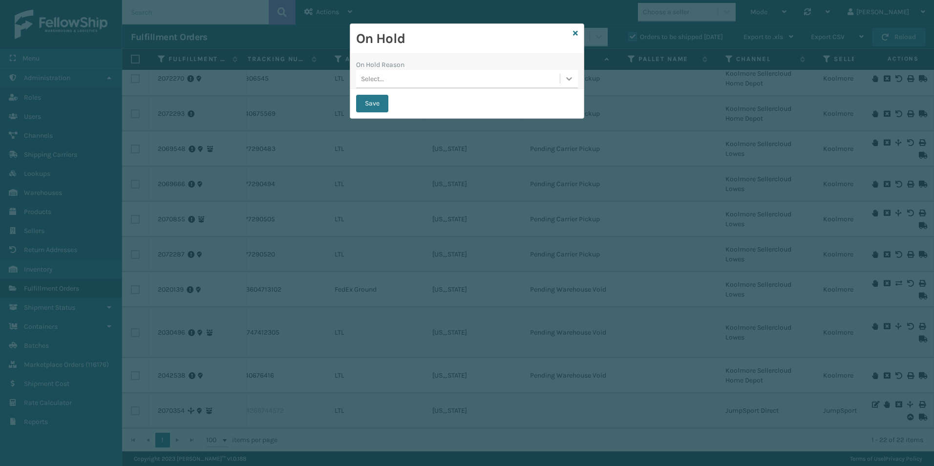
click at [569, 79] on icon at bounding box center [569, 79] width 10 height 10
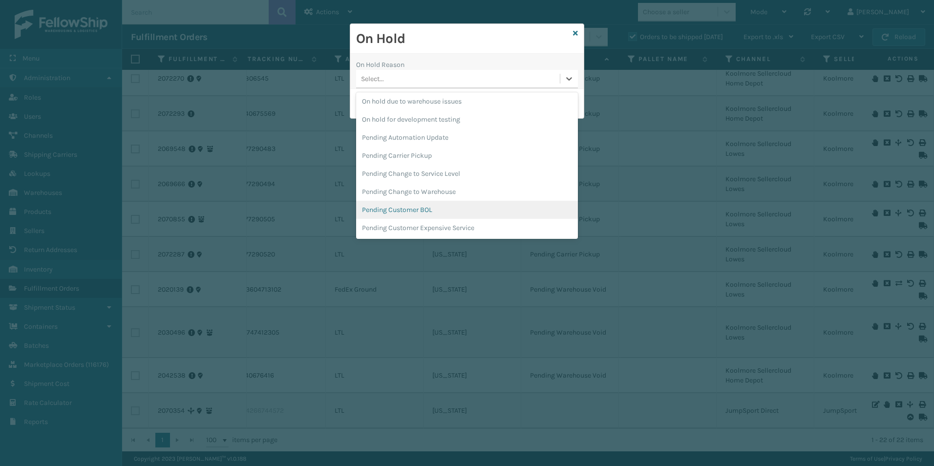
click at [397, 205] on div "Pending Customer BOL" at bounding box center [467, 210] width 222 height 18
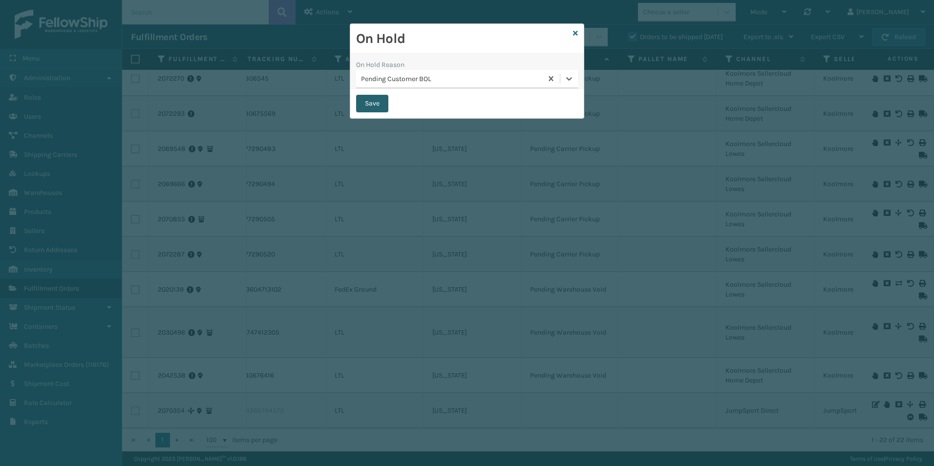
click at [371, 107] on button "Save" at bounding box center [372, 104] width 32 height 18
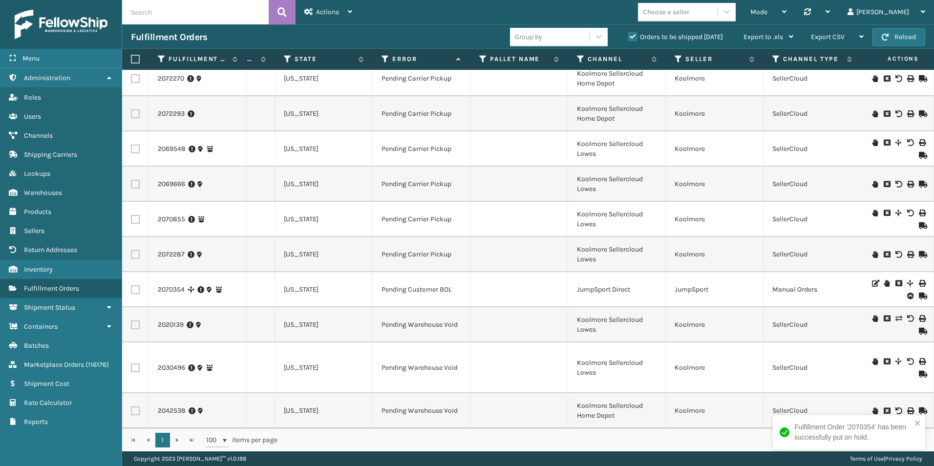
scroll to position [0, 584]
